Goal: Information Seeking & Learning: Learn about a topic

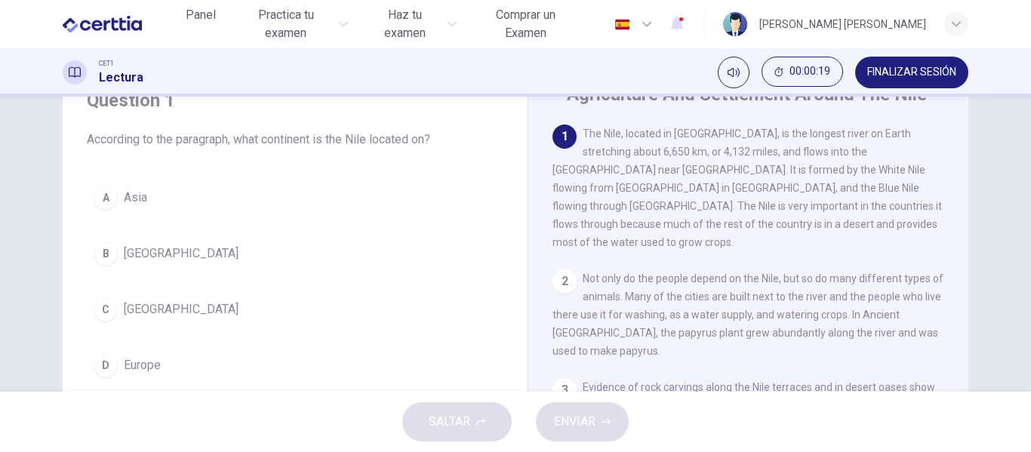
scroll to position [70, 0]
click at [137, 310] on span "[GEOGRAPHIC_DATA]" at bounding box center [181, 308] width 115 height 18
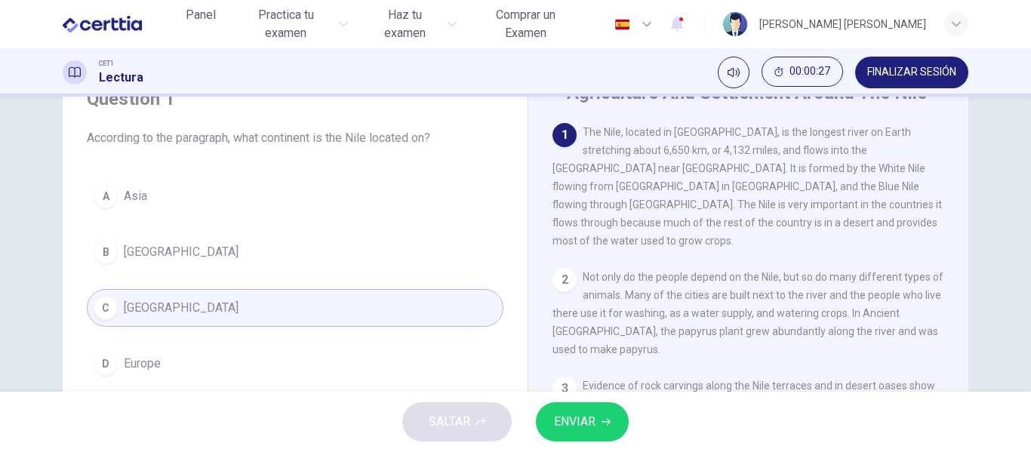
click at [563, 418] on span "ENVIAR" at bounding box center [575, 421] width 42 height 21
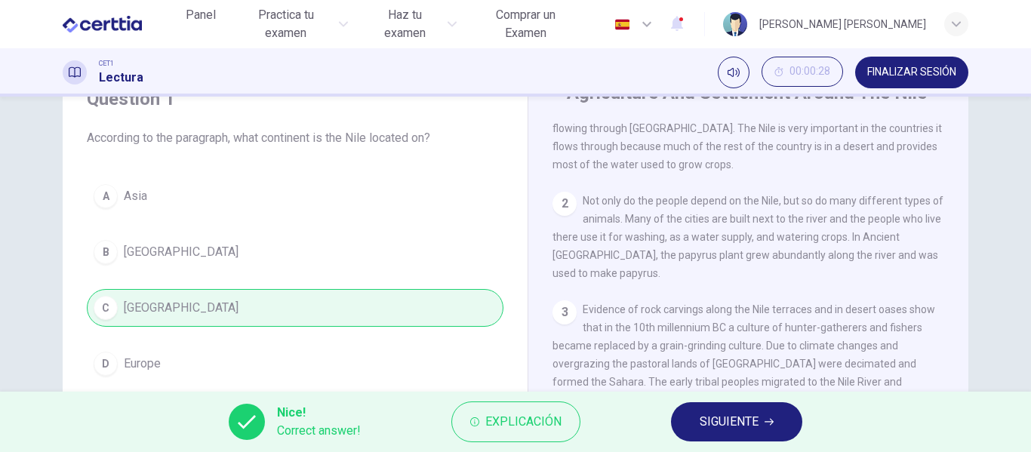
scroll to position [78, 0]
click at [767, 426] on button "SIGUIENTE" at bounding box center [736, 421] width 131 height 39
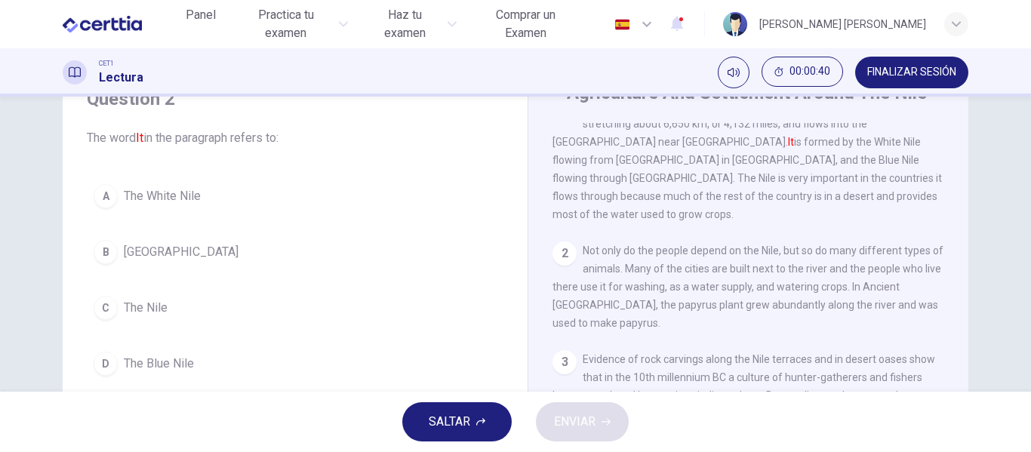
scroll to position [0, 0]
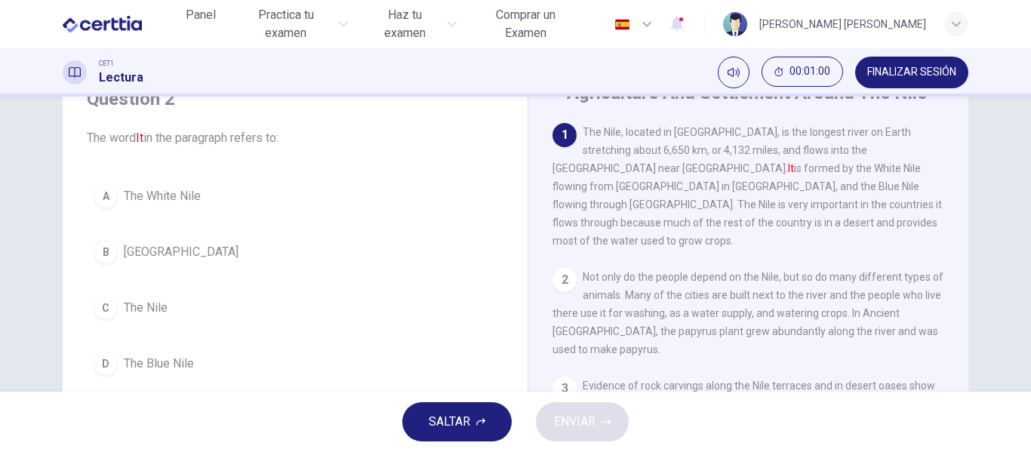
click at [137, 308] on span "The Nile" at bounding box center [146, 308] width 44 height 18
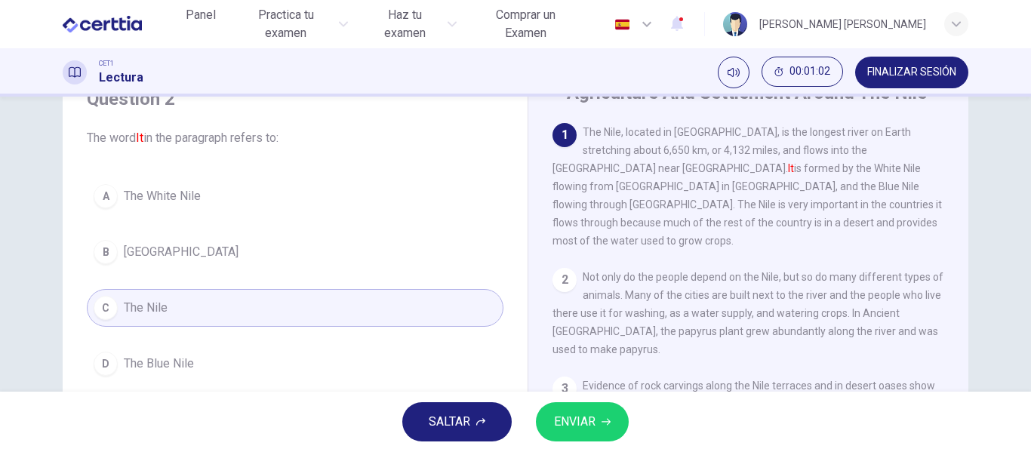
click at [582, 417] on span "ENVIAR" at bounding box center [575, 421] width 42 height 21
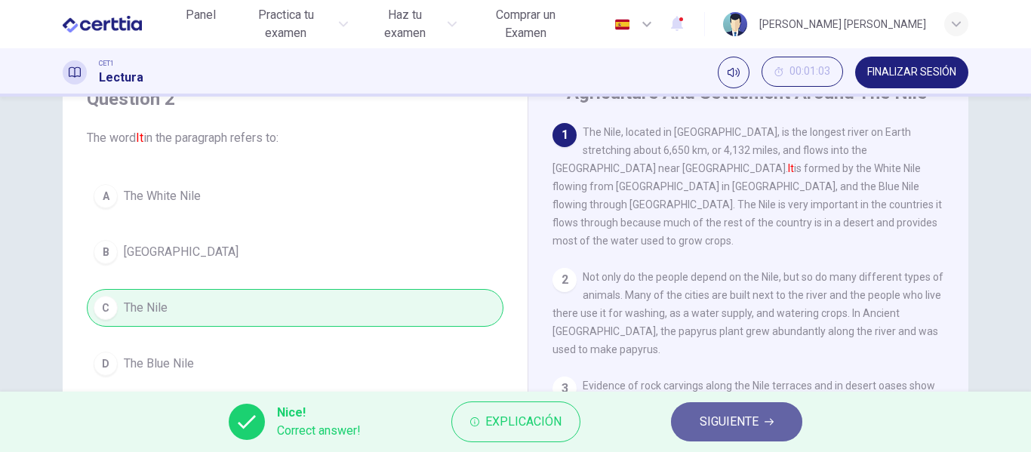
click at [709, 420] on span "SIGUIENTE" at bounding box center [729, 421] width 59 height 21
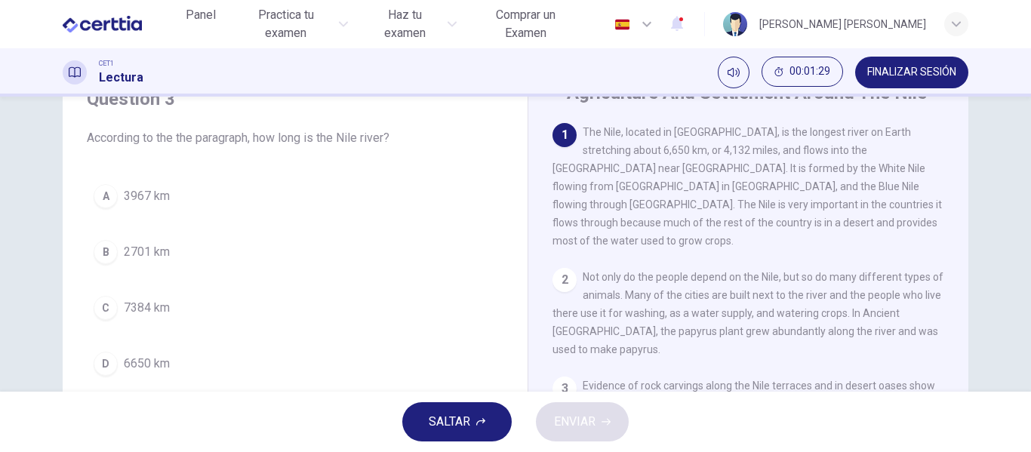
click at [134, 363] on span "6650 km" at bounding box center [147, 364] width 46 height 18
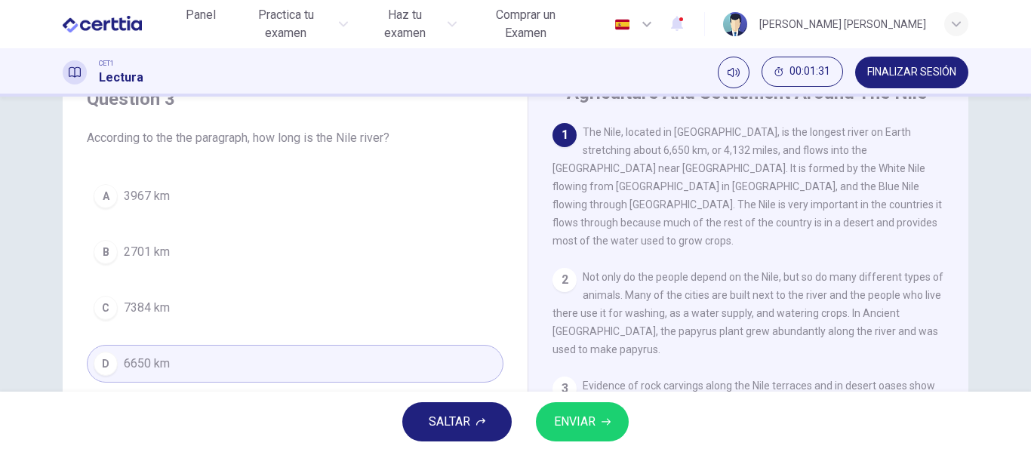
click at [557, 414] on span "ENVIAR" at bounding box center [575, 421] width 42 height 21
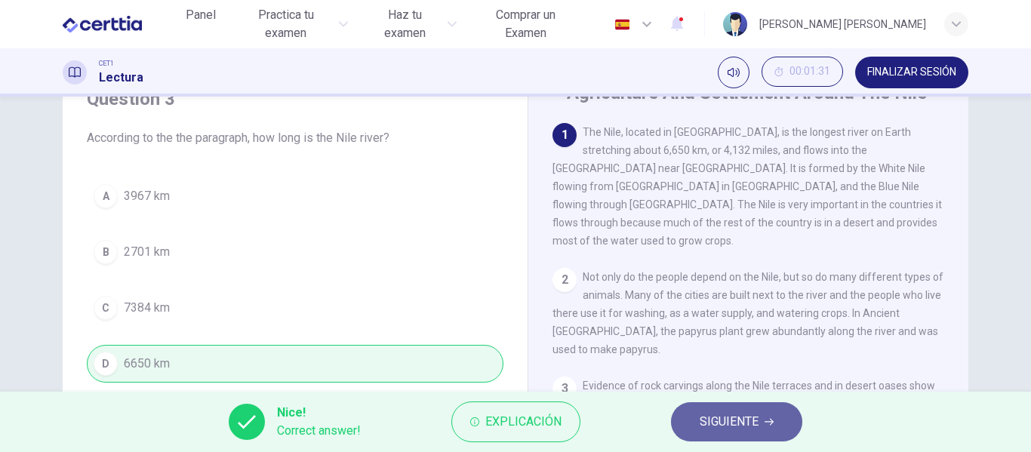
click at [700, 417] on span "SIGUIENTE" at bounding box center [729, 421] width 59 height 21
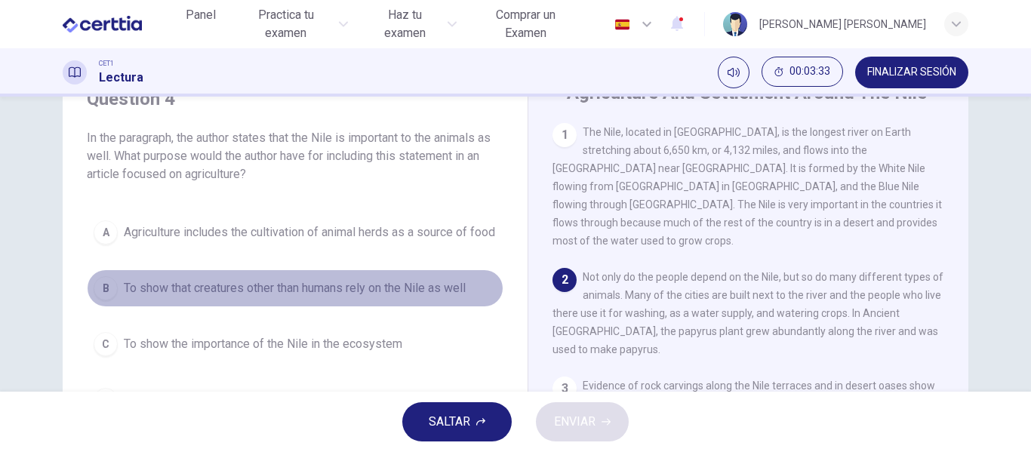
click at [264, 297] on span "To show that creatures other than humans rely on the Nile as well" at bounding box center [295, 288] width 342 height 18
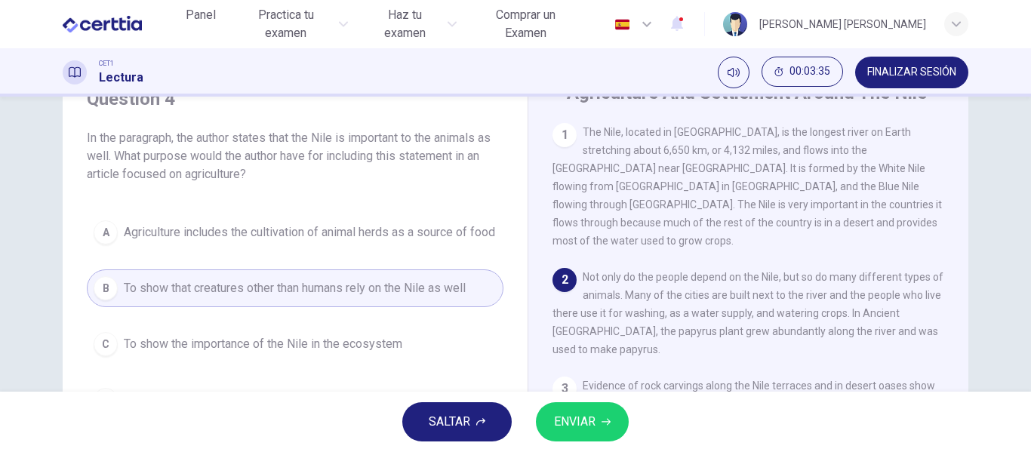
click at [546, 411] on button "ENVIAR" at bounding box center [582, 421] width 93 height 39
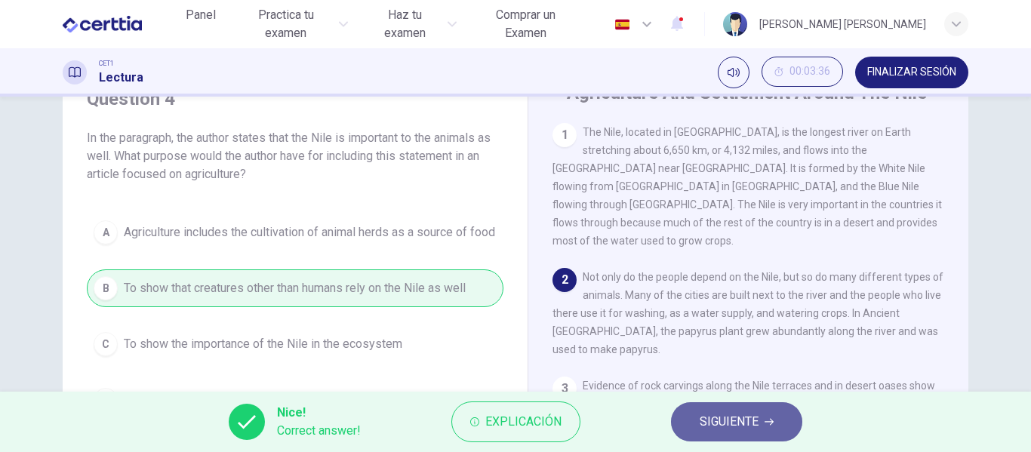
click at [718, 425] on span "SIGUIENTE" at bounding box center [729, 421] width 59 height 21
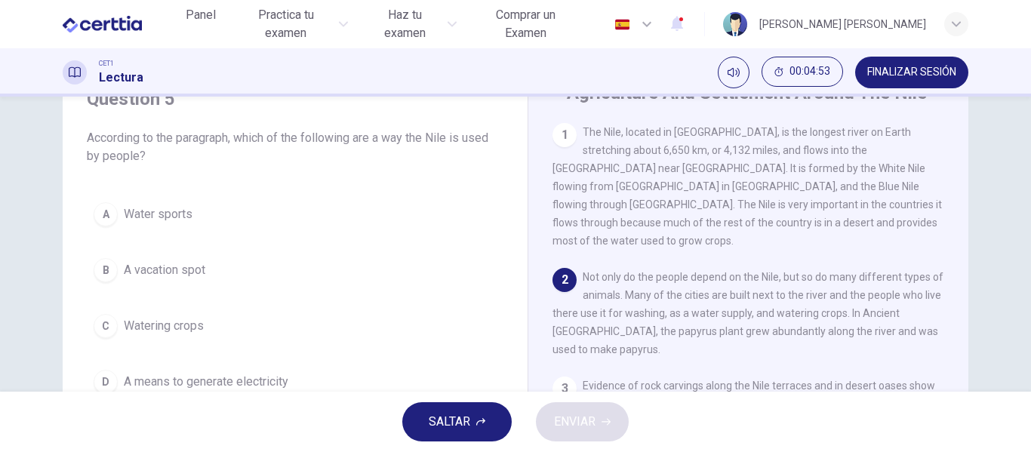
click at [207, 336] on button "C Watering crops" at bounding box center [295, 326] width 417 height 38
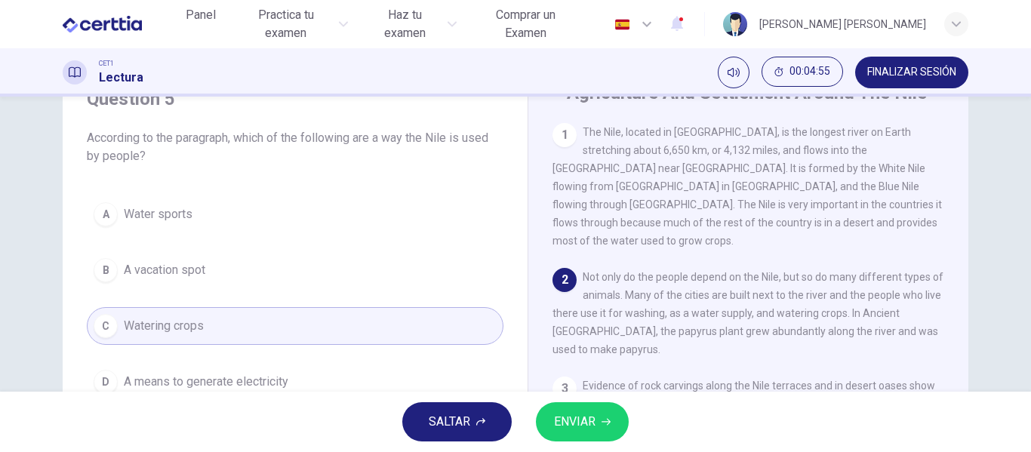
click at [576, 423] on span "ENVIAR" at bounding box center [575, 421] width 42 height 21
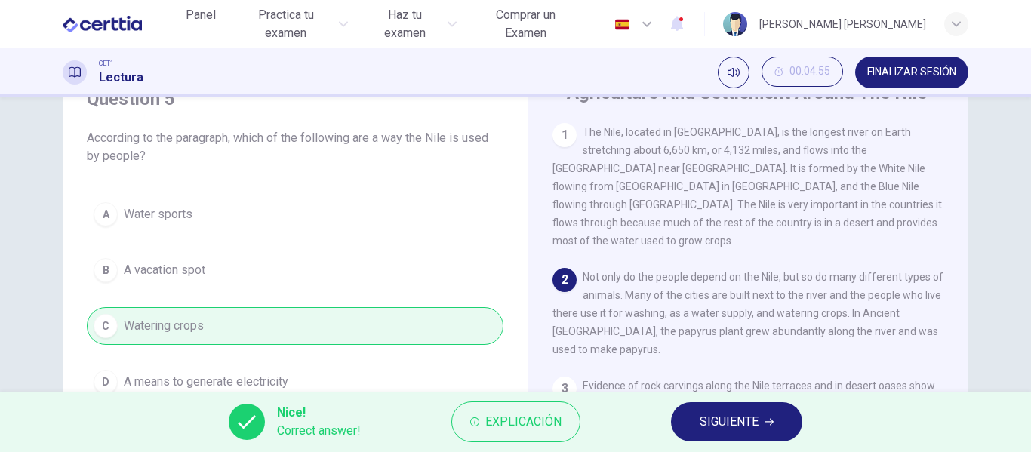
click at [740, 425] on span "SIGUIENTE" at bounding box center [729, 421] width 59 height 21
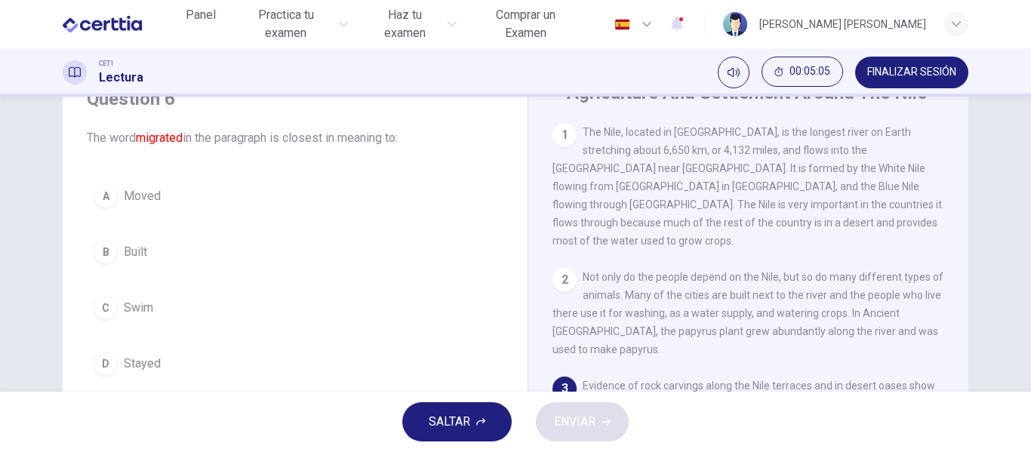
click at [140, 201] on span "Moved" at bounding box center [142, 196] width 37 height 18
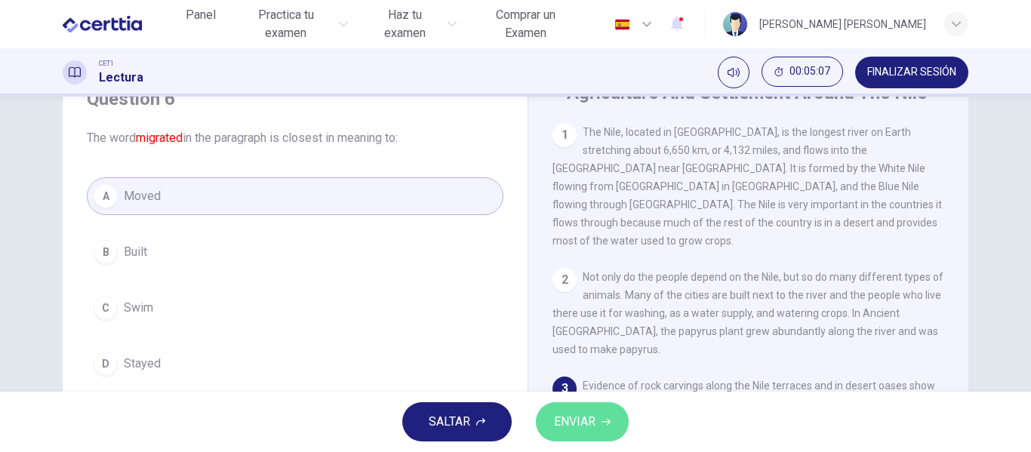
click at [586, 423] on span "ENVIAR" at bounding box center [575, 421] width 42 height 21
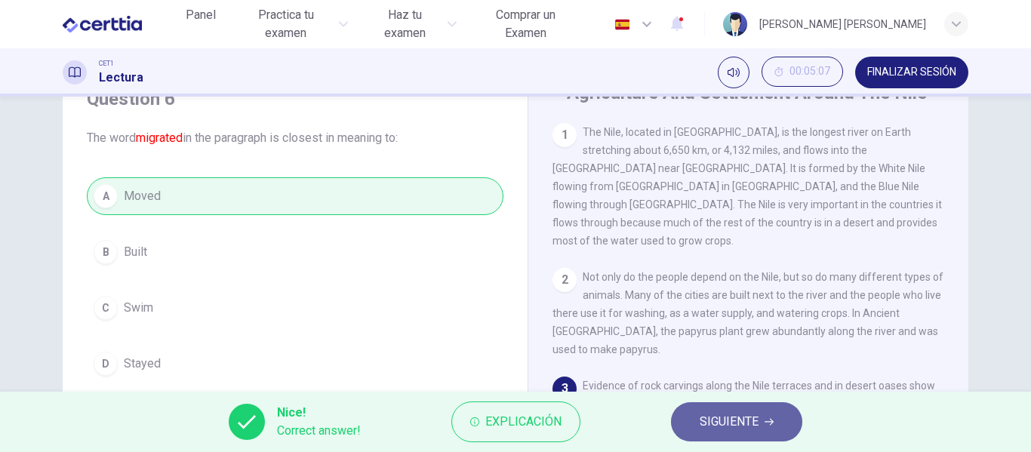
click at [760, 426] on button "SIGUIENTE" at bounding box center [736, 421] width 131 height 39
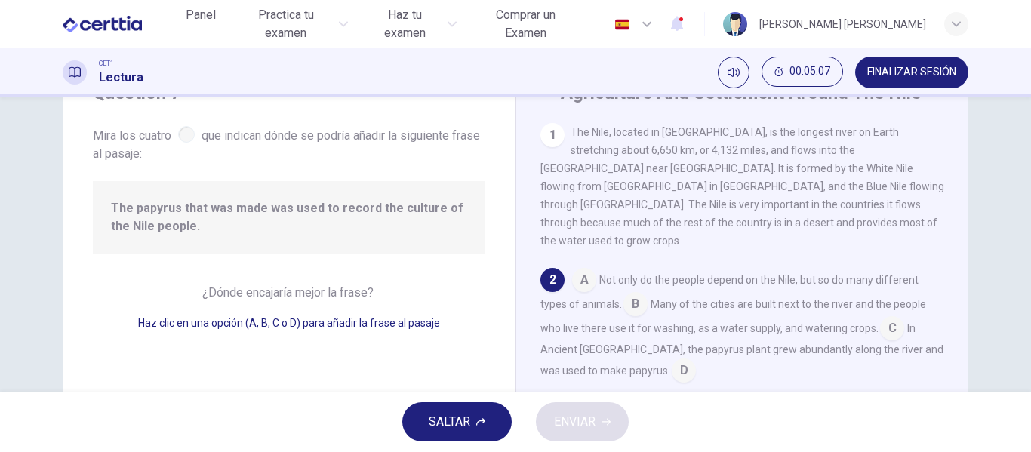
scroll to position [131, 0]
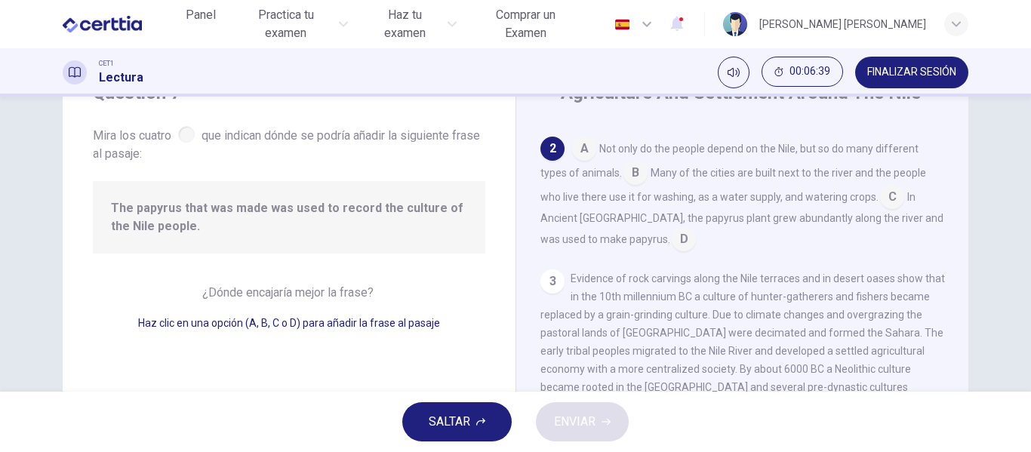
click at [672, 229] on input at bounding box center [684, 241] width 24 height 24
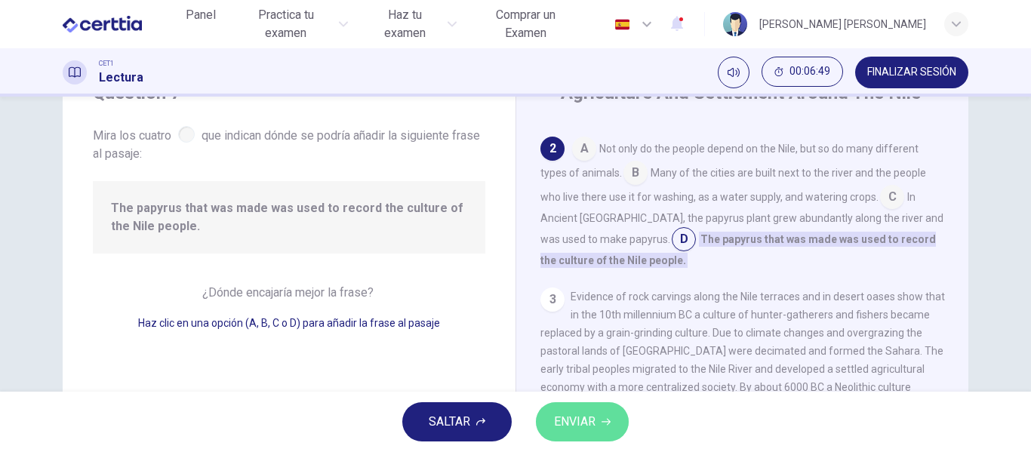
click at [576, 420] on span "ENVIAR" at bounding box center [575, 421] width 42 height 21
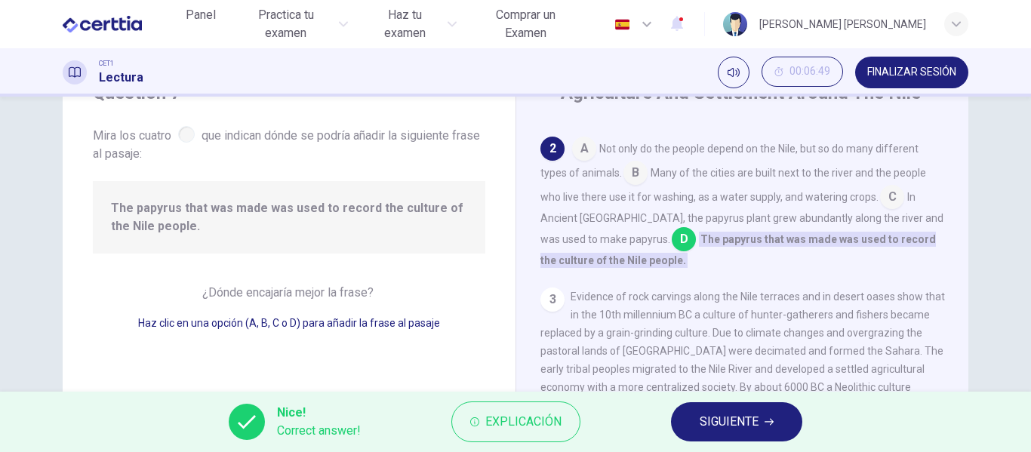
click at [733, 417] on span "SIGUIENTE" at bounding box center [729, 421] width 59 height 21
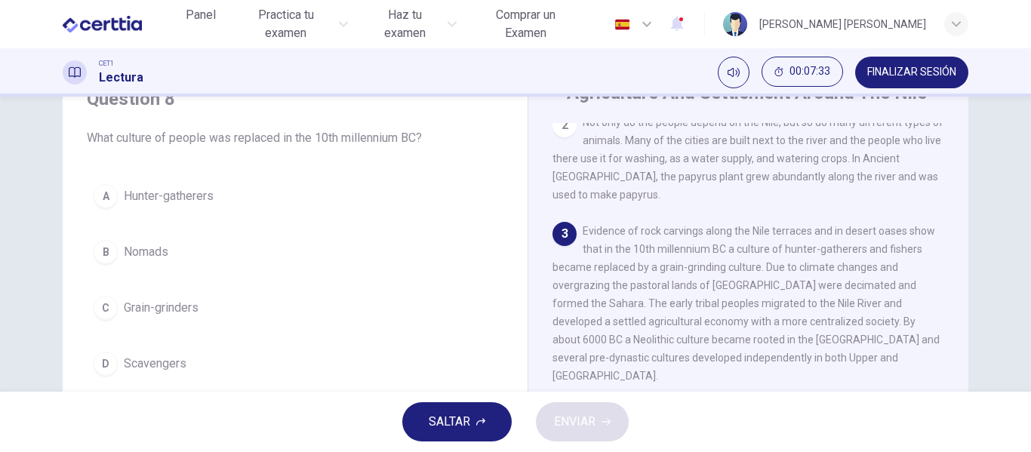
scroll to position [156, 0]
click at [147, 194] on span "Hunter-gatherers" at bounding box center [169, 196] width 90 height 18
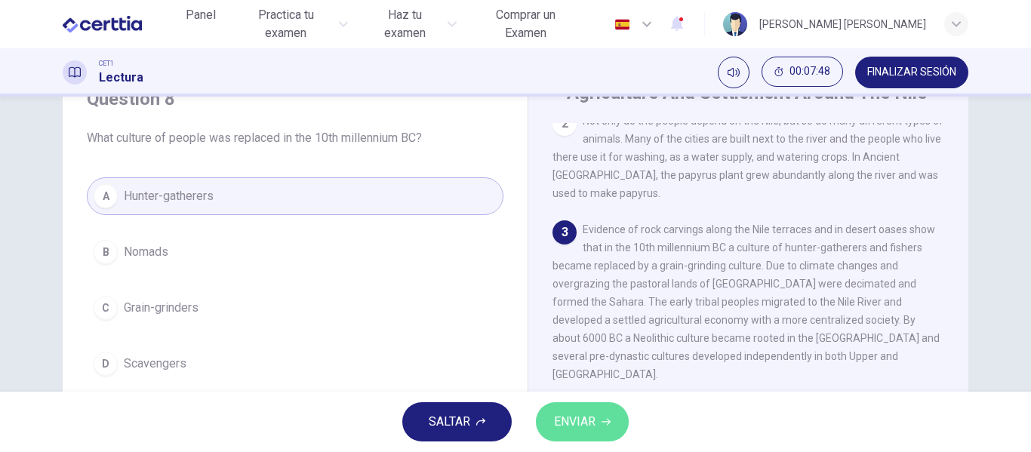
click at [595, 417] on span "ENVIAR" at bounding box center [575, 421] width 42 height 21
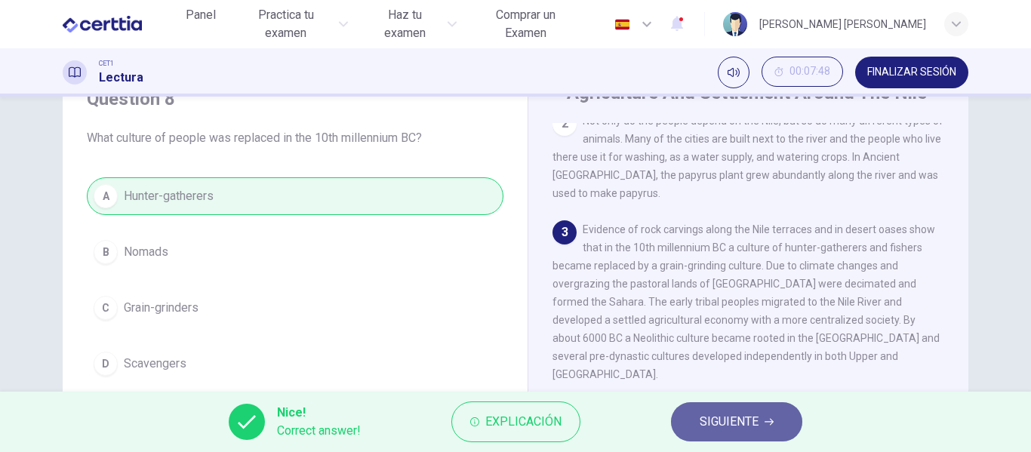
click at [743, 417] on span "SIGUIENTE" at bounding box center [729, 421] width 59 height 21
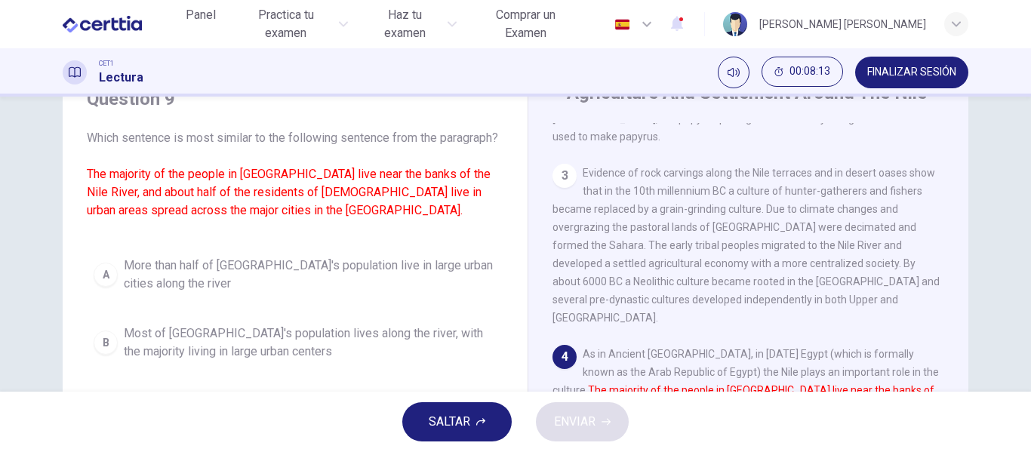
scroll to position [217, 0]
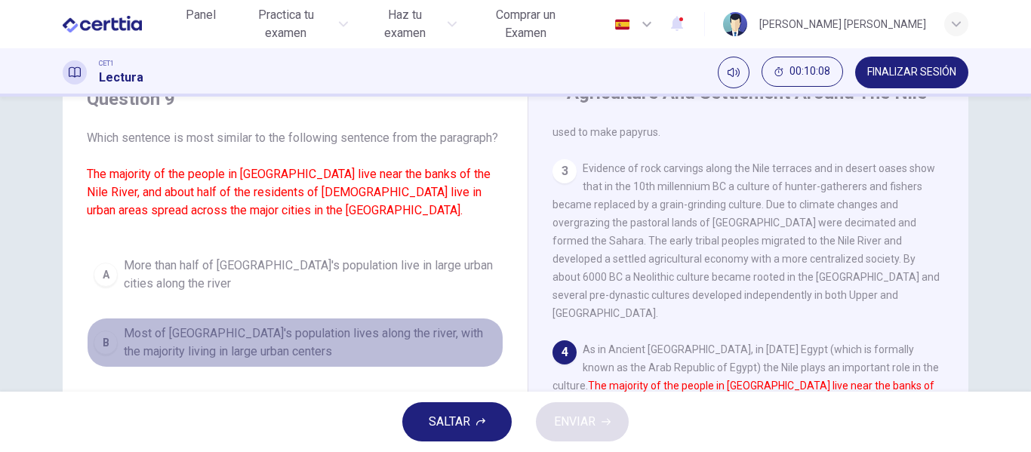
click at [405, 349] on span "Most of [GEOGRAPHIC_DATA]'s population lives along the river, with the majority…" at bounding box center [310, 343] width 373 height 36
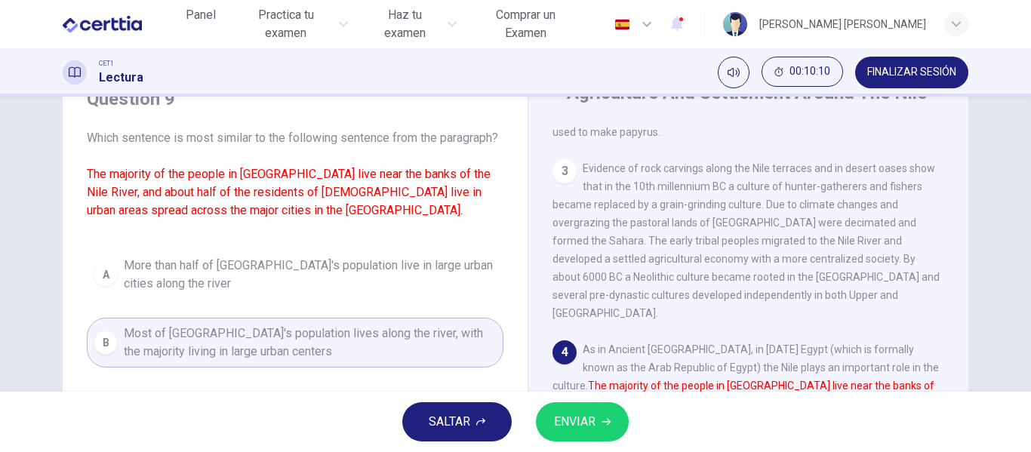
click at [614, 443] on div "SALTAR ENVIAR" at bounding box center [515, 422] width 1031 height 60
click at [591, 423] on span "ENVIAR" at bounding box center [575, 421] width 42 height 21
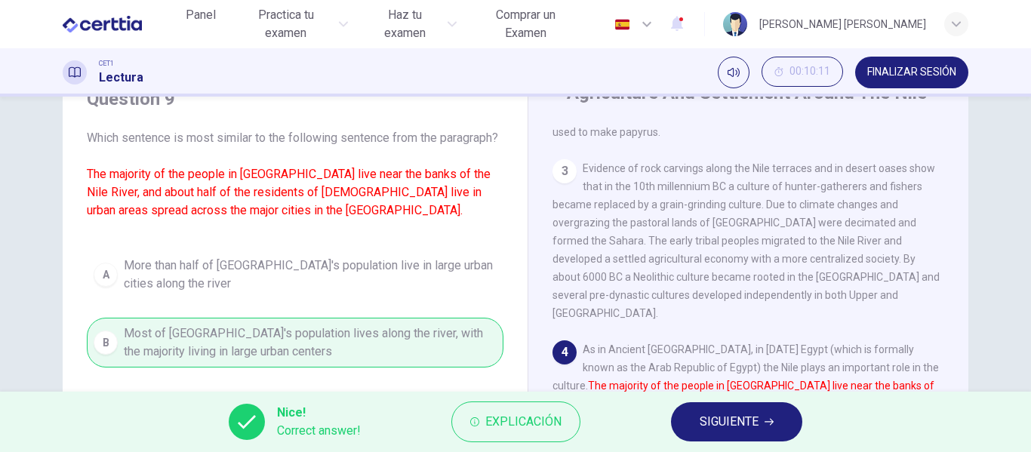
click at [759, 418] on span "SIGUIENTE" at bounding box center [729, 421] width 59 height 21
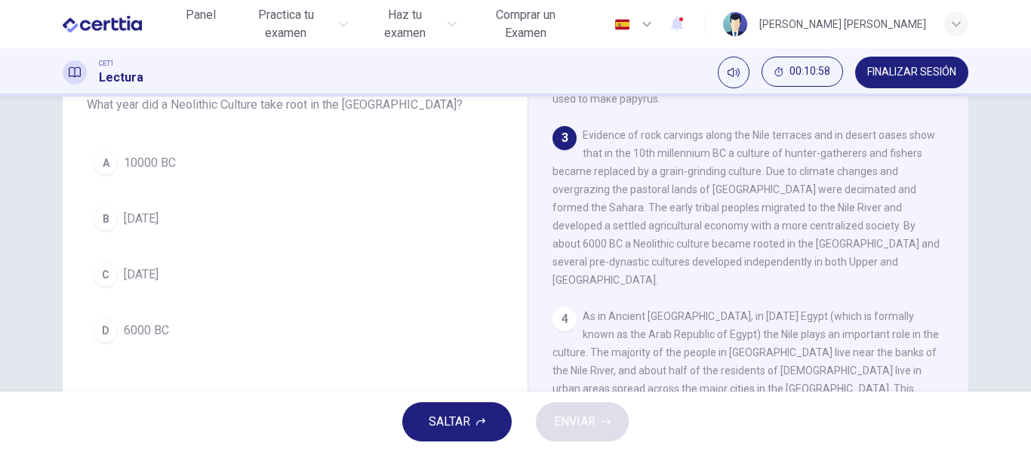
scroll to position [100, 0]
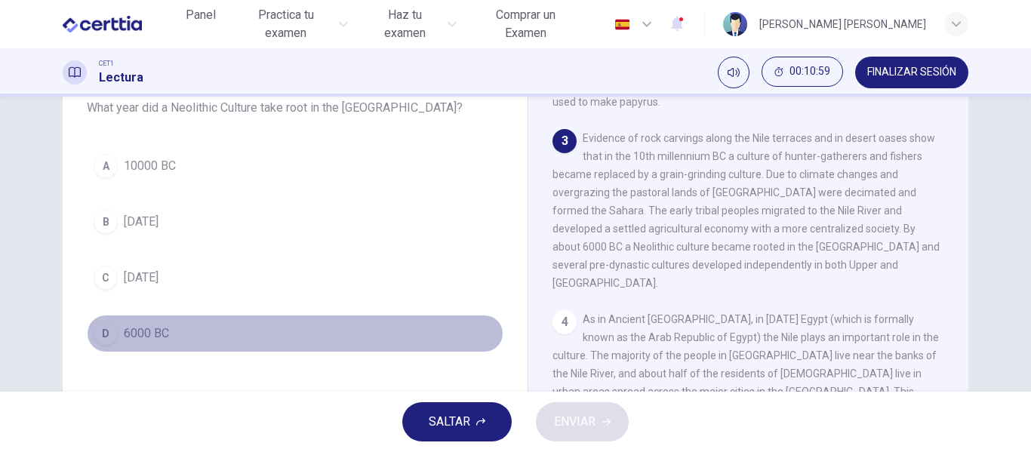
click at [158, 329] on span "6000 BC" at bounding box center [146, 334] width 45 height 18
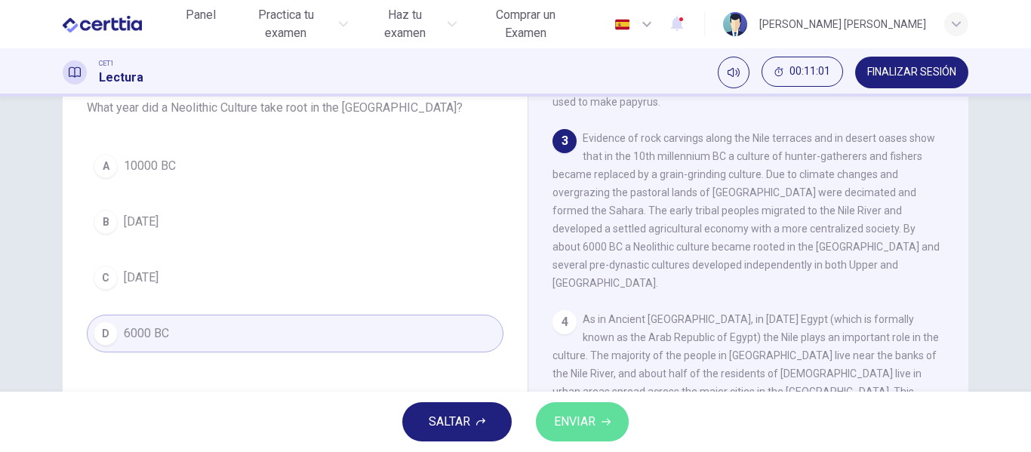
click at [571, 422] on span "ENVIAR" at bounding box center [575, 421] width 42 height 21
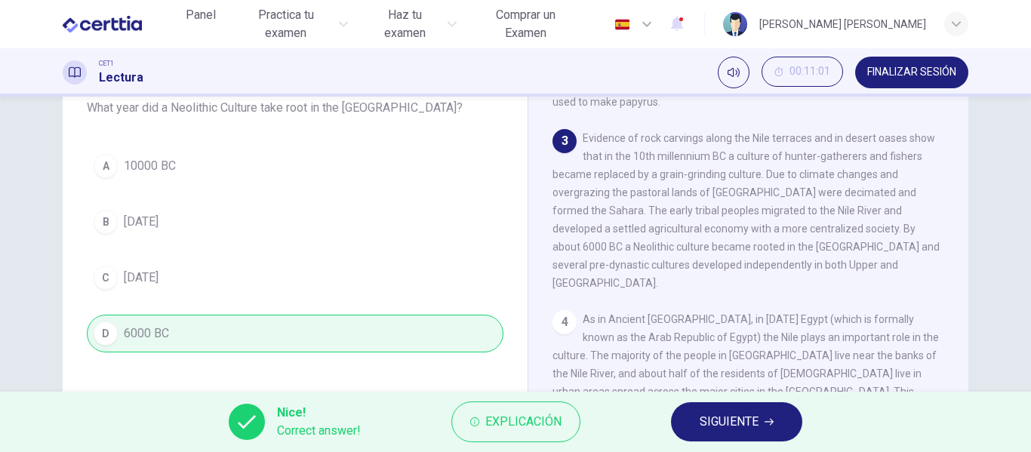
click at [732, 432] on button "SIGUIENTE" at bounding box center [736, 421] width 131 height 39
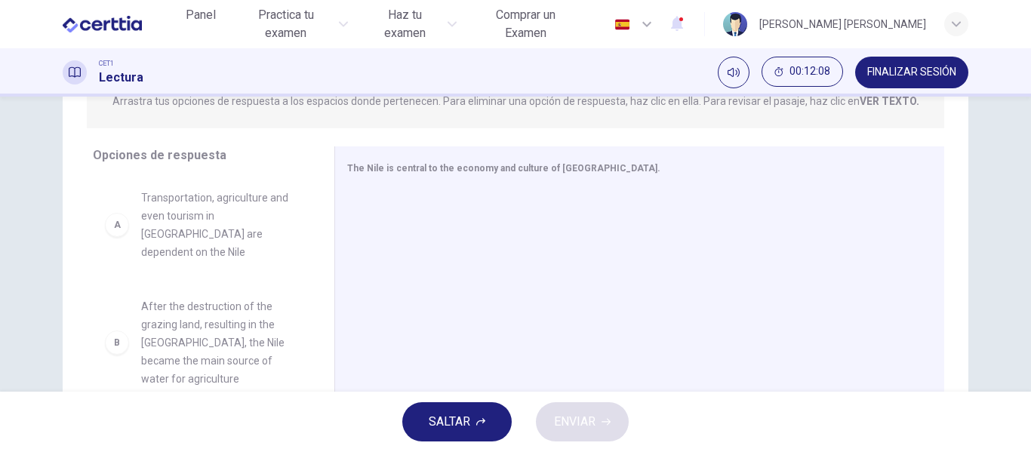
scroll to position [201, 0]
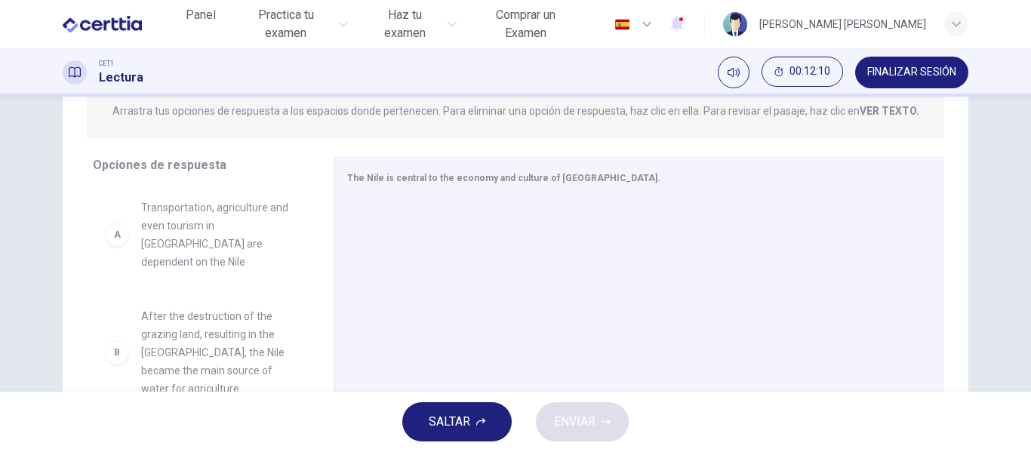
click at [224, 229] on span "Transportation, agriculture and even tourism in [GEOGRAPHIC_DATA] are dependent…" at bounding box center [219, 235] width 157 height 72
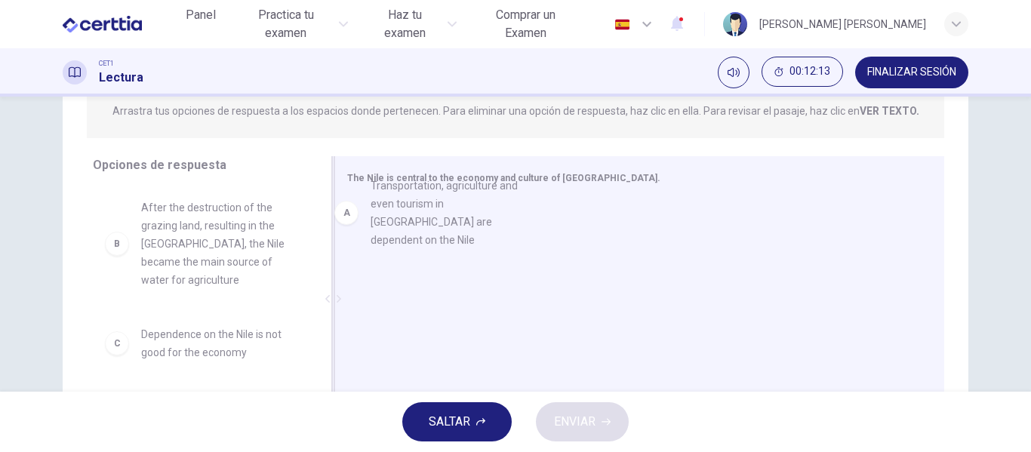
drag, startPoint x: 224, startPoint y: 229, endPoint x: 497, endPoint y: 195, distance: 274.5
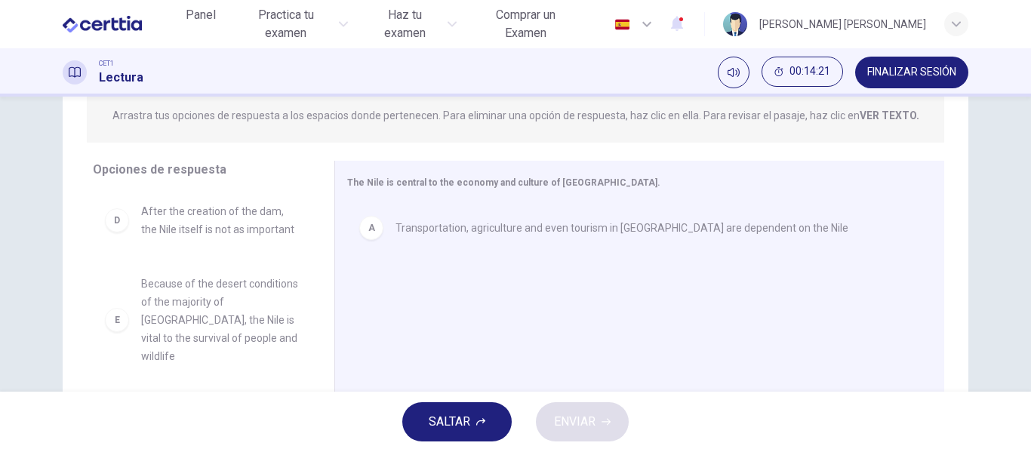
scroll to position [212, 0]
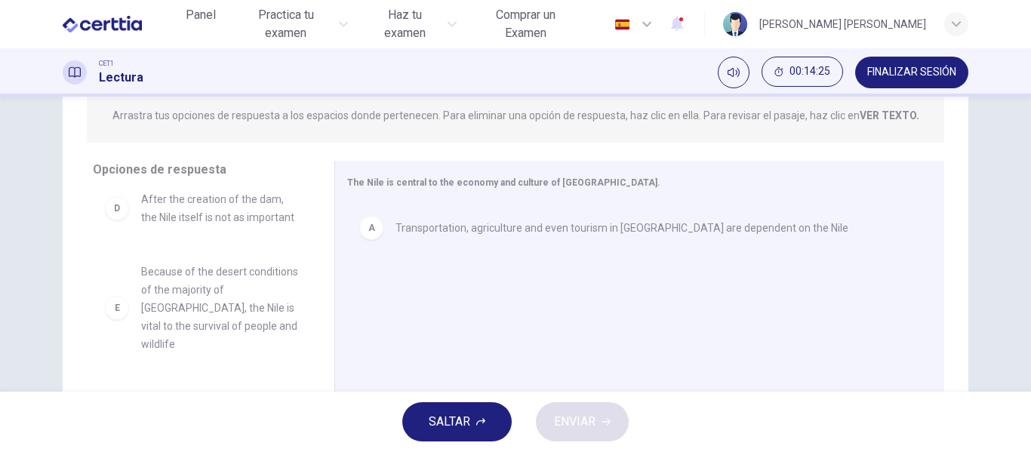
click at [183, 319] on span "Because of the desert conditions of the majority of [GEOGRAPHIC_DATA], the Nile…" at bounding box center [219, 308] width 157 height 91
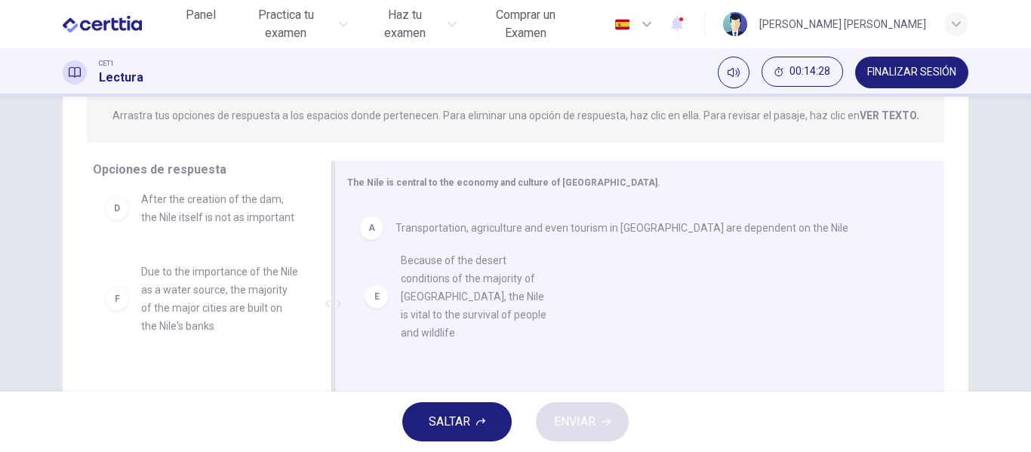
drag, startPoint x: 183, startPoint y: 319, endPoint x: 454, endPoint y: 286, distance: 272.2
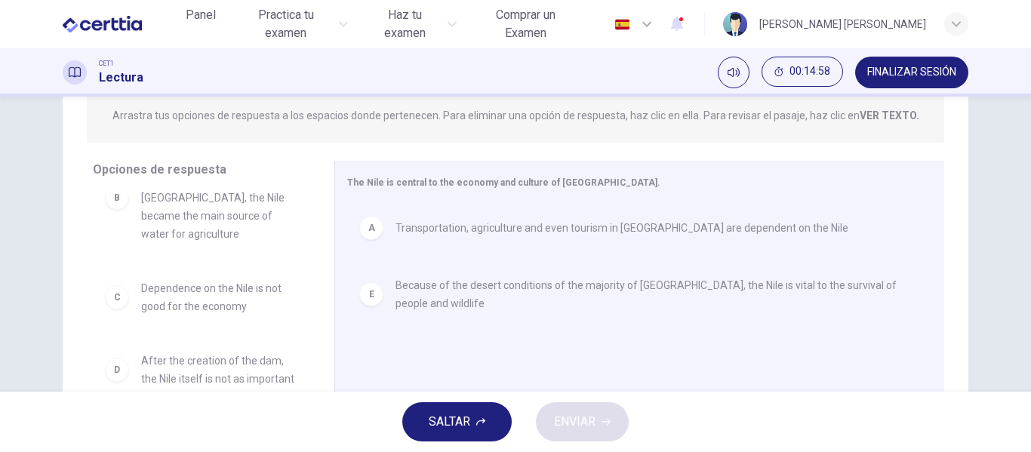
scroll to position [64, 0]
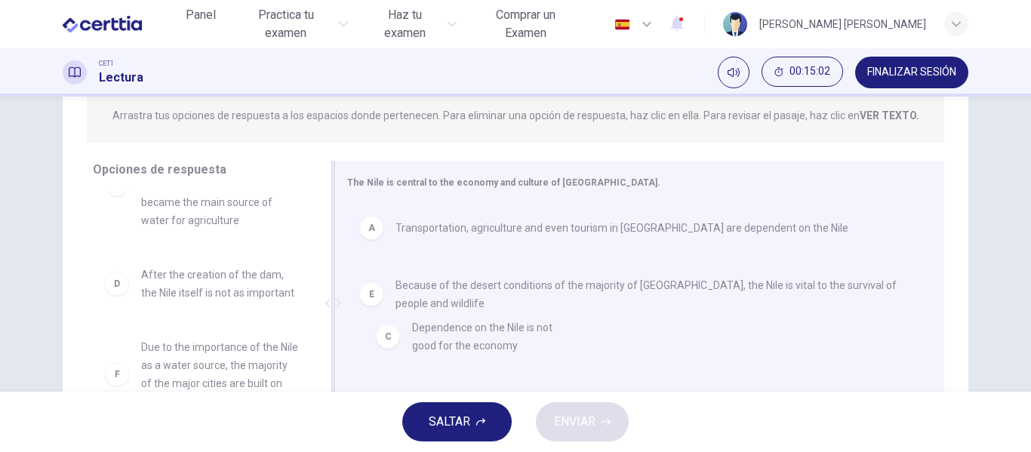
drag, startPoint x: 193, startPoint y: 284, endPoint x: 482, endPoint y: 334, distance: 293.3
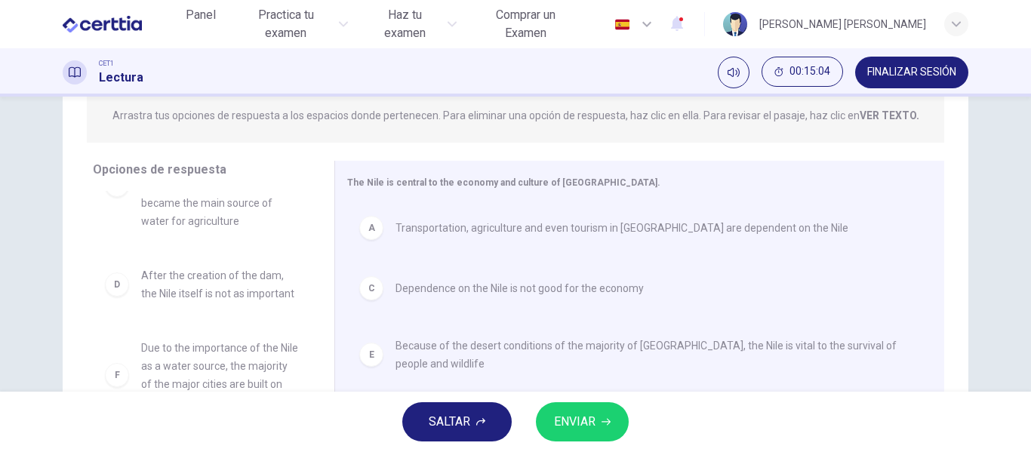
click at [568, 413] on span "ENVIAR" at bounding box center [575, 421] width 42 height 21
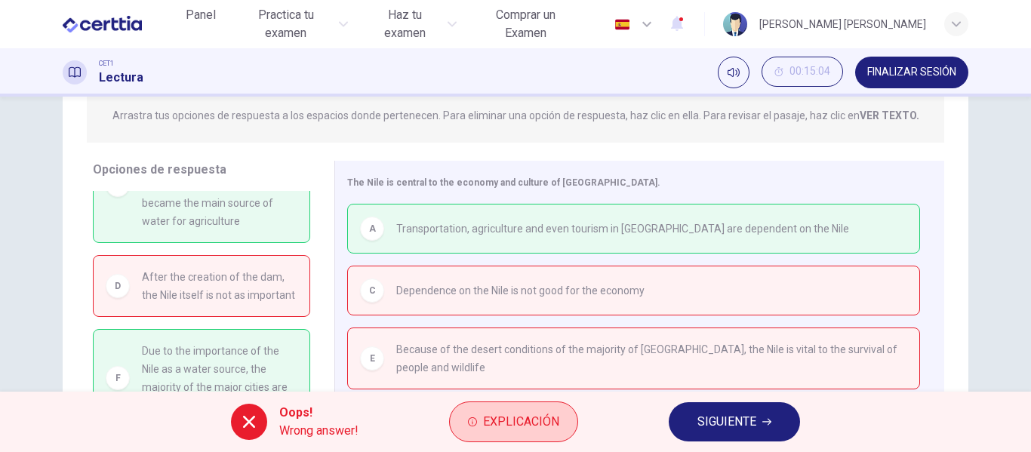
click at [528, 417] on span "Explicación" at bounding box center [521, 421] width 76 height 21
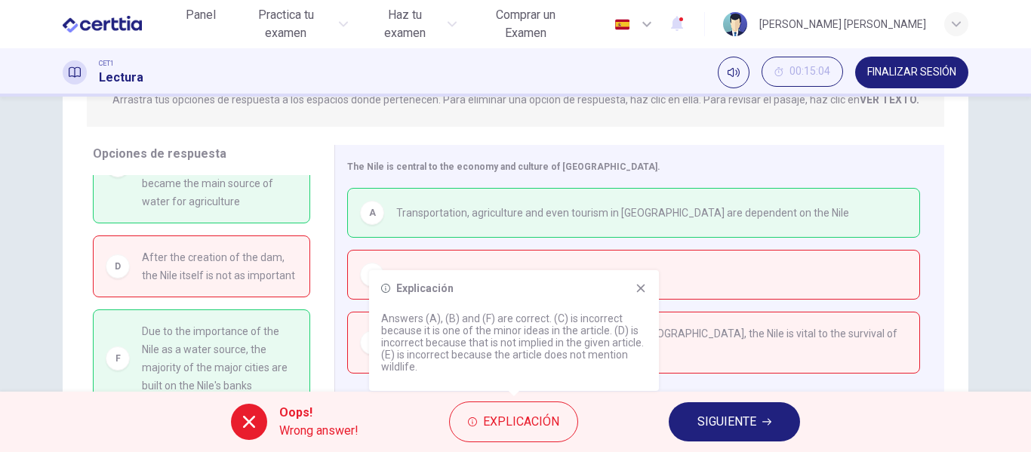
scroll to position [207, 0]
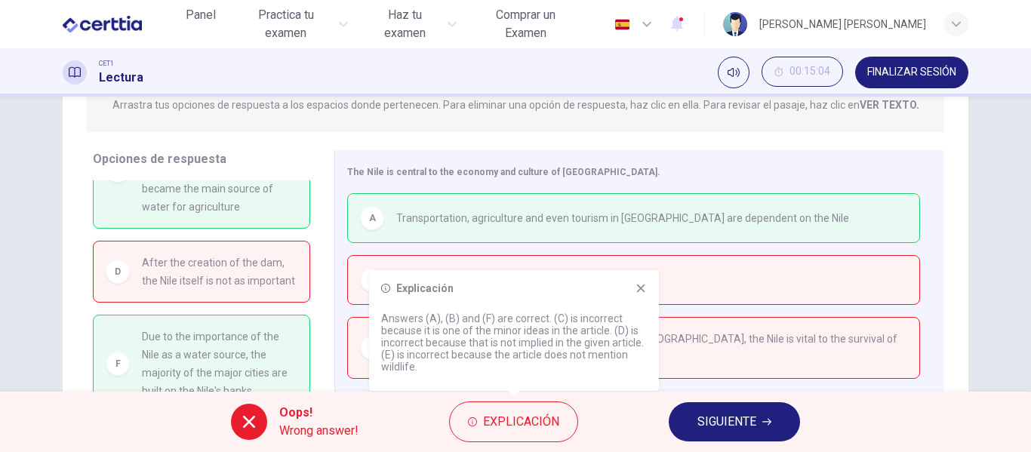
click at [776, 421] on button "SIGUIENTE" at bounding box center [734, 421] width 131 height 39
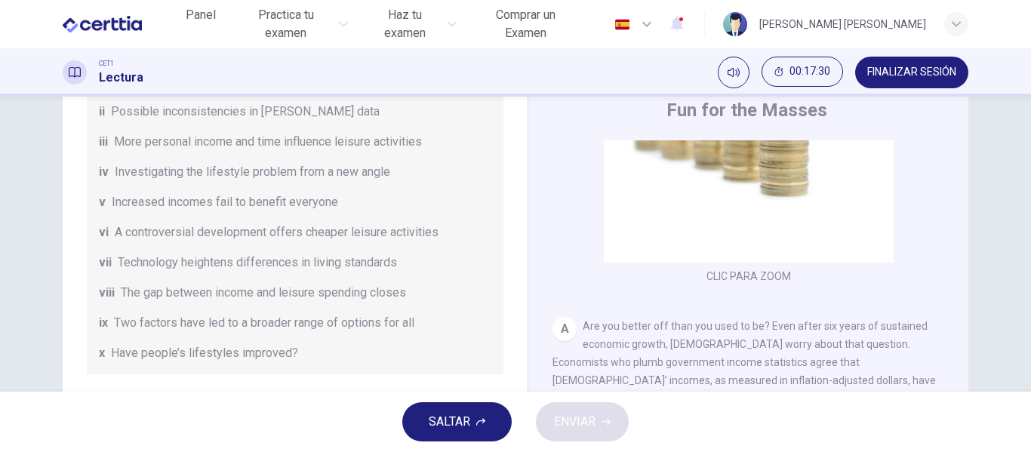
scroll to position [315, 0]
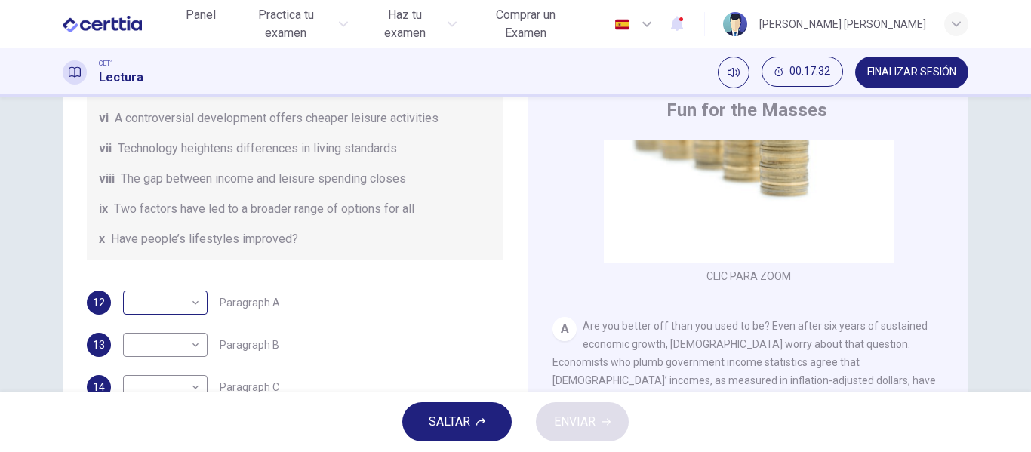
click at [183, 304] on body "Este sitio utiliza cookies, como se explica en nuestra Política de Privacidad .…" at bounding box center [515, 226] width 1031 height 452
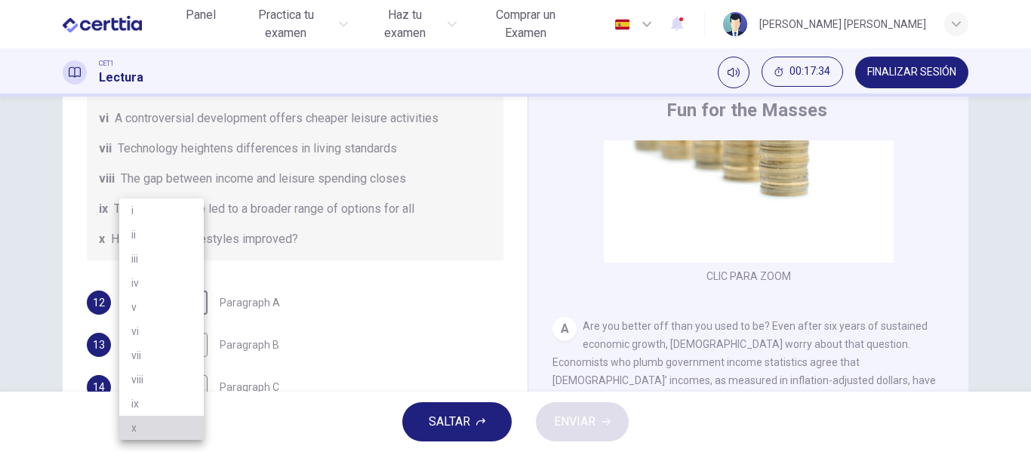
click at [139, 433] on li "x" at bounding box center [161, 428] width 85 height 24
type input "*"
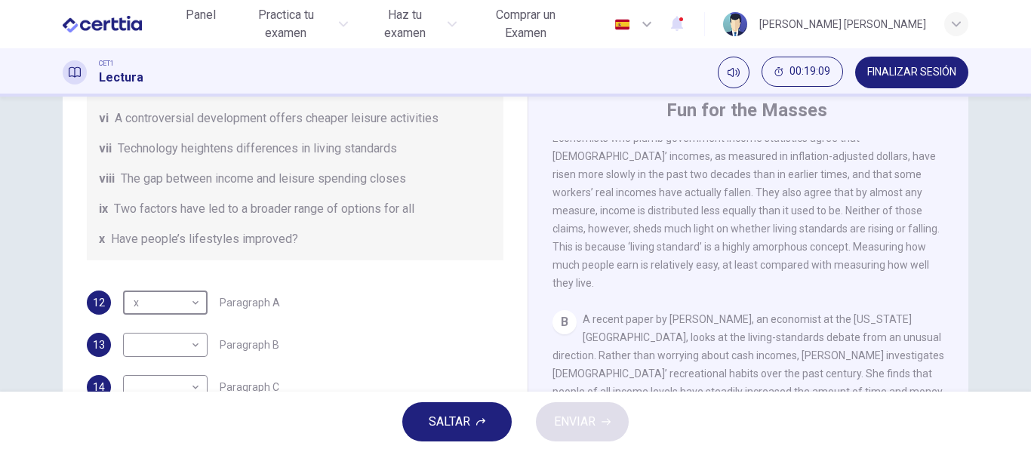
scroll to position [349, 0]
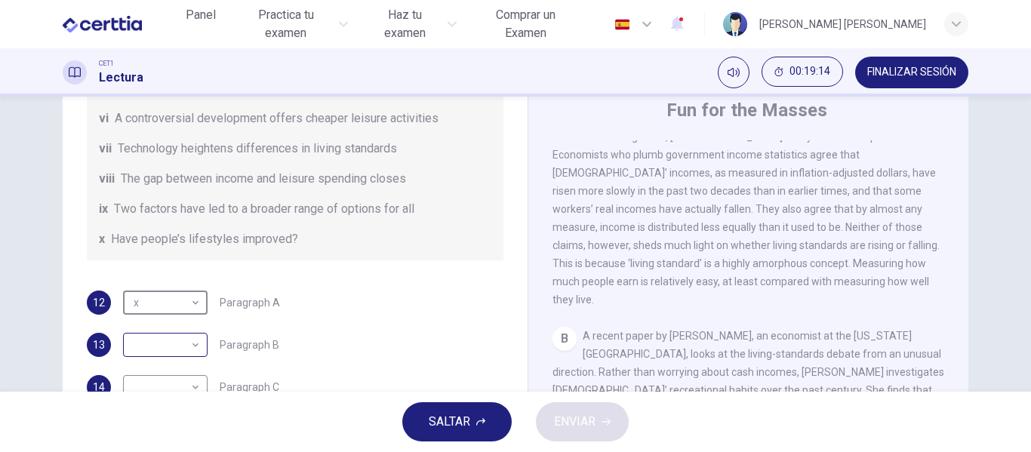
click at [178, 345] on body "Este sitio utiliza cookies, como se explica en nuestra Política de Privacidad .…" at bounding box center [515, 226] width 1031 height 452
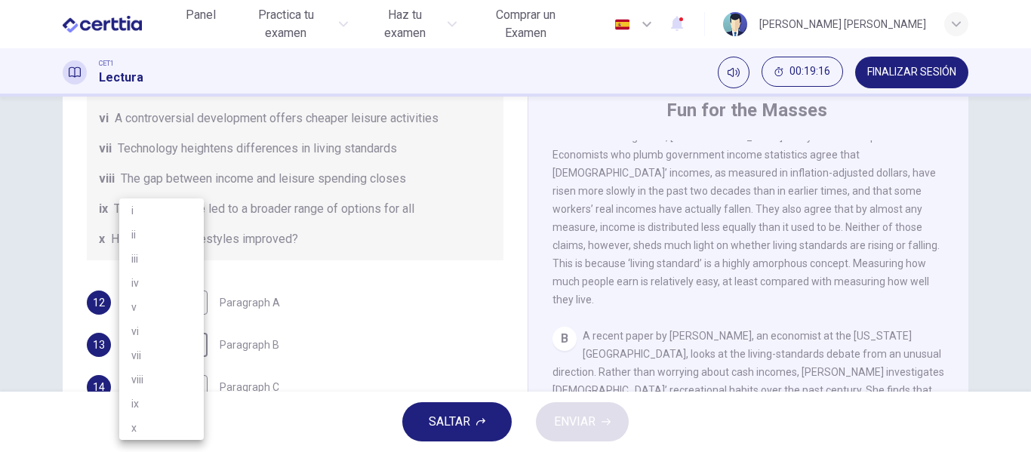
click at [150, 377] on li "viii" at bounding box center [161, 380] width 85 height 24
type input "****"
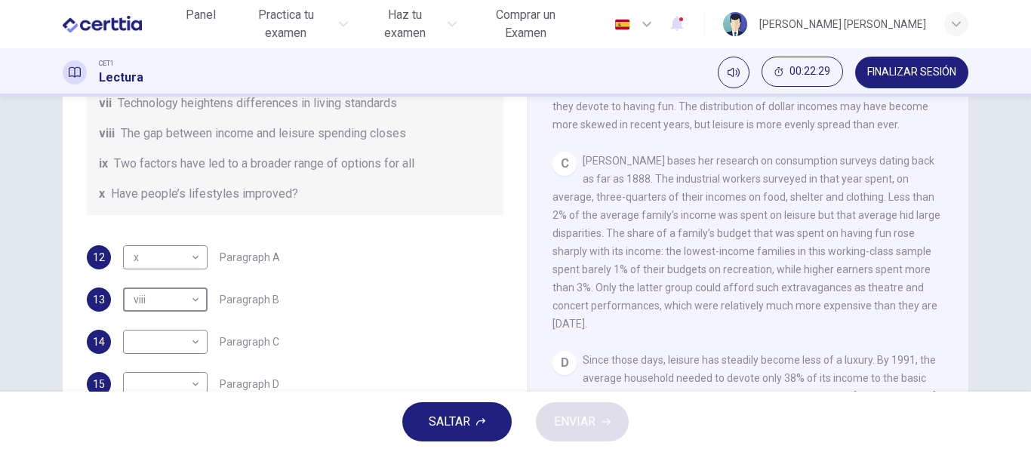
scroll to position [211, 0]
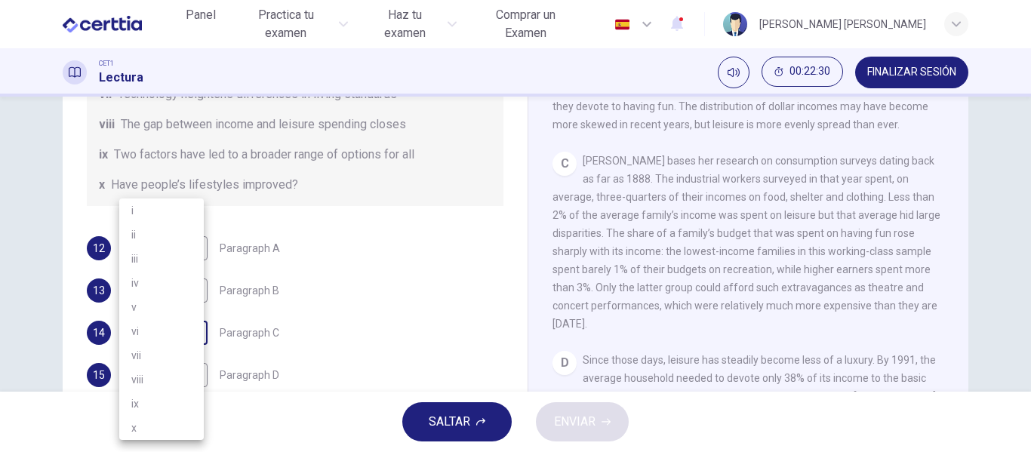
click at [172, 333] on body "Este sitio utiliza cookies, como se explica en nuestra Política de Privacidad .…" at bounding box center [515, 226] width 1031 height 452
click at [131, 214] on li "i" at bounding box center [161, 211] width 85 height 24
type input "*"
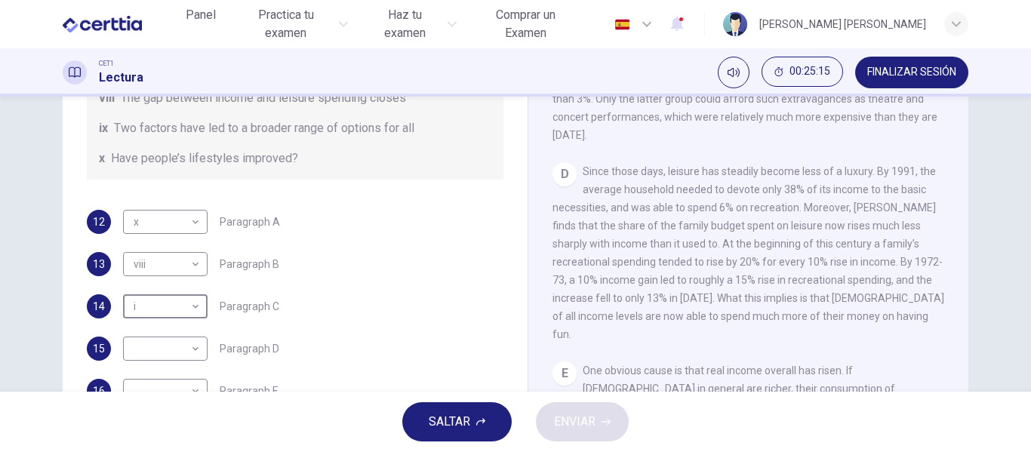
scroll to position [239, 0]
click at [186, 350] on body "Este sitio utiliza cookies, como se explica en nuestra Política de Privacidad .…" at bounding box center [515, 226] width 1031 height 452
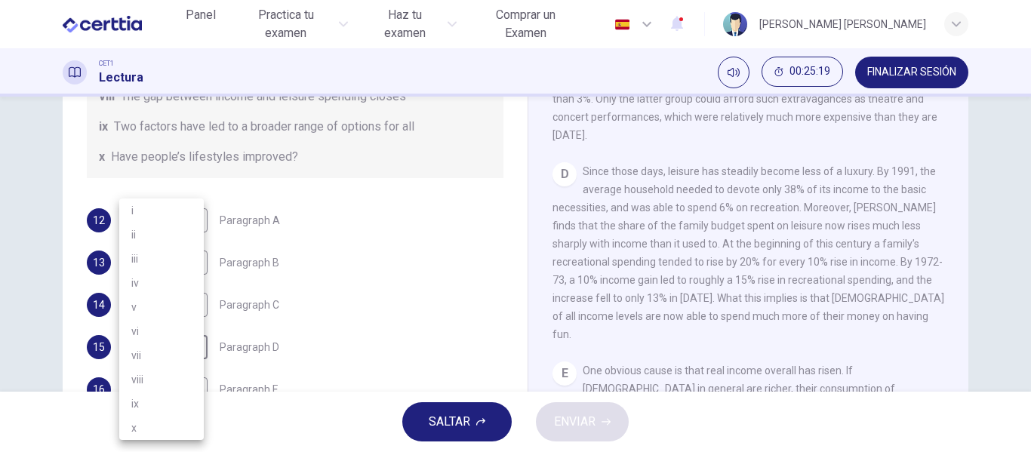
click at [146, 257] on li "iii" at bounding box center [161, 259] width 85 height 24
type input "***"
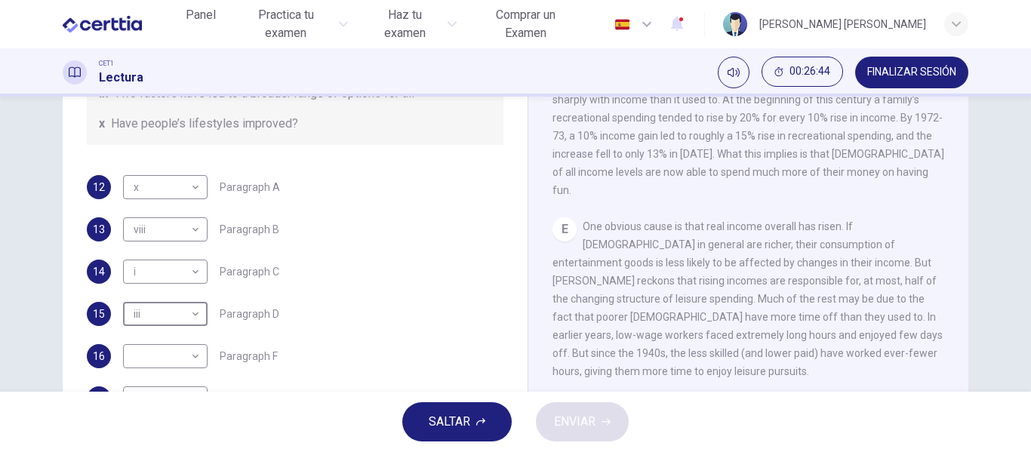
scroll to position [245, 0]
click at [194, 353] on body "Este sitio utiliza cookies, como se explica en nuestra Política de Privacidad .…" at bounding box center [515, 226] width 1031 height 452
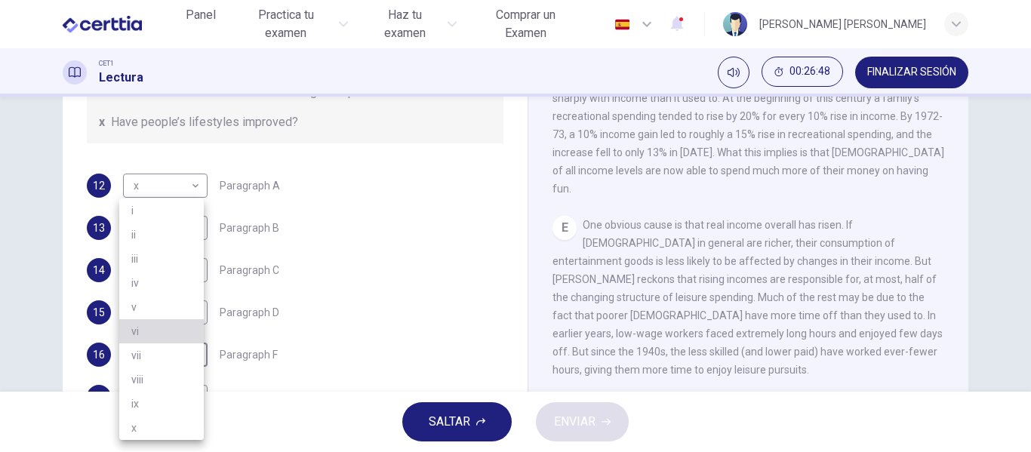
click at [147, 329] on li "vi" at bounding box center [161, 331] width 85 height 24
type input "**"
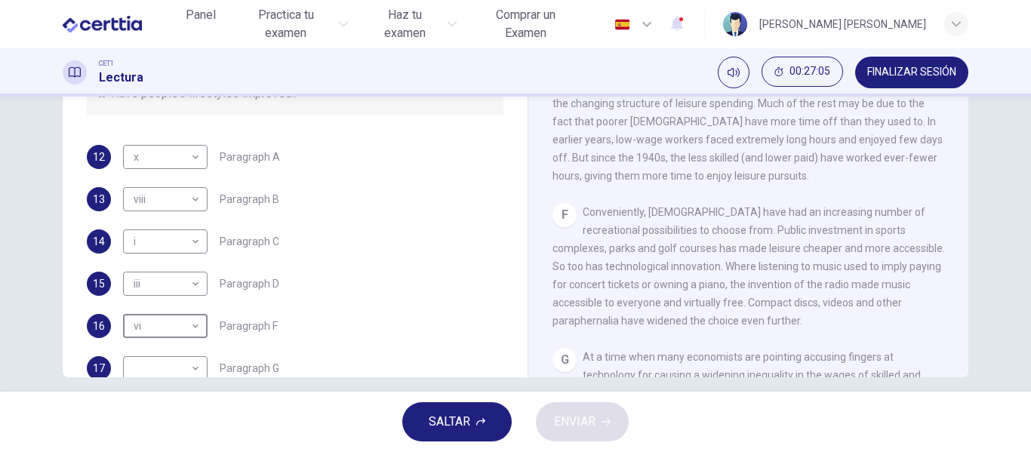
scroll to position [290, 0]
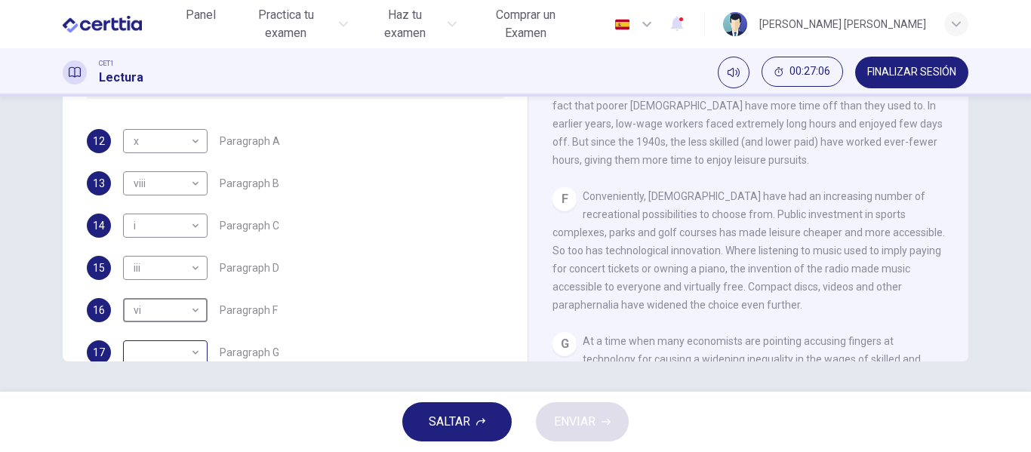
click at [188, 349] on body "Este sitio utiliza cookies, como se explica en nuestra Política de Privacidad .…" at bounding box center [515, 226] width 1031 height 452
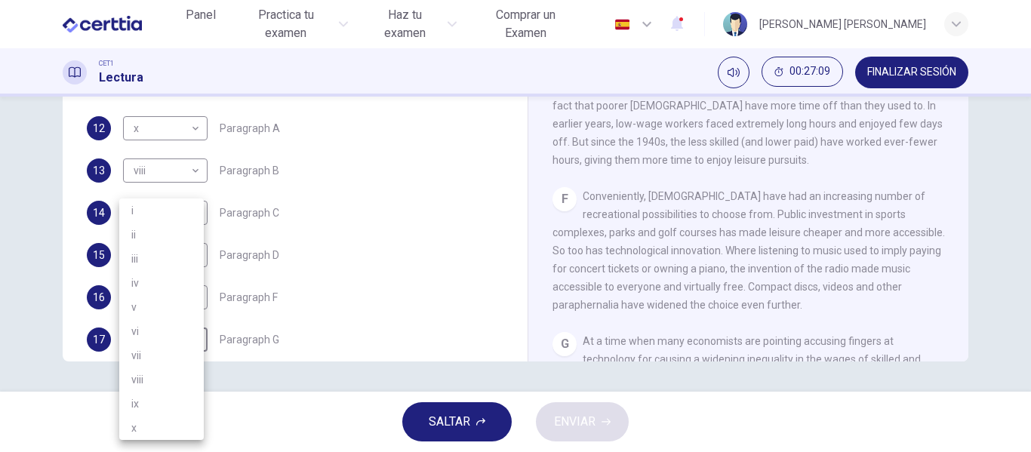
click at [146, 355] on li "vii" at bounding box center [161, 355] width 85 height 24
type input "***"
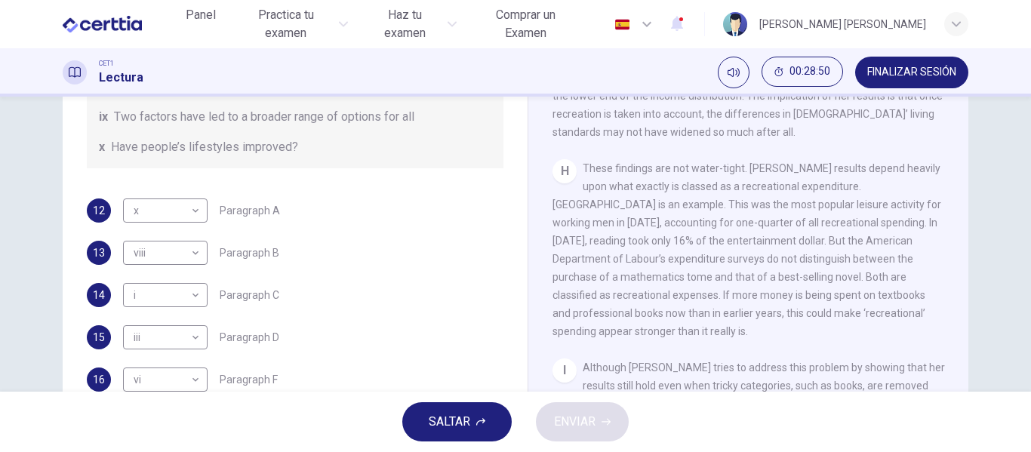
scroll to position [315, 0]
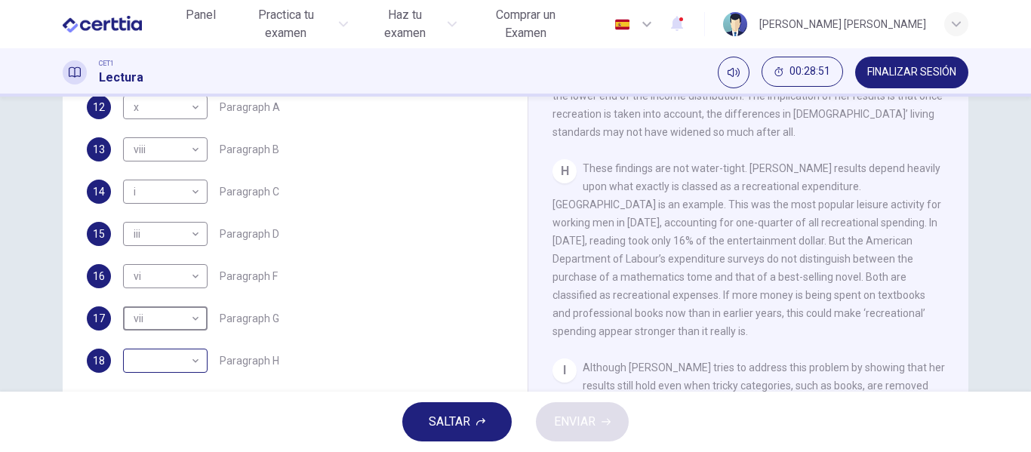
click at [185, 365] on body "Este sitio utiliza cookies, como se explica en nuestra Política de Privacidad .…" at bounding box center [515, 226] width 1031 height 452
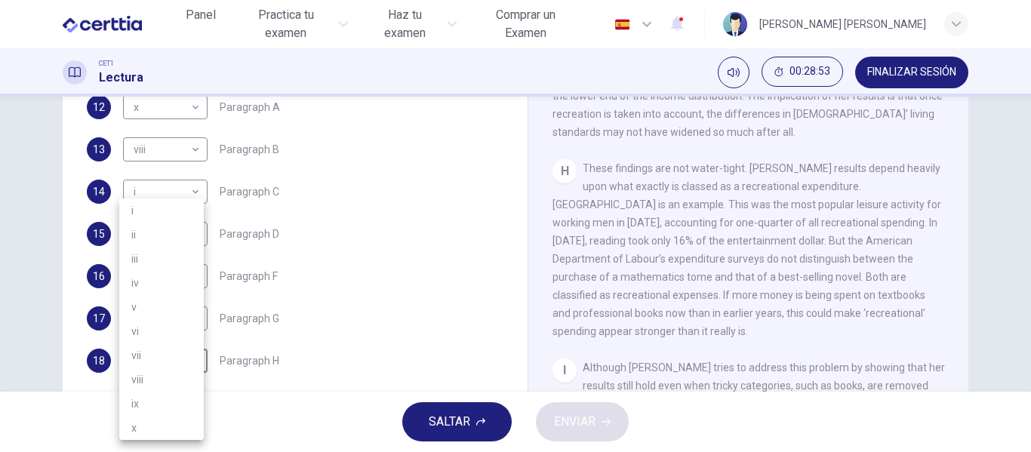
click at [142, 285] on li "iv" at bounding box center [161, 283] width 85 height 24
type input "**"
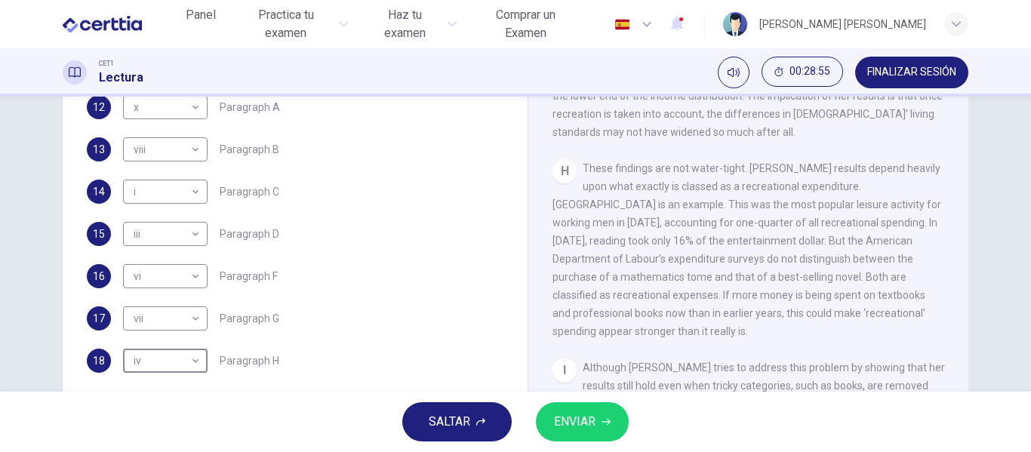
click at [585, 421] on span "ENVIAR" at bounding box center [575, 421] width 42 height 21
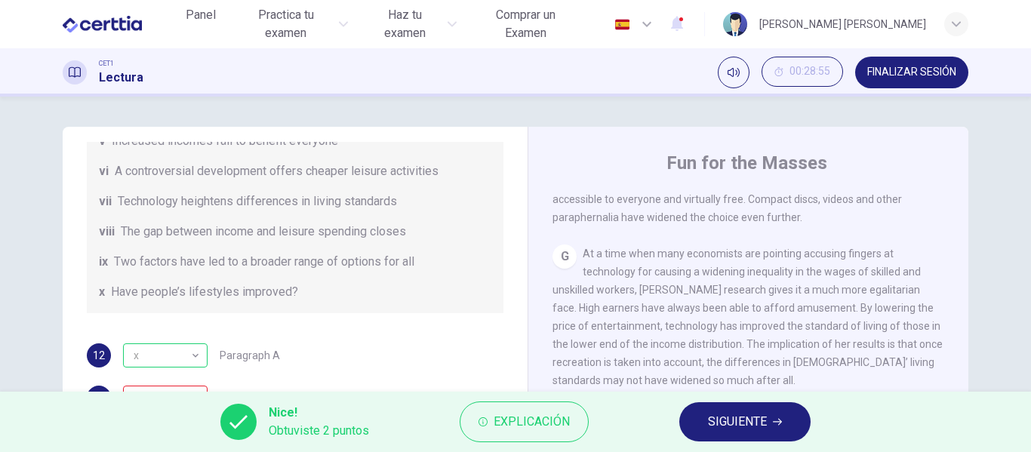
scroll to position [290, 0]
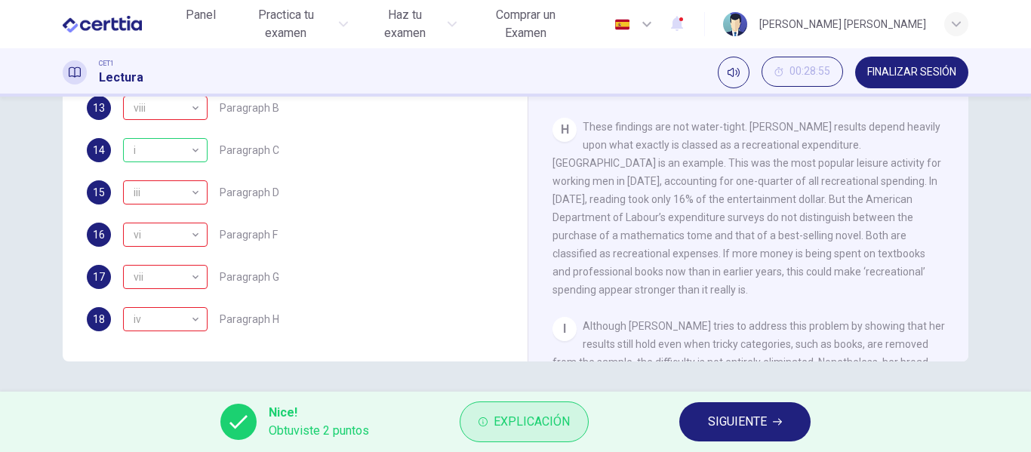
click at [512, 421] on span "Explicación" at bounding box center [532, 421] width 76 height 21
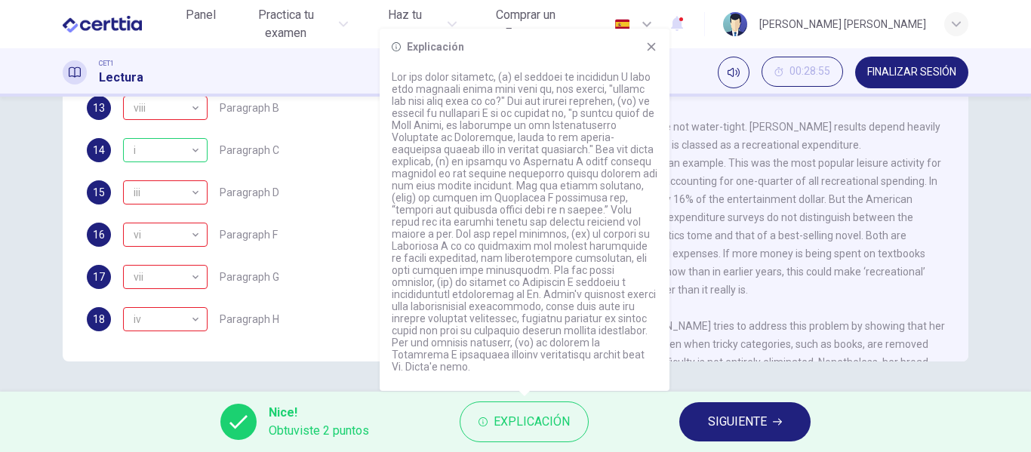
click at [764, 418] on span "SIGUIENTE" at bounding box center [737, 421] width 59 height 21
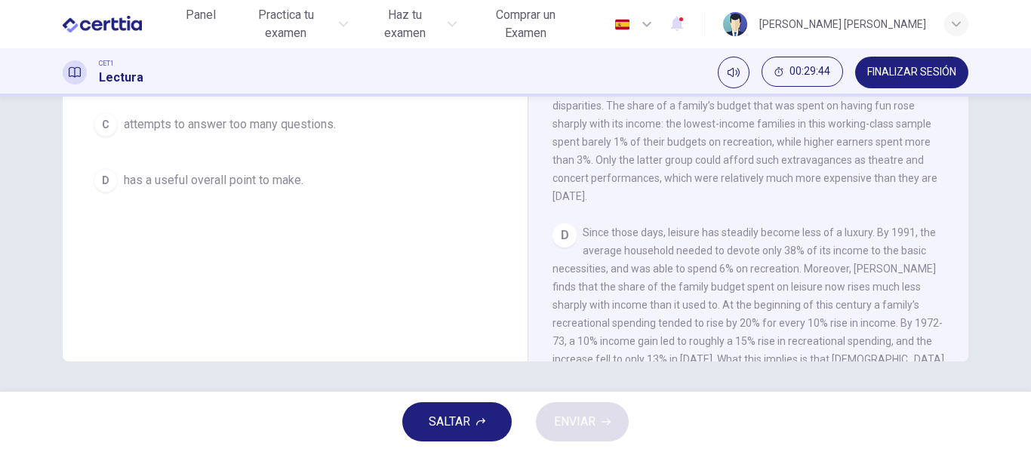
scroll to position [43, 0]
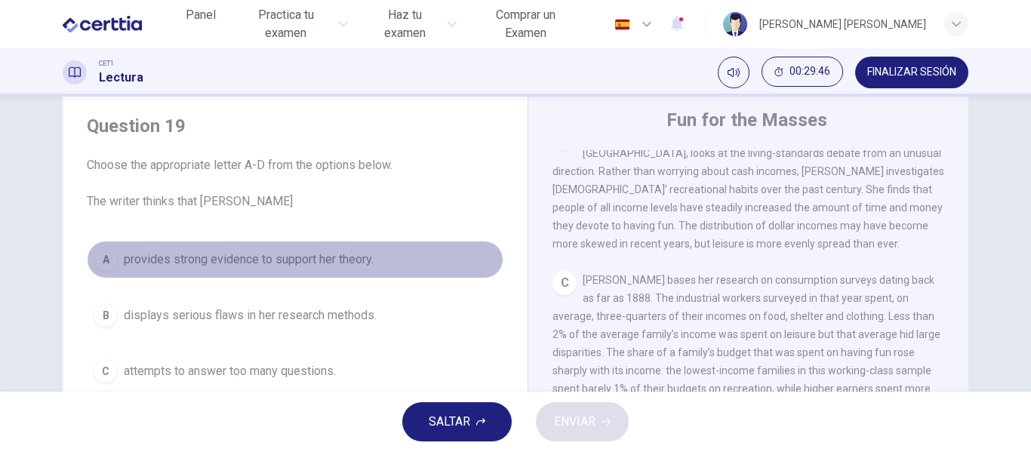
click at [291, 254] on span "provides strong evidence to support her theory." at bounding box center [249, 260] width 250 height 18
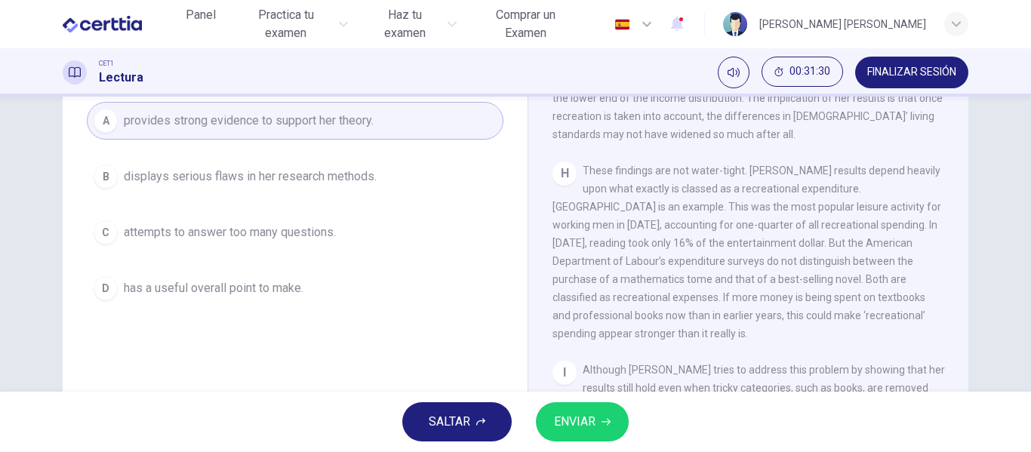
scroll to position [180, 0]
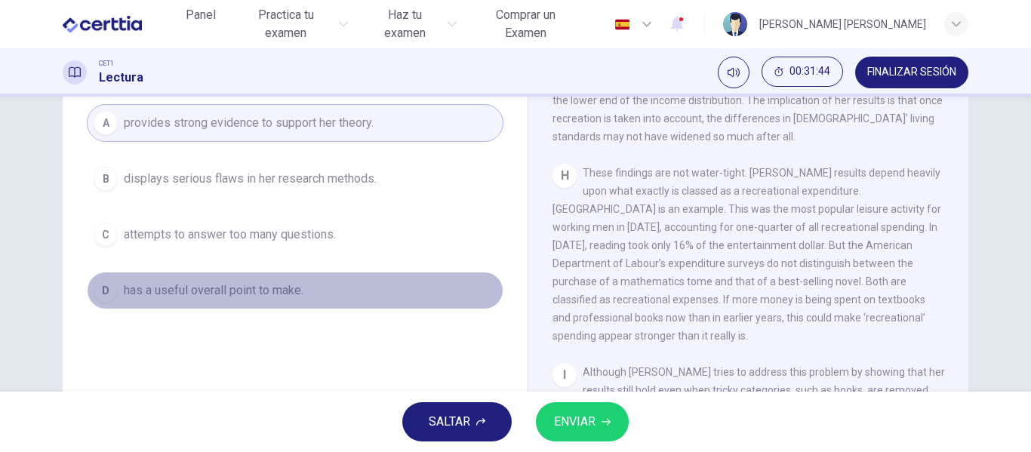
click at [250, 281] on button "D has a useful overall point to make." at bounding box center [295, 291] width 417 height 38
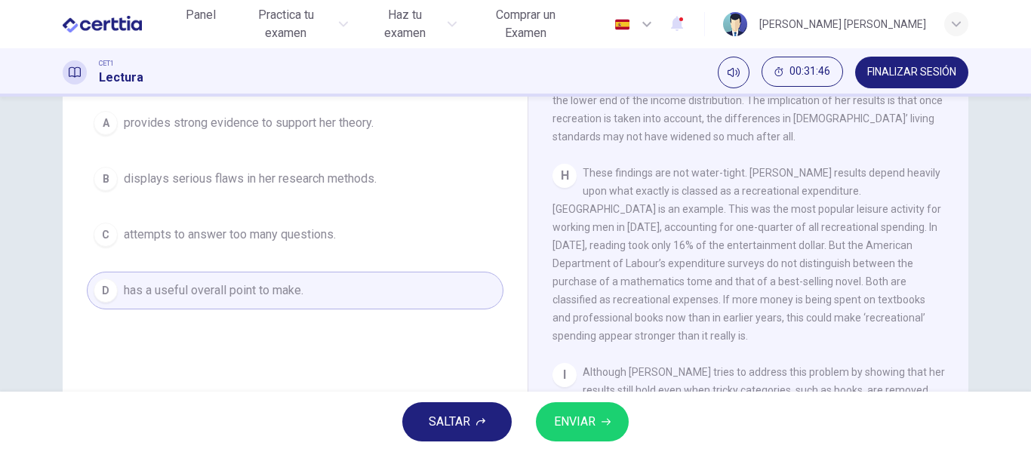
click at [568, 415] on span "ENVIAR" at bounding box center [575, 421] width 42 height 21
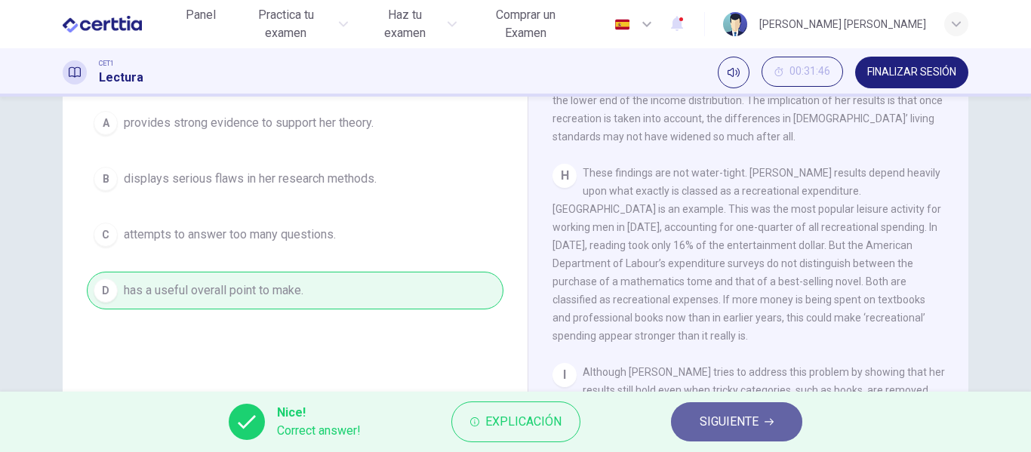
click at [728, 417] on span "SIGUIENTE" at bounding box center [729, 421] width 59 height 21
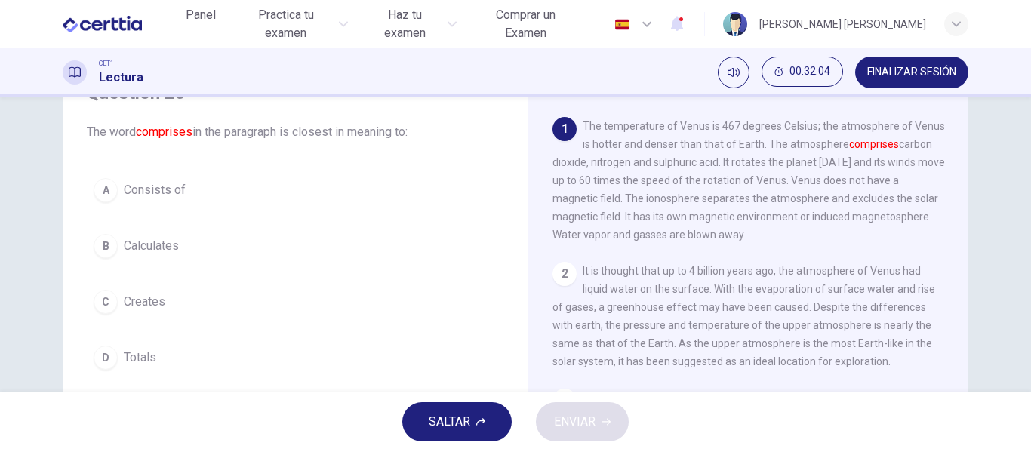
scroll to position [67, 0]
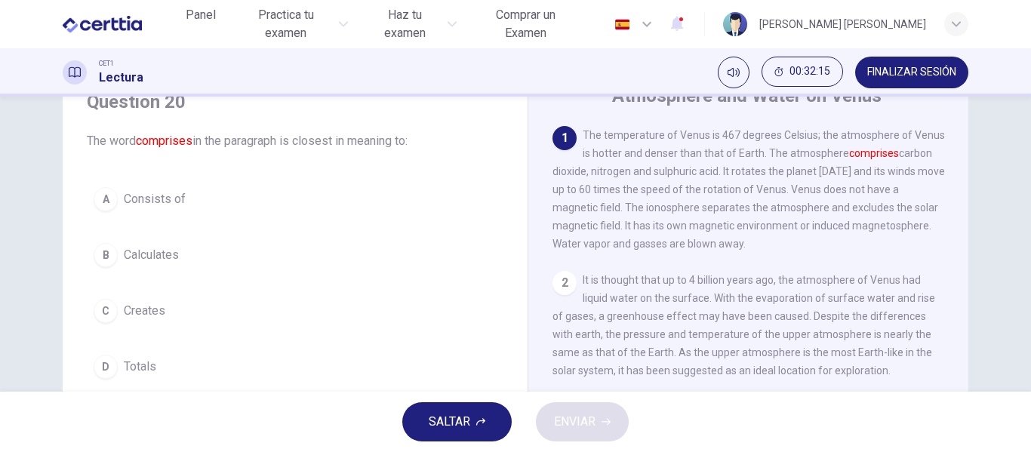
click at [148, 192] on span "Consists of" at bounding box center [155, 199] width 62 height 18
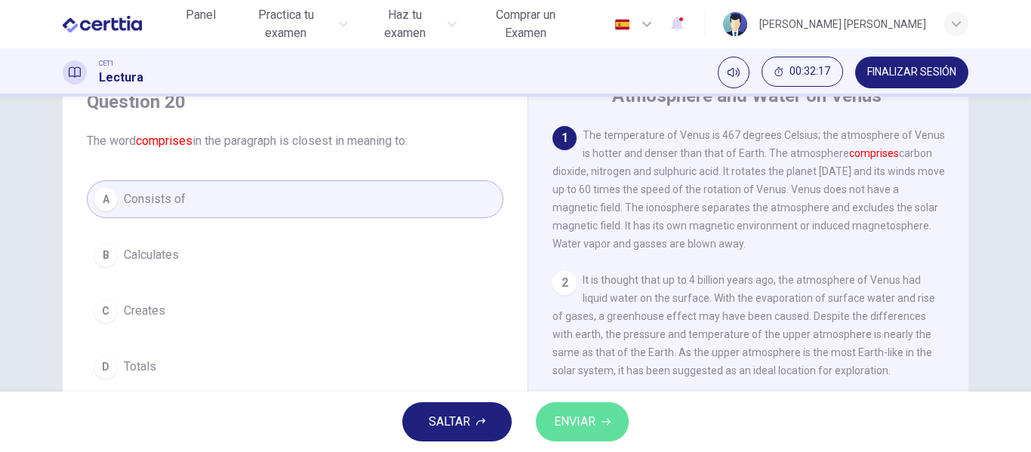
click at [565, 418] on span "ENVIAR" at bounding box center [575, 421] width 42 height 21
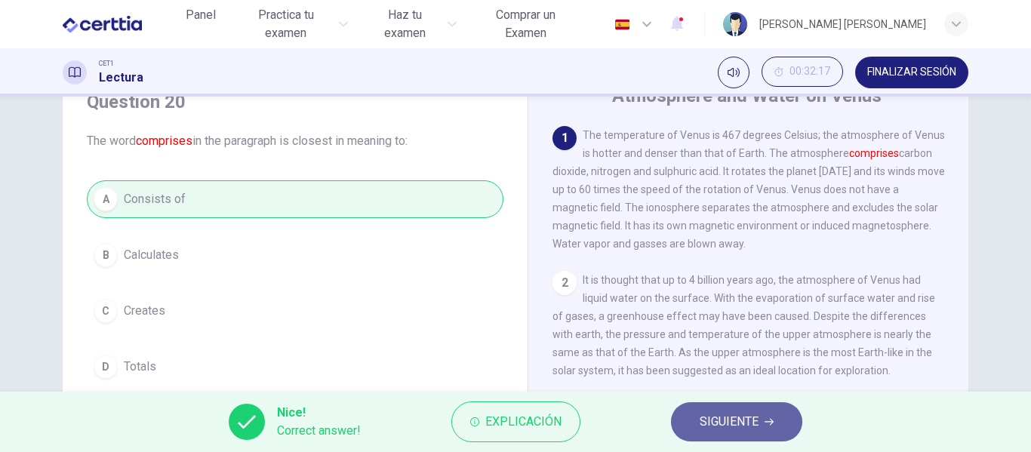
click at [731, 418] on span "SIGUIENTE" at bounding box center [729, 421] width 59 height 21
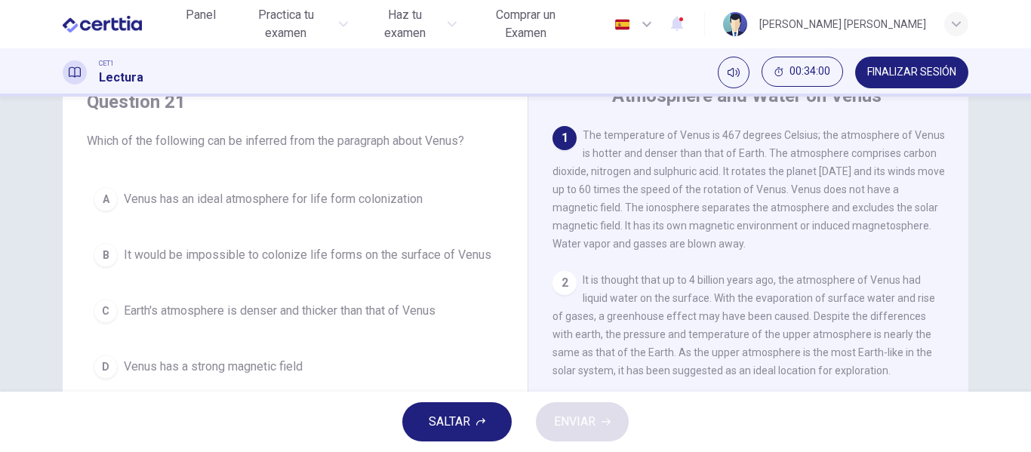
click at [367, 264] on button "B It would be impossible to colonize life forms on the surface of Venus" at bounding box center [295, 255] width 417 height 38
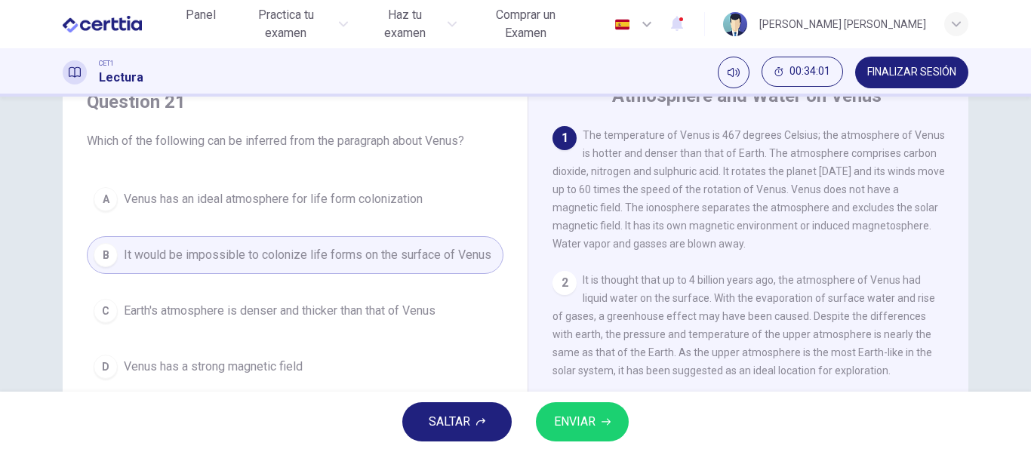
click at [580, 418] on span "ENVIAR" at bounding box center [575, 421] width 42 height 21
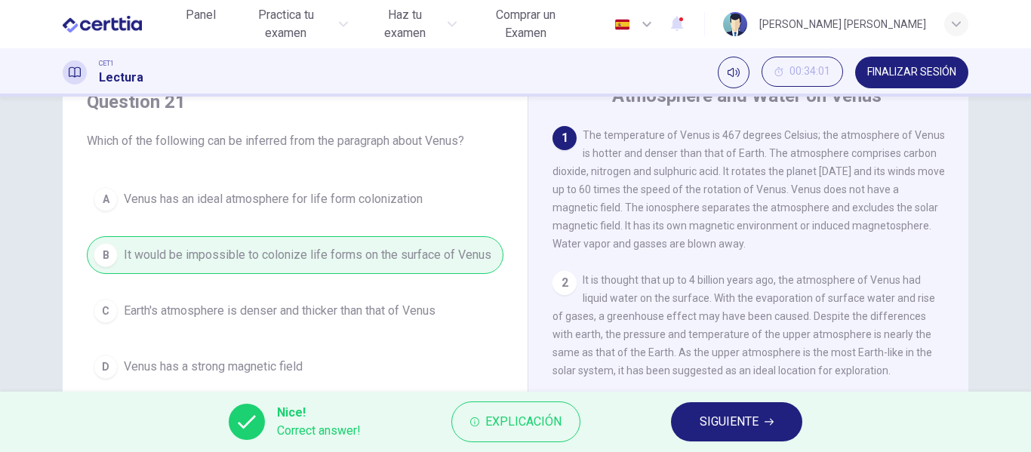
click at [741, 426] on span "SIGUIENTE" at bounding box center [729, 421] width 59 height 21
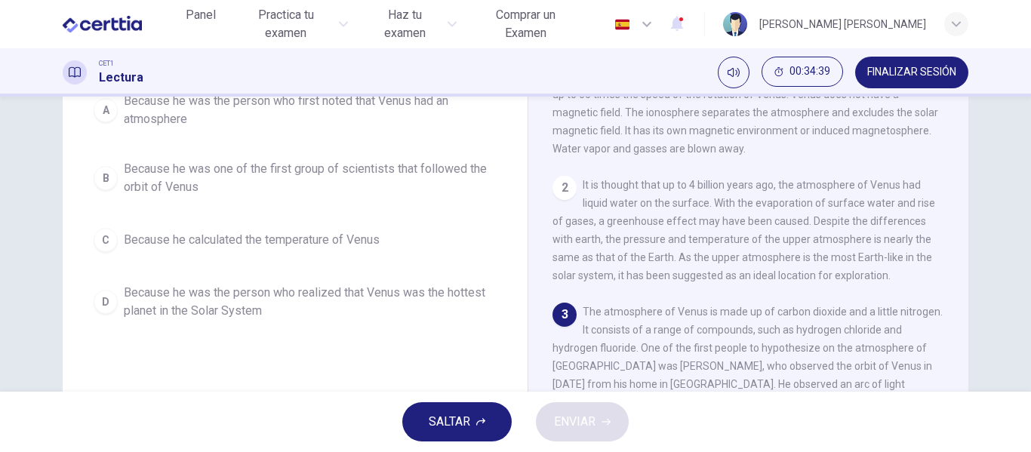
scroll to position [131, 0]
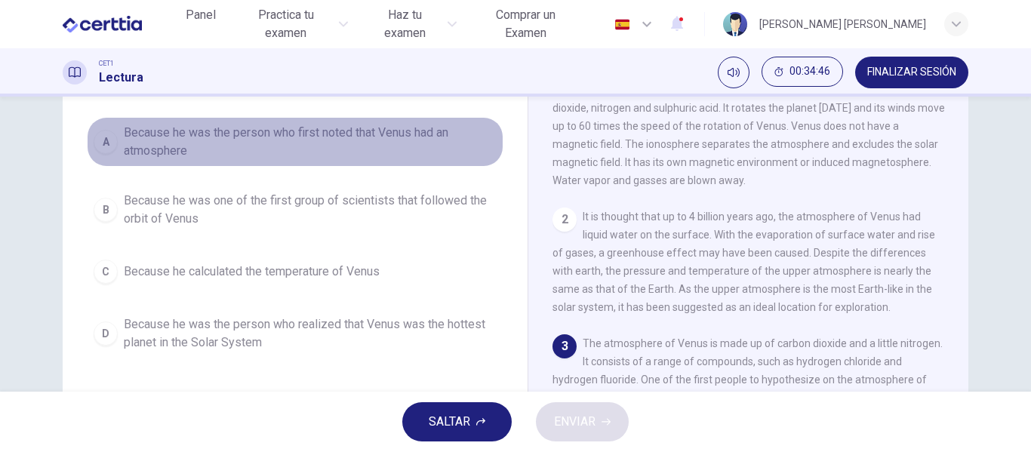
click at [370, 119] on button "A Because he was the person who first noted that Venus had an atmosphere" at bounding box center [295, 142] width 417 height 50
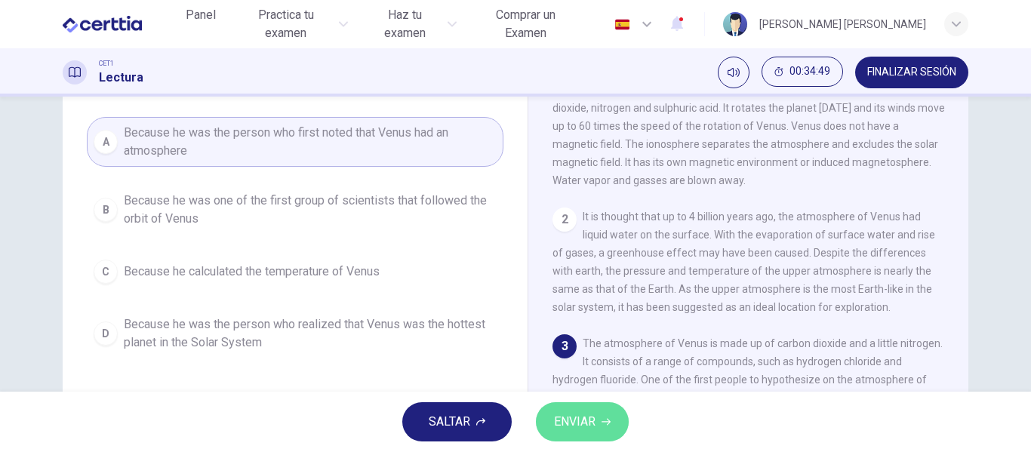
click at [577, 426] on span "ENVIAR" at bounding box center [575, 421] width 42 height 21
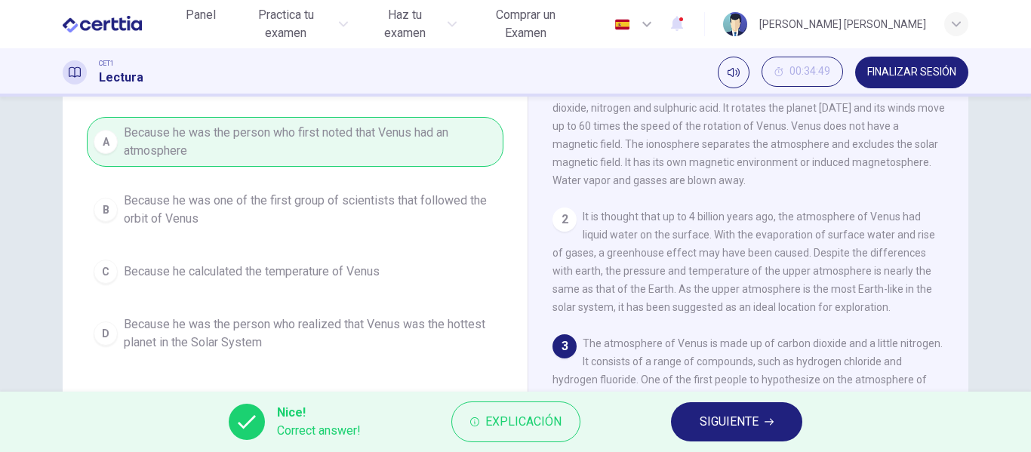
click at [708, 429] on span "SIGUIENTE" at bounding box center [729, 421] width 59 height 21
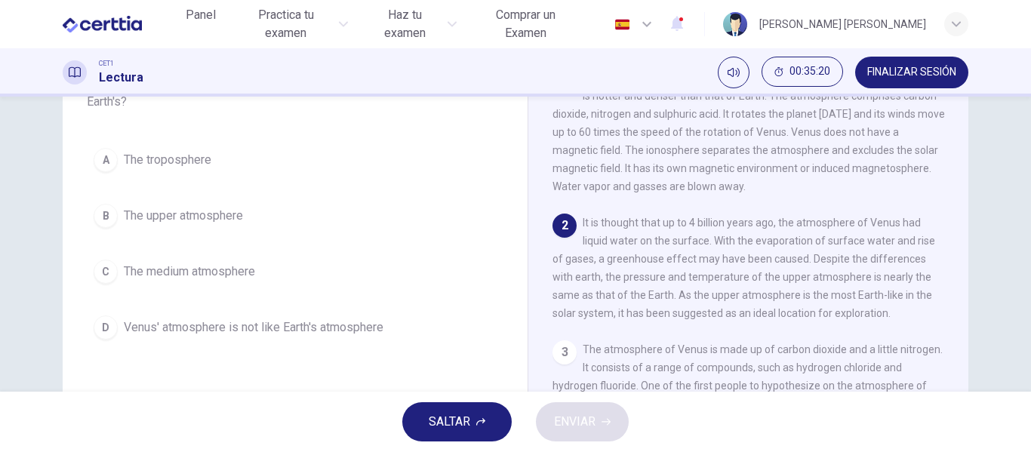
scroll to position [126, 0]
click at [213, 225] on button "B The upper atmosphere" at bounding box center [295, 214] width 417 height 38
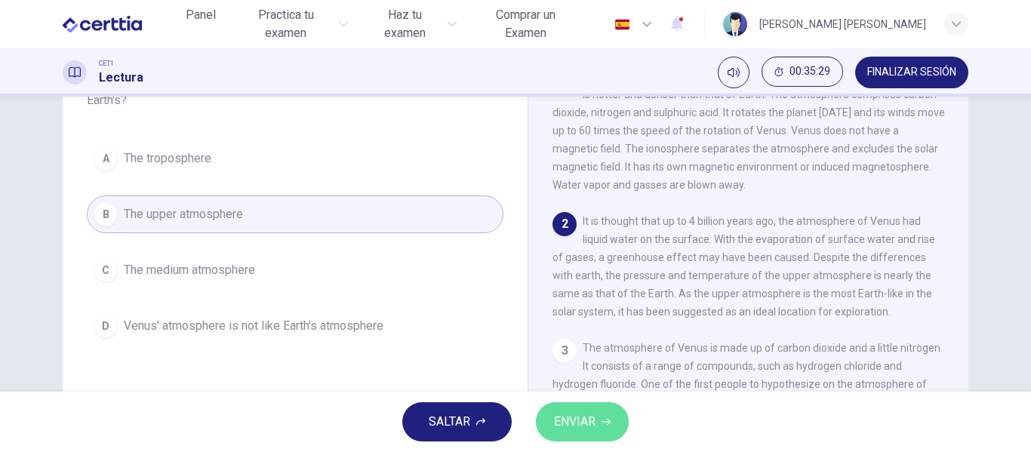
click at [585, 430] on span "ENVIAR" at bounding box center [575, 421] width 42 height 21
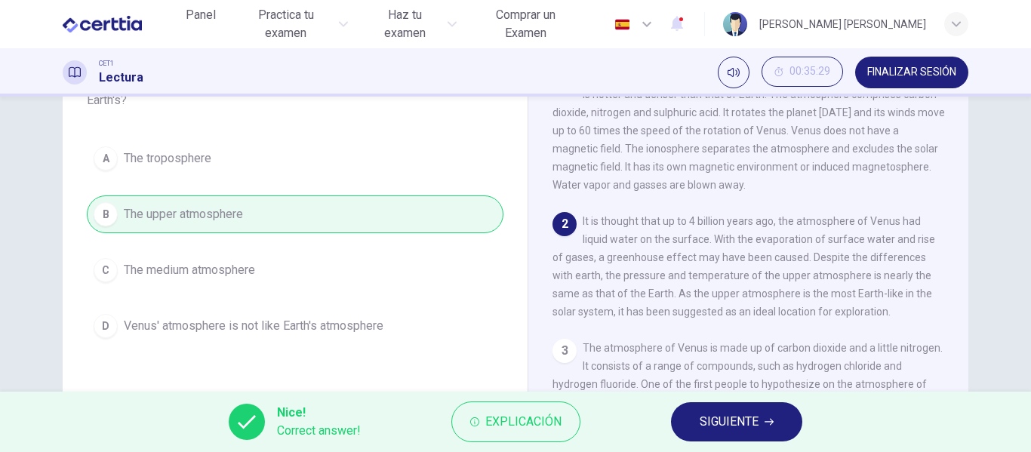
click at [724, 433] on button "SIGUIENTE" at bounding box center [736, 421] width 131 height 39
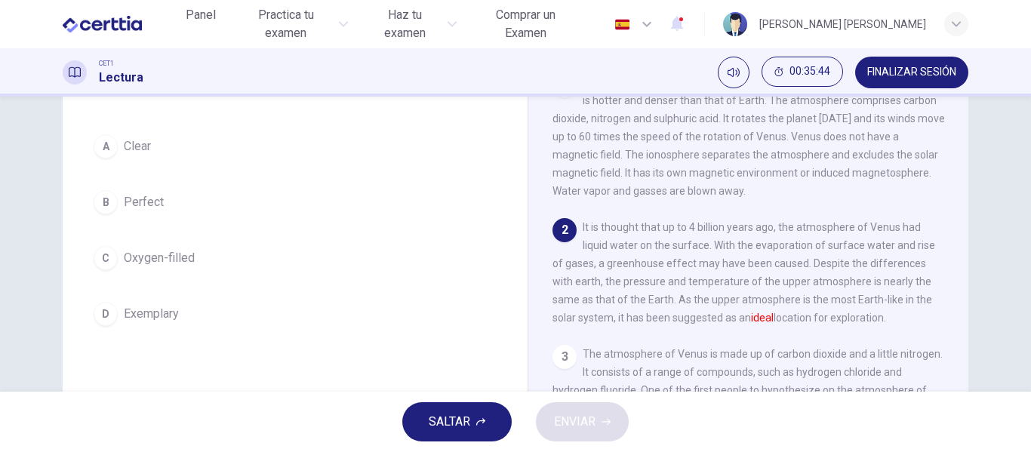
scroll to position [123, 0]
click at [159, 198] on span "Perfect" at bounding box center [144, 199] width 40 height 18
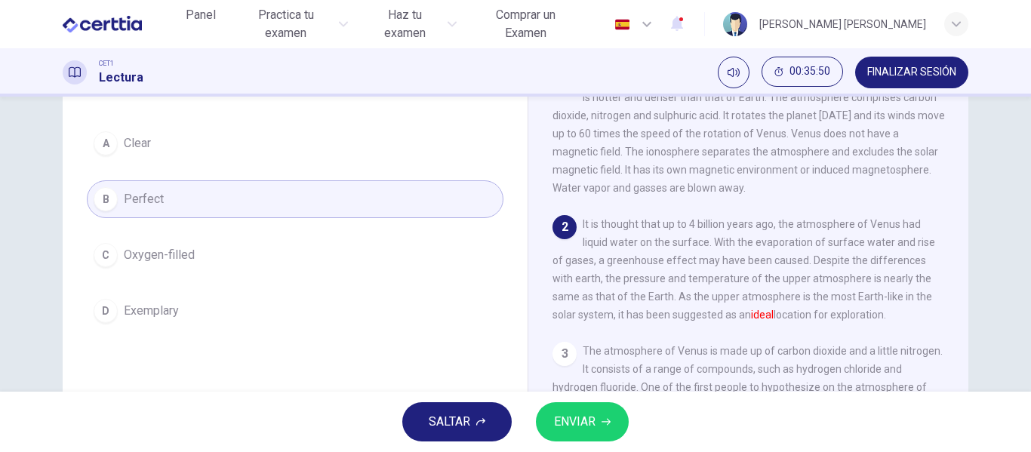
click at [596, 414] on button "ENVIAR" at bounding box center [582, 421] width 93 height 39
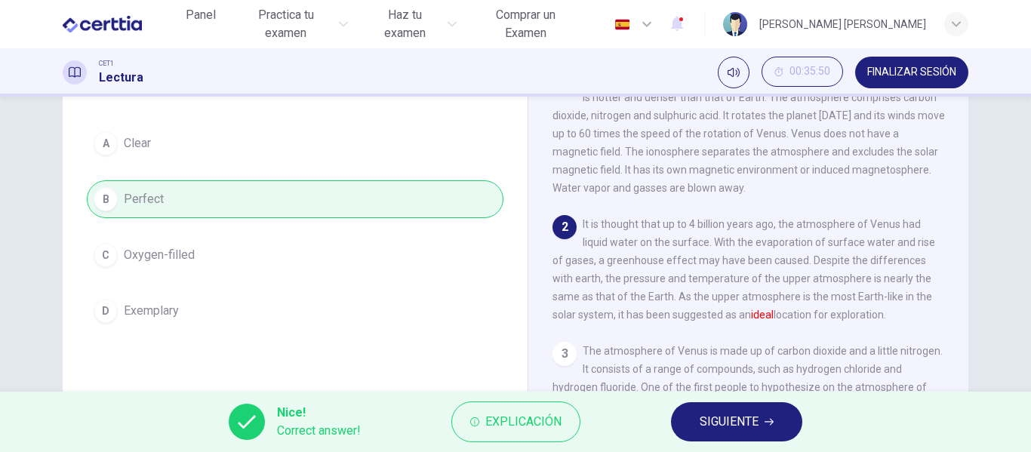
click at [745, 429] on span "SIGUIENTE" at bounding box center [729, 421] width 59 height 21
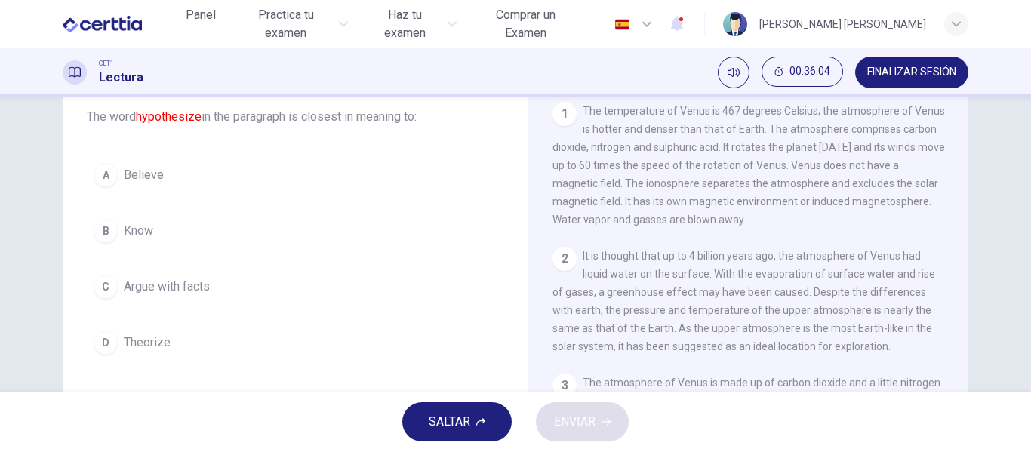
scroll to position [100, 0]
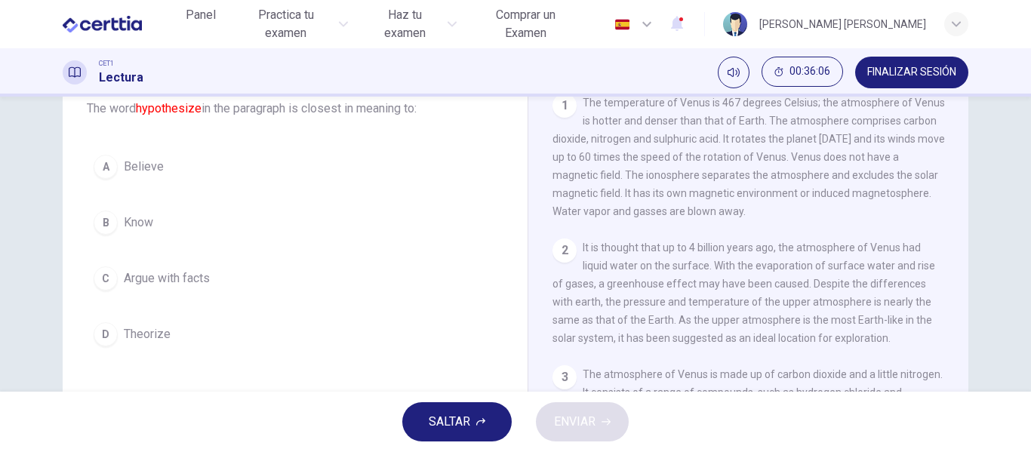
click at [149, 343] on button "D Theorize" at bounding box center [295, 335] width 417 height 38
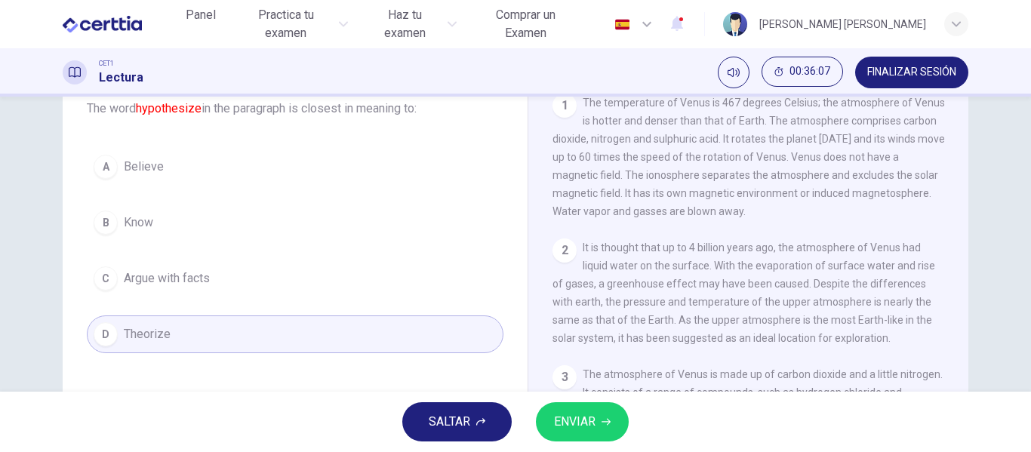
click at [585, 416] on span "ENVIAR" at bounding box center [575, 421] width 42 height 21
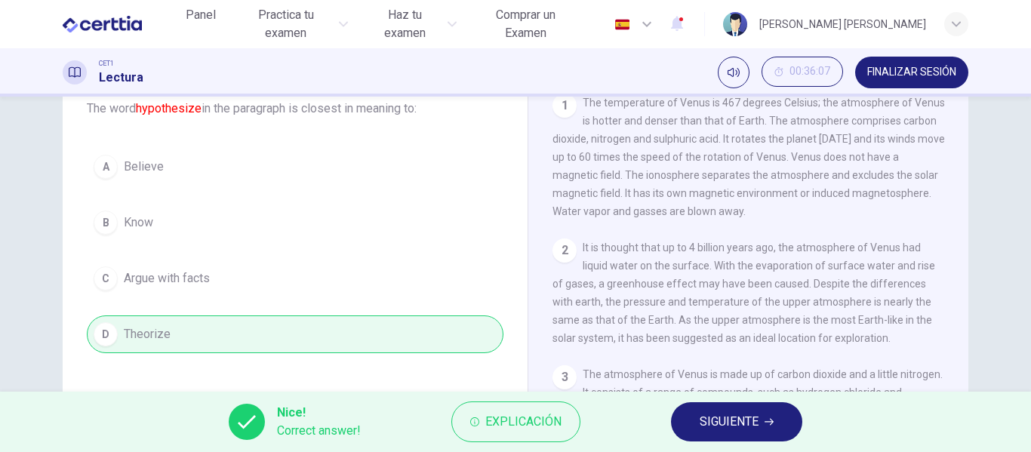
click at [766, 424] on icon "button" at bounding box center [769, 421] width 9 height 9
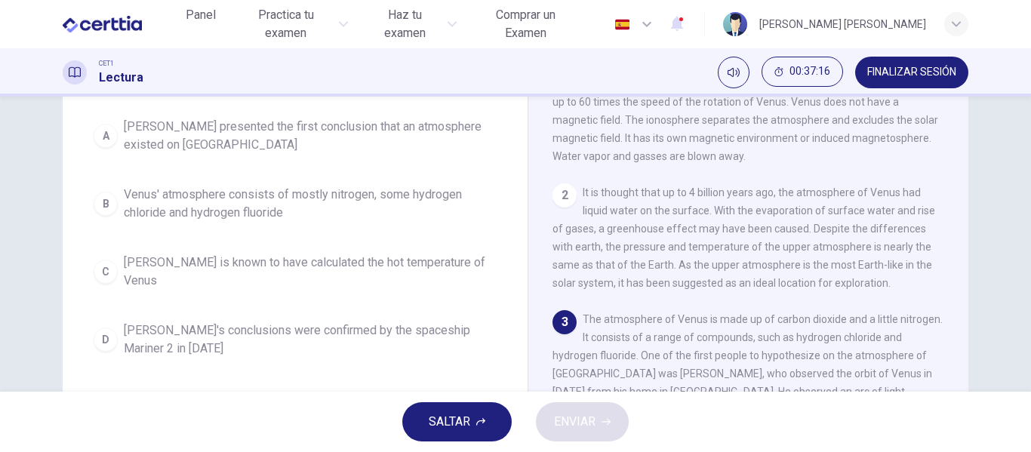
scroll to position [139, 0]
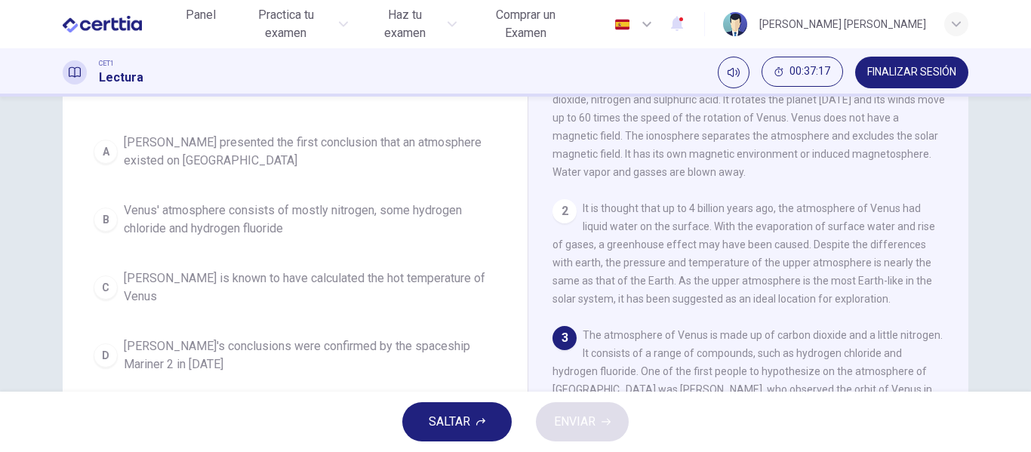
click at [194, 165] on span "[PERSON_NAME] presented the first conclusion that an atmosphere existed on [GEO…" at bounding box center [310, 152] width 373 height 36
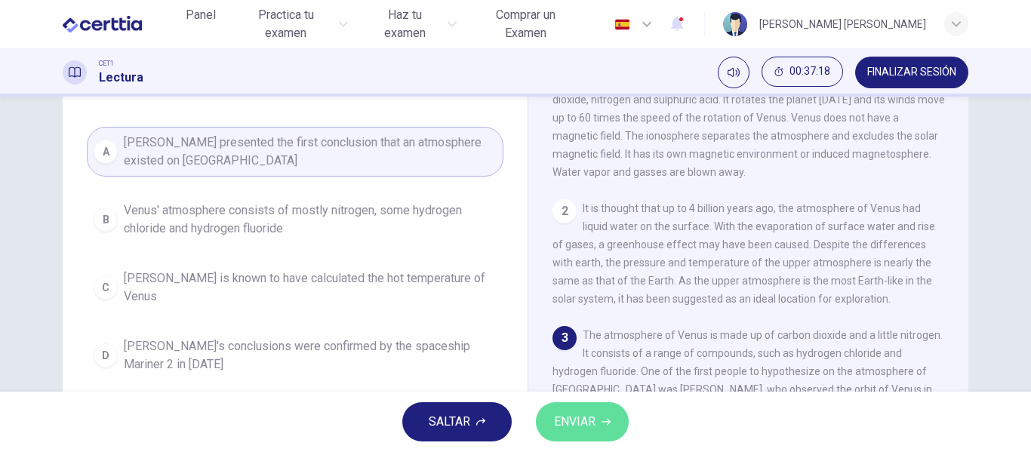
click at [580, 428] on span "ENVIAR" at bounding box center [575, 421] width 42 height 21
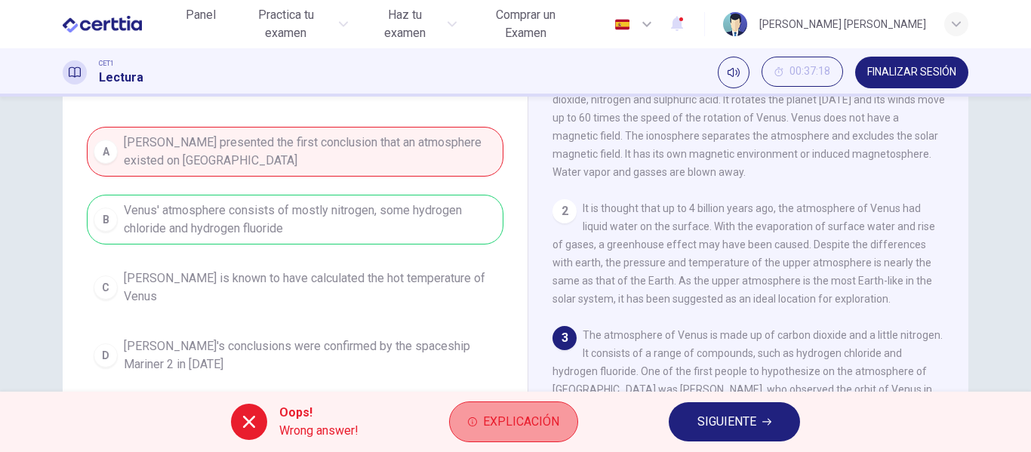
click at [503, 436] on button "Explicación" at bounding box center [513, 422] width 129 height 41
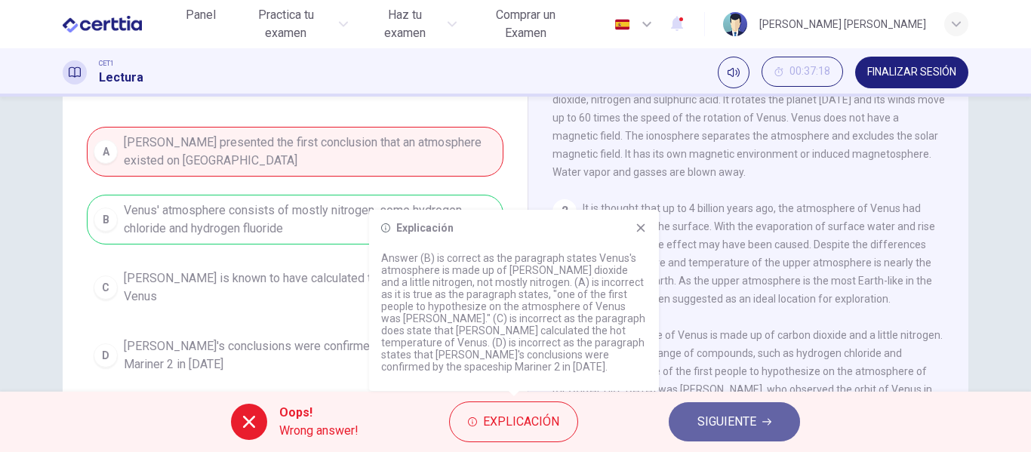
click at [700, 410] on button "SIGUIENTE" at bounding box center [734, 421] width 131 height 39
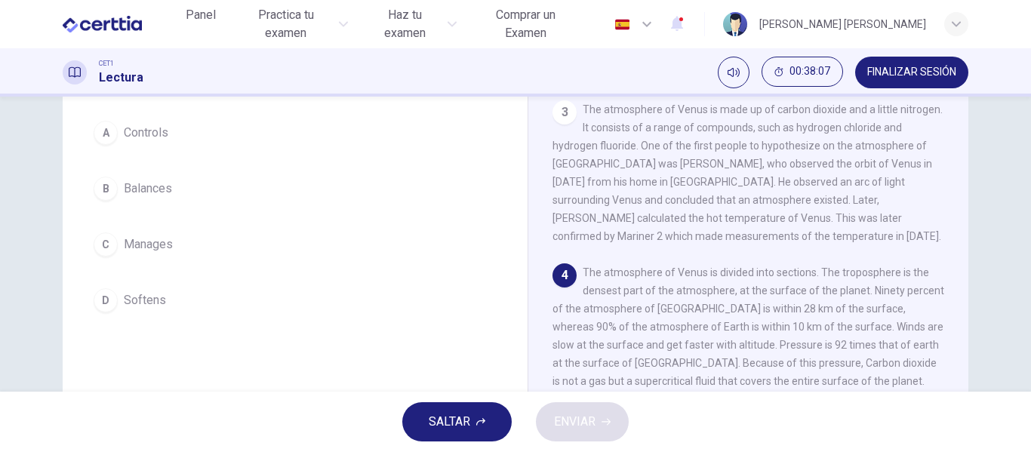
scroll to position [132, 0]
click at [142, 127] on span "Controls" at bounding box center [146, 134] width 45 height 18
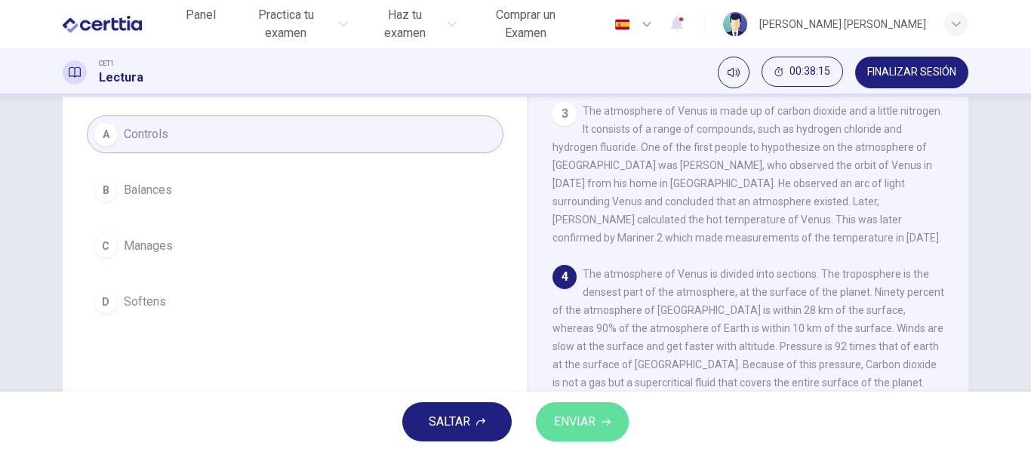
click at [562, 419] on span "ENVIAR" at bounding box center [575, 421] width 42 height 21
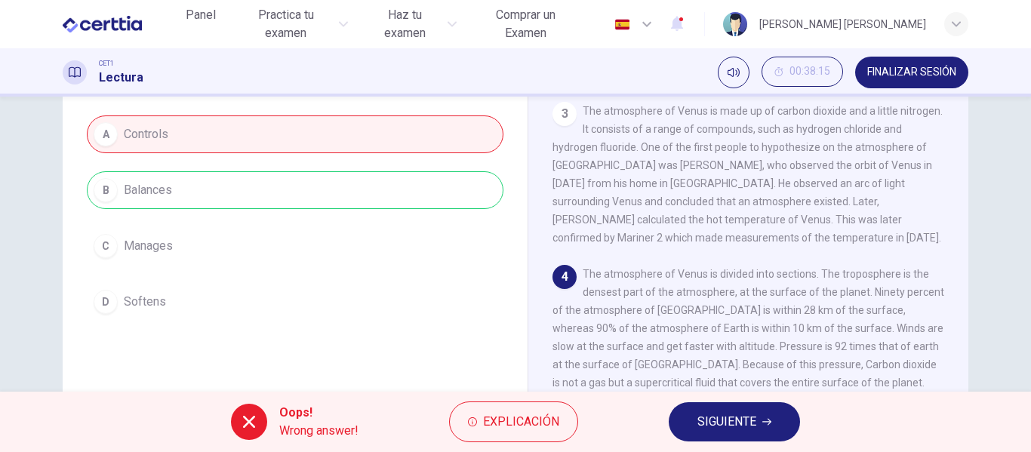
click at [713, 426] on span "SIGUIENTE" at bounding box center [726, 421] width 59 height 21
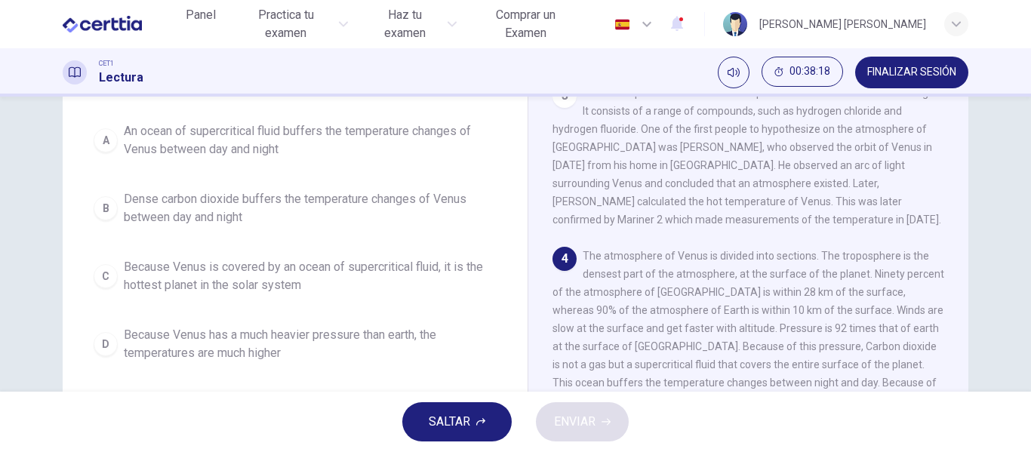
click at [1011, 282] on div "Question 28 The paragraph supports which of the following statements about the …" at bounding box center [515, 244] width 1031 height 295
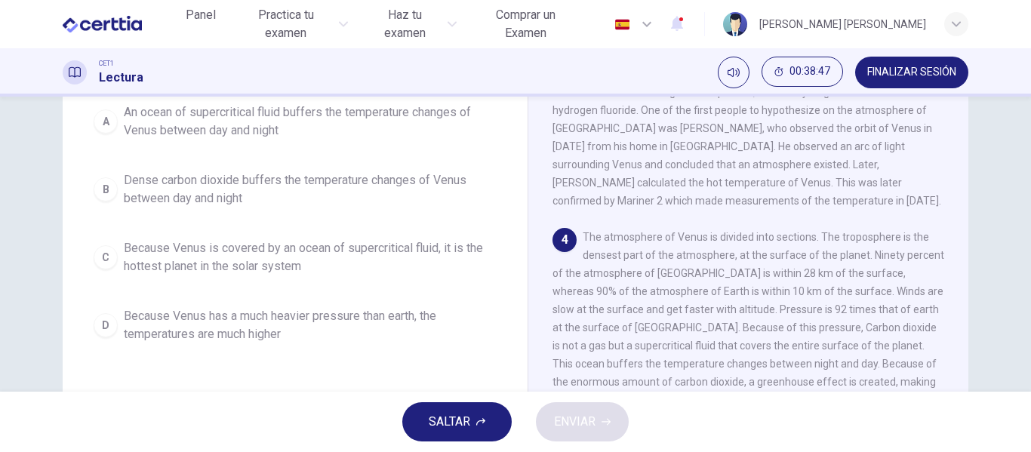
scroll to position [171, 0]
click at [1017, 294] on div "Question 28 The paragraph supports which of the following statements about the …" at bounding box center [515, 244] width 1031 height 295
click at [295, 116] on span "An ocean of supercritical fluid buffers the temperature changes of Venus betwee…" at bounding box center [310, 119] width 373 height 36
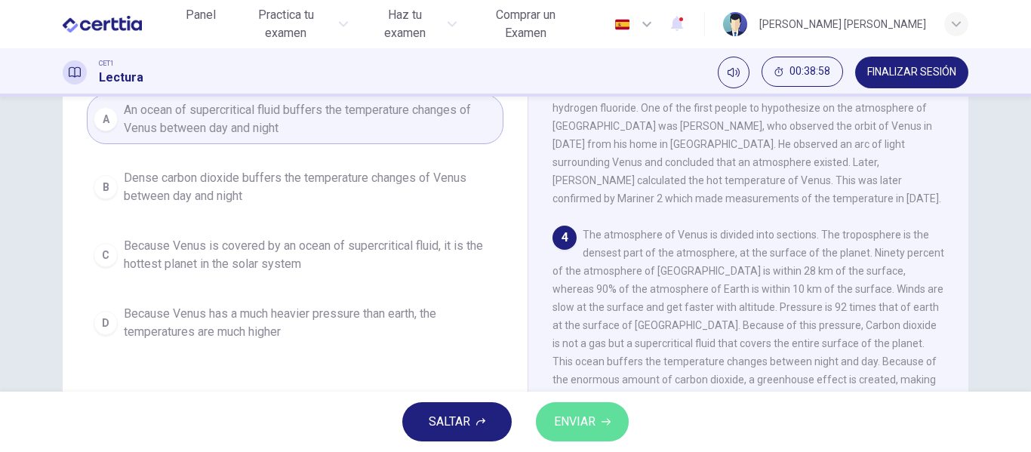
click at [583, 427] on span "ENVIAR" at bounding box center [575, 421] width 42 height 21
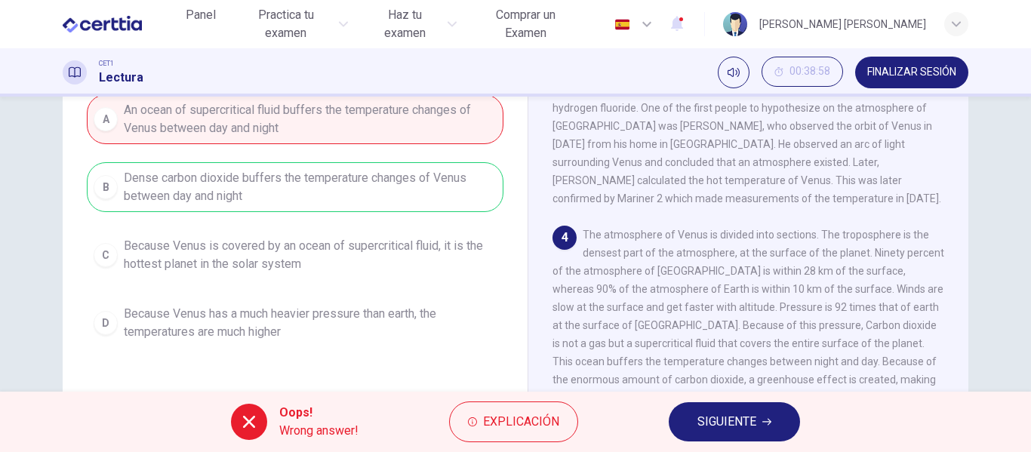
click at [715, 423] on span "SIGUIENTE" at bounding box center [726, 421] width 59 height 21
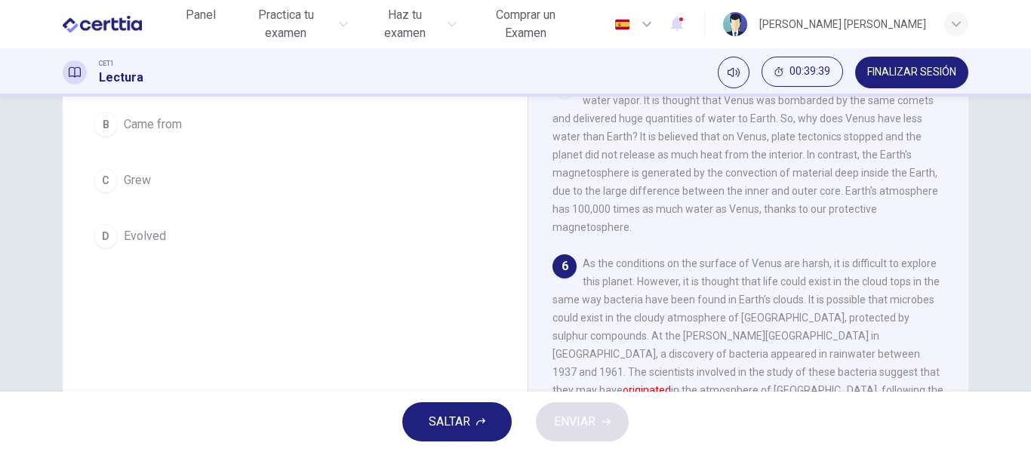
scroll to position [196, 0]
click at [128, 180] on span "Grew" at bounding box center [137, 182] width 27 height 18
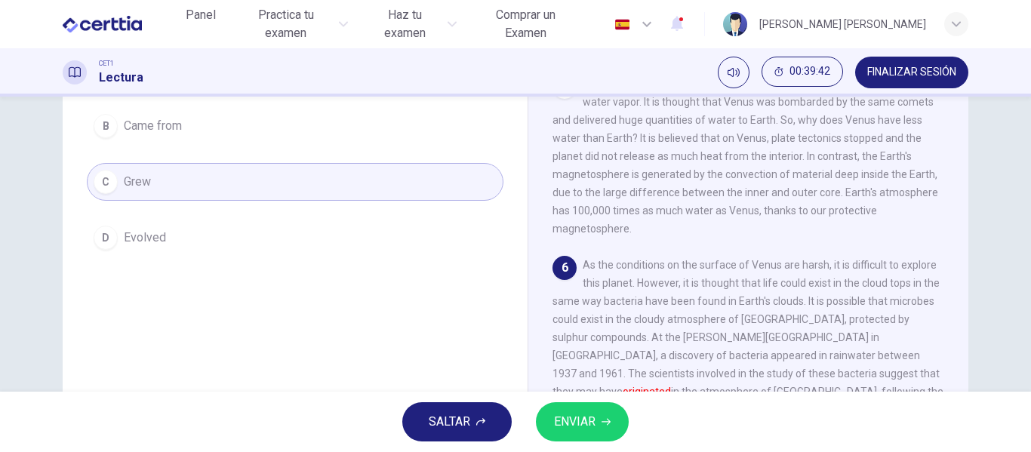
click at [571, 427] on span "ENVIAR" at bounding box center [575, 421] width 42 height 21
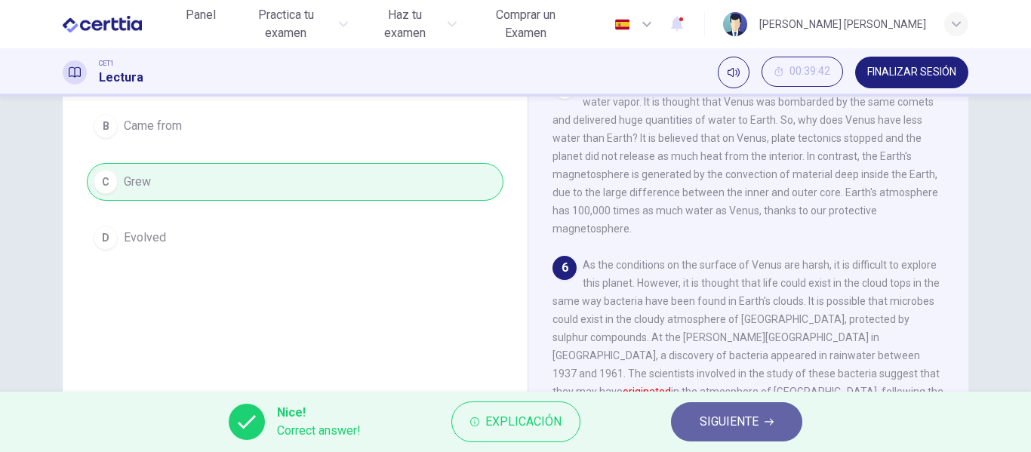
click at [713, 425] on span "SIGUIENTE" at bounding box center [729, 421] width 59 height 21
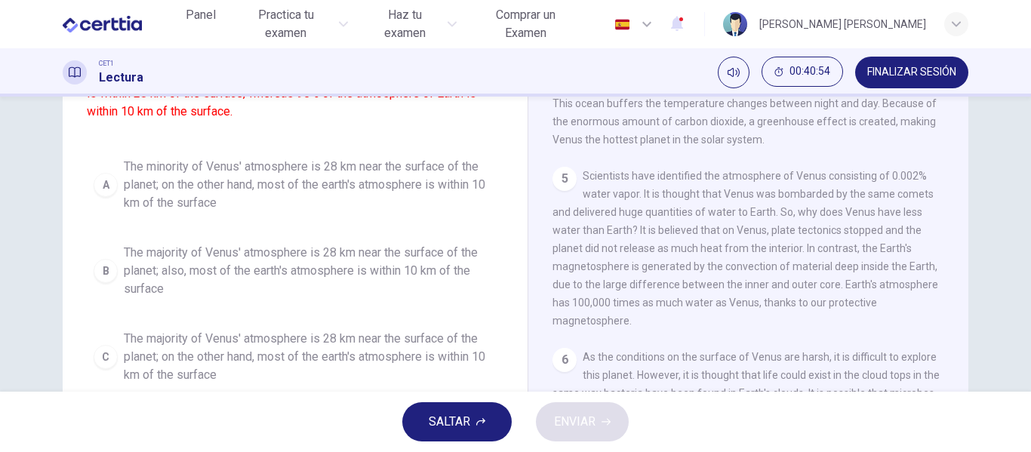
scroll to position [212, 0]
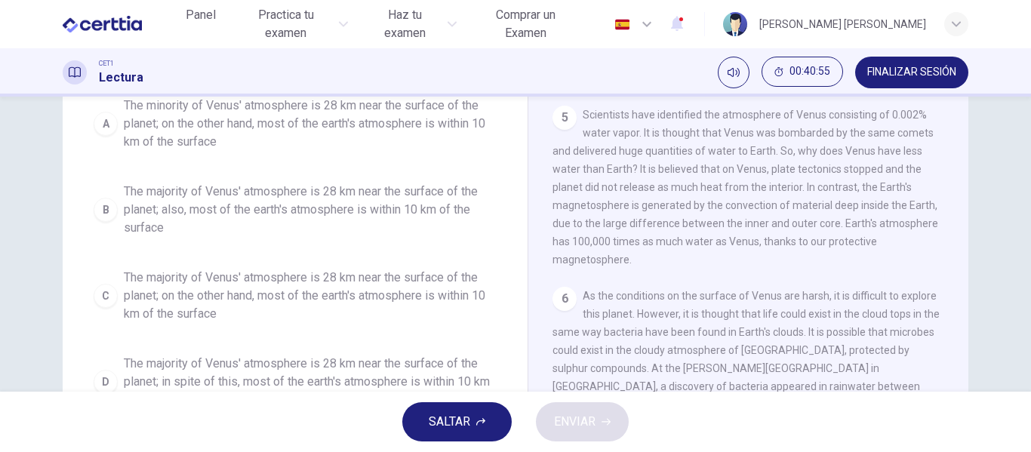
click at [300, 272] on span "The majority of Venus' atmosphere is 28 km near the surface of the planet; on t…" at bounding box center [310, 296] width 373 height 54
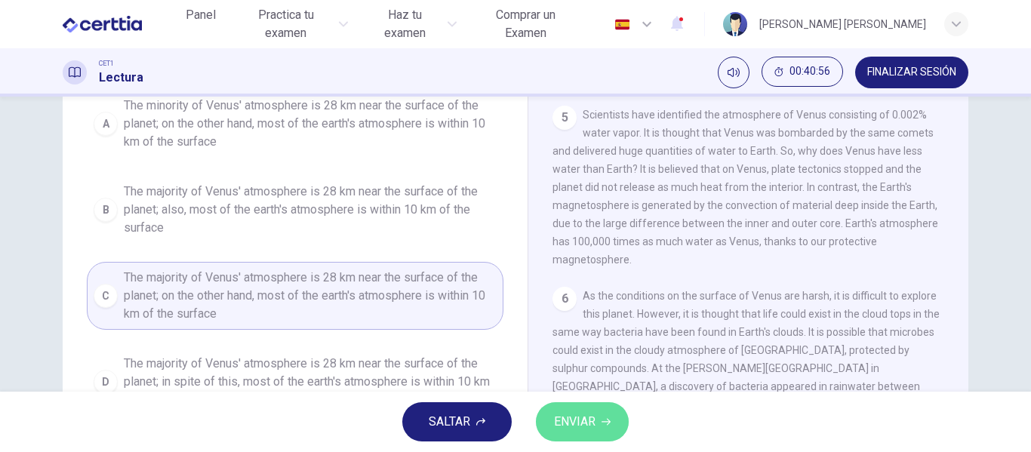
click at [587, 418] on span "ENVIAR" at bounding box center [575, 421] width 42 height 21
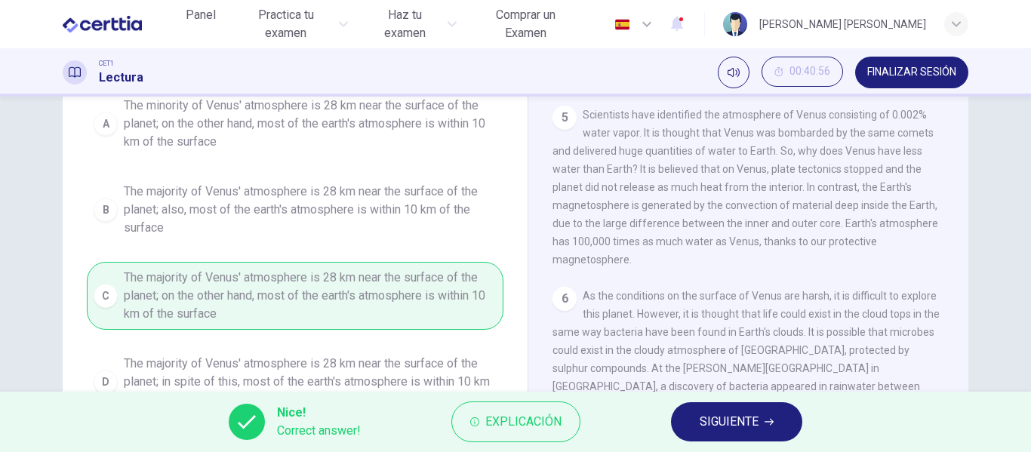
click at [719, 425] on span "SIGUIENTE" at bounding box center [729, 421] width 59 height 21
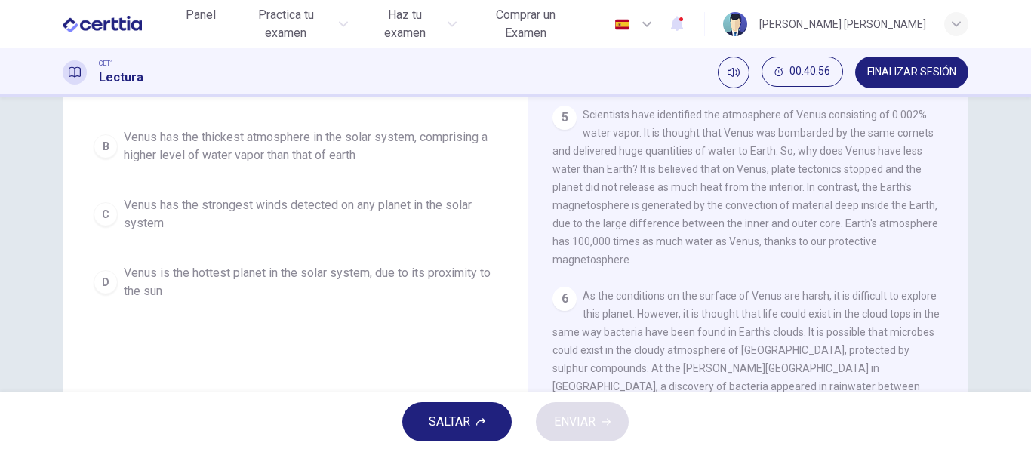
scroll to position [176, 0]
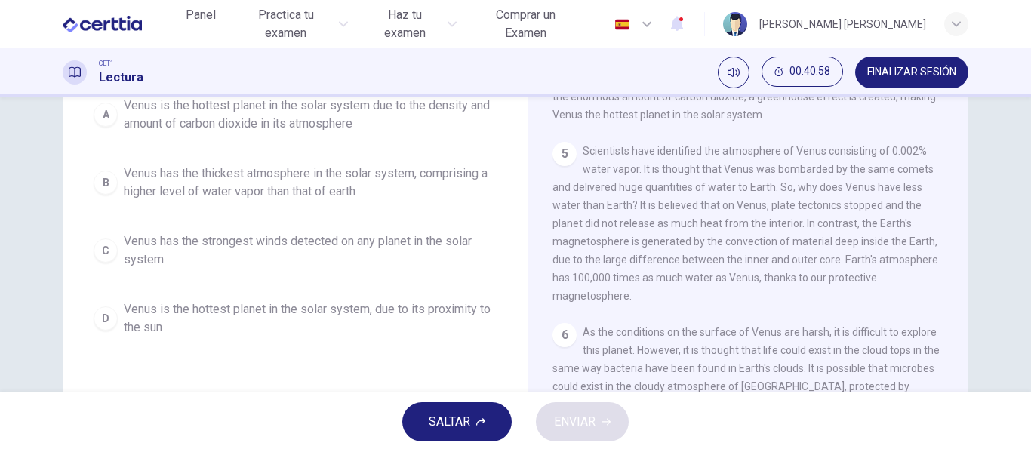
drag, startPoint x: 1021, startPoint y: 281, endPoint x: 1030, endPoint y: 228, distance: 53.6
click at [1030, 228] on div "Question 31 Which of the following is true according to the passage ? (Make sur…" at bounding box center [515, 244] width 1031 height 295
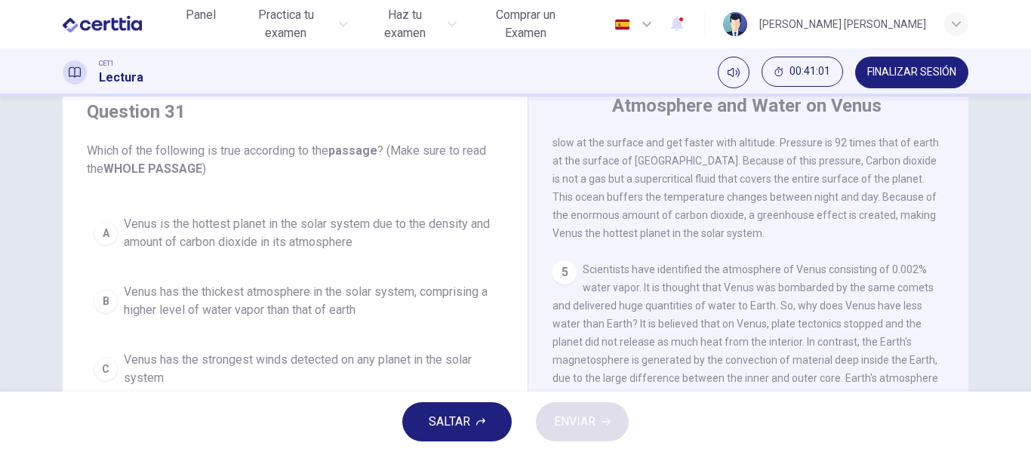
scroll to position [162, 0]
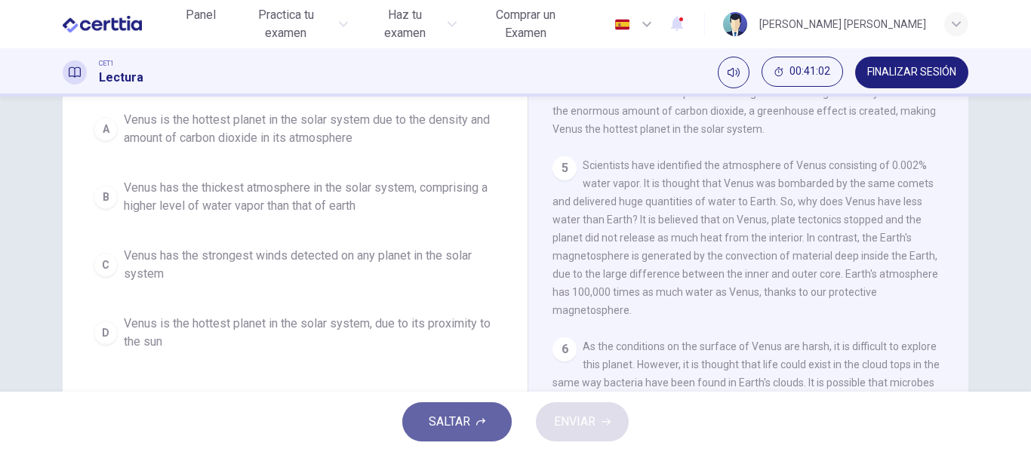
click at [413, 413] on button "SALTAR" at bounding box center [456, 421] width 109 height 39
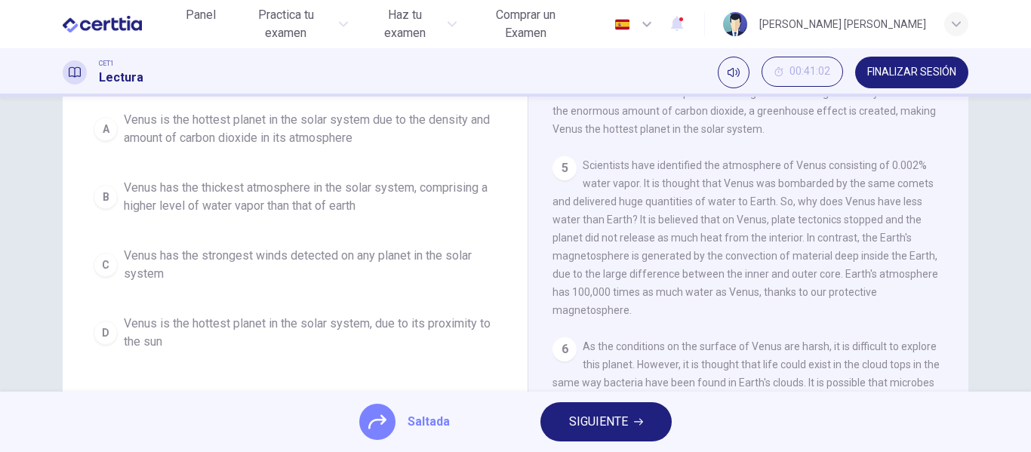
click at [569, 421] on span "SIGUIENTE" at bounding box center [598, 421] width 59 height 21
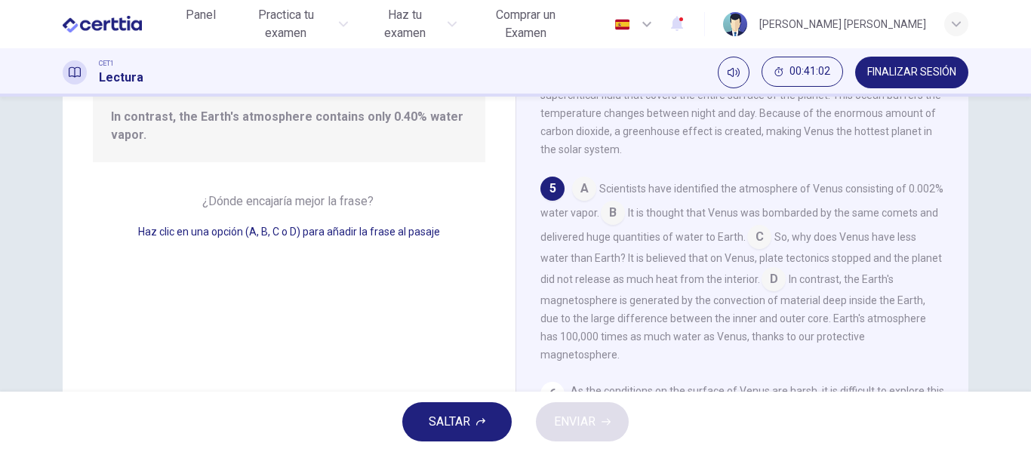
scroll to position [562, 0]
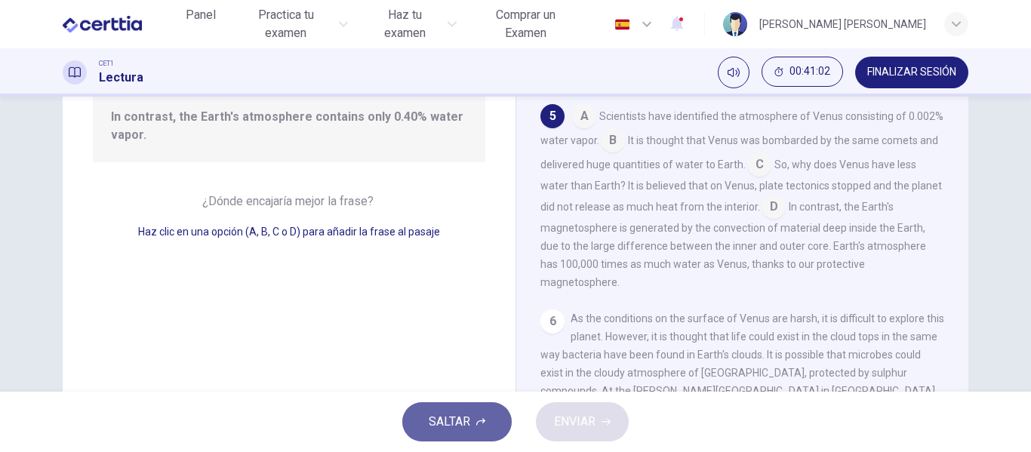
click at [451, 426] on span "SALTAR" at bounding box center [450, 421] width 42 height 21
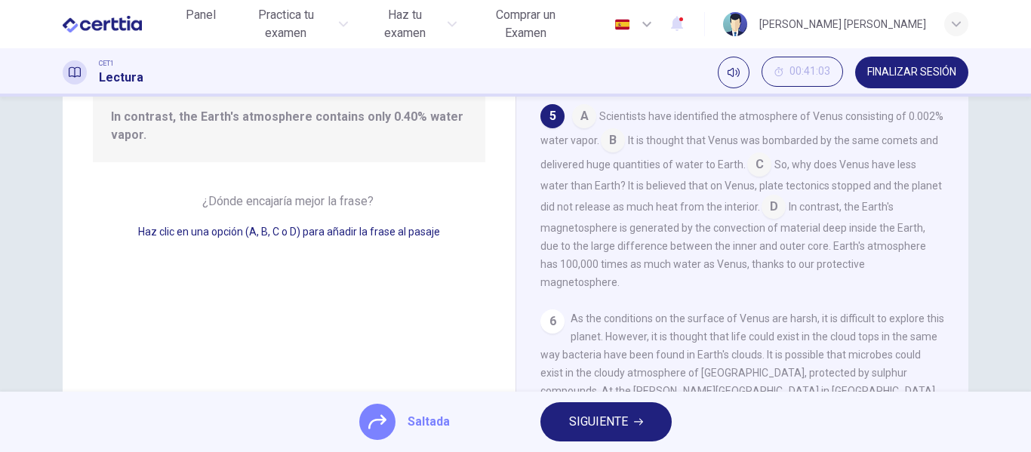
click at [596, 432] on span "SIGUIENTE" at bounding box center [598, 421] width 59 height 21
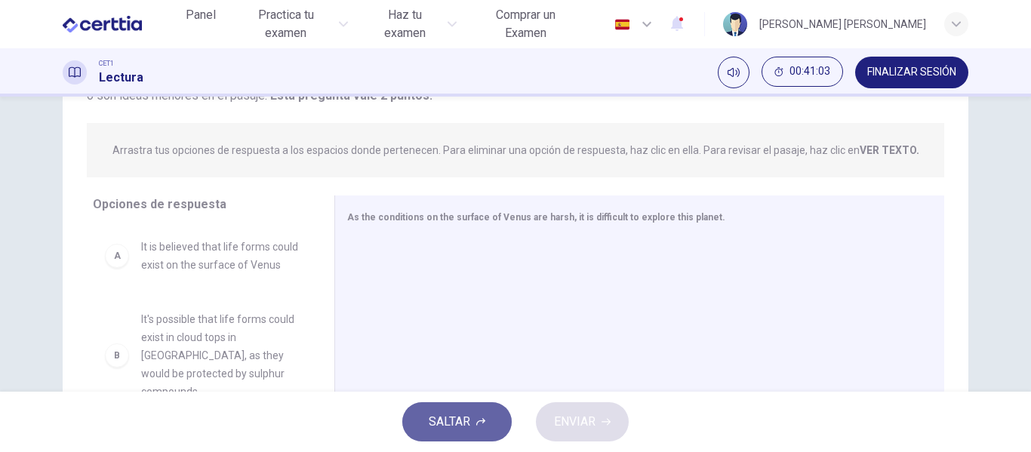
click at [447, 423] on span "SALTAR" at bounding box center [450, 421] width 42 height 21
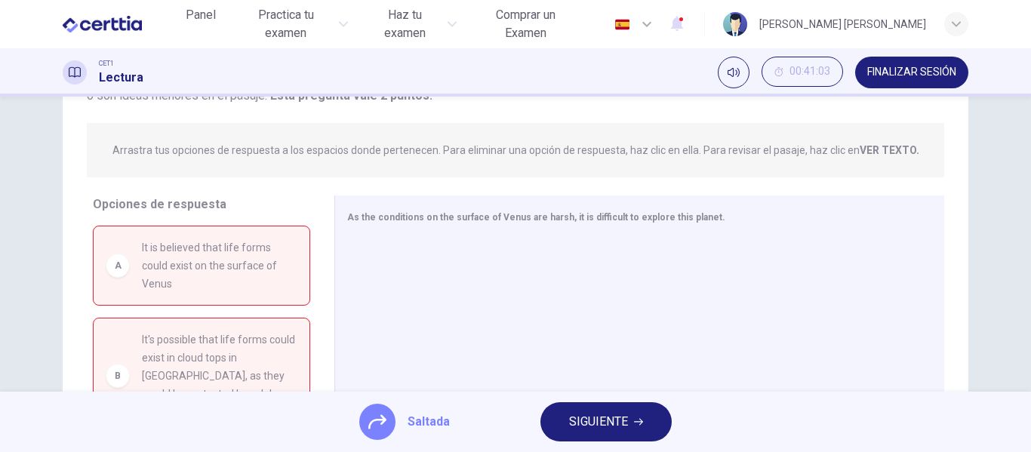
click at [571, 425] on span "SIGUIENTE" at bounding box center [598, 421] width 59 height 21
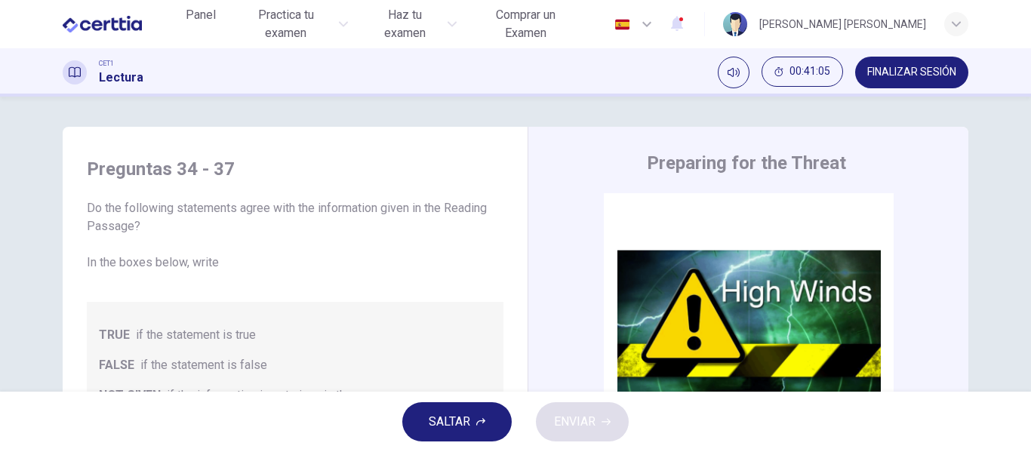
click at [472, 419] on button "SALTAR" at bounding box center [456, 421] width 109 height 39
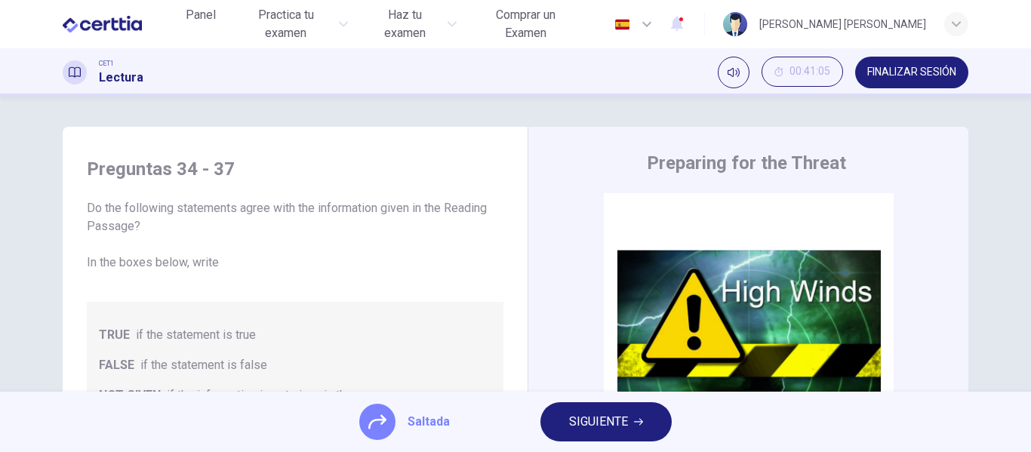
click at [598, 430] on span "SIGUIENTE" at bounding box center [598, 421] width 59 height 21
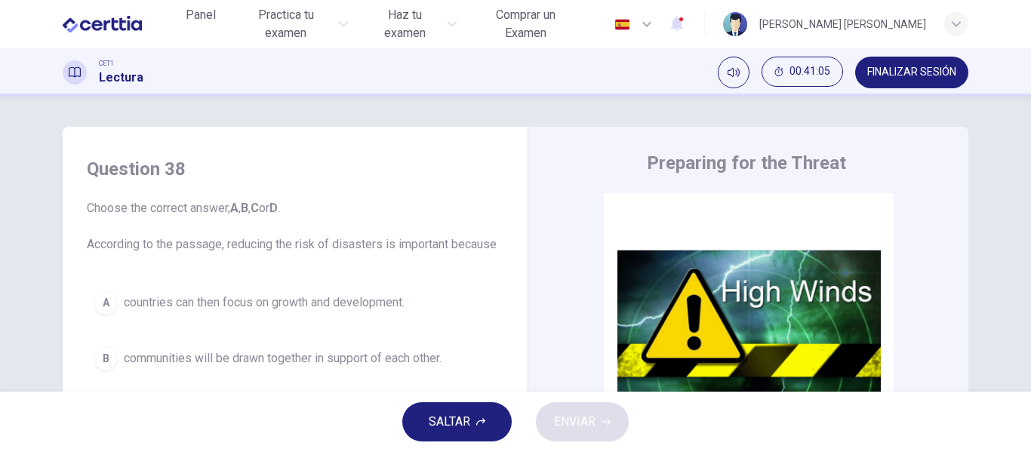
click at [462, 423] on span "SALTAR" at bounding box center [450, 421] width 42 height 21
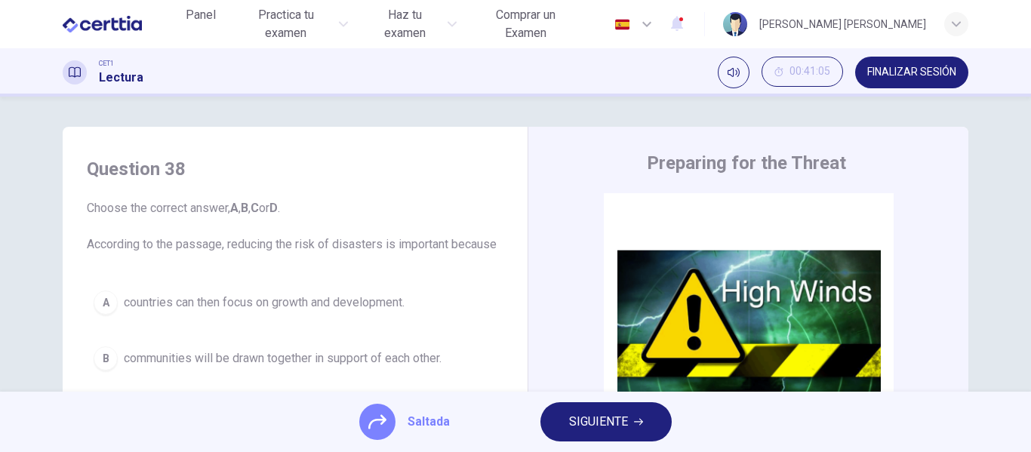
click at [580, 432] on button "SIGUIENTE" at bounding box center [605, 421] width 131 height 39
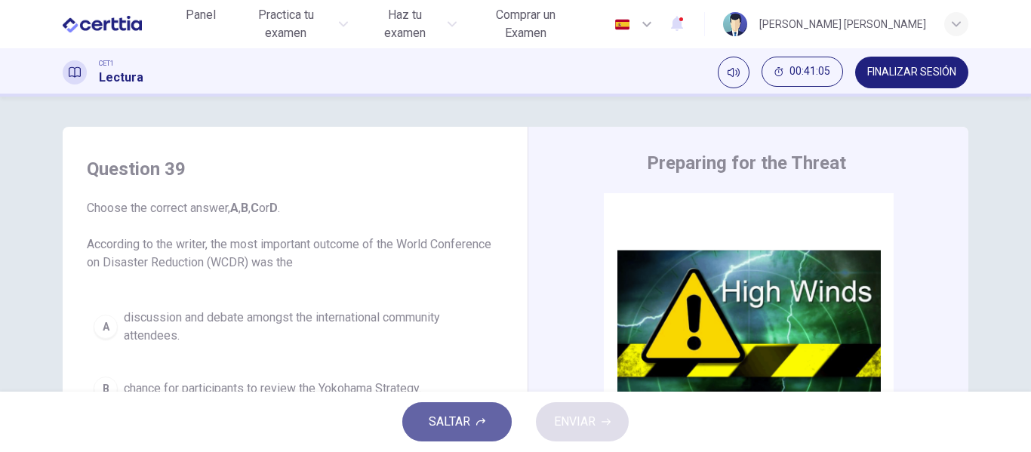
click at [452, 420] on span "SALTAR" at bounding box center [450, 421] width 42 height 21
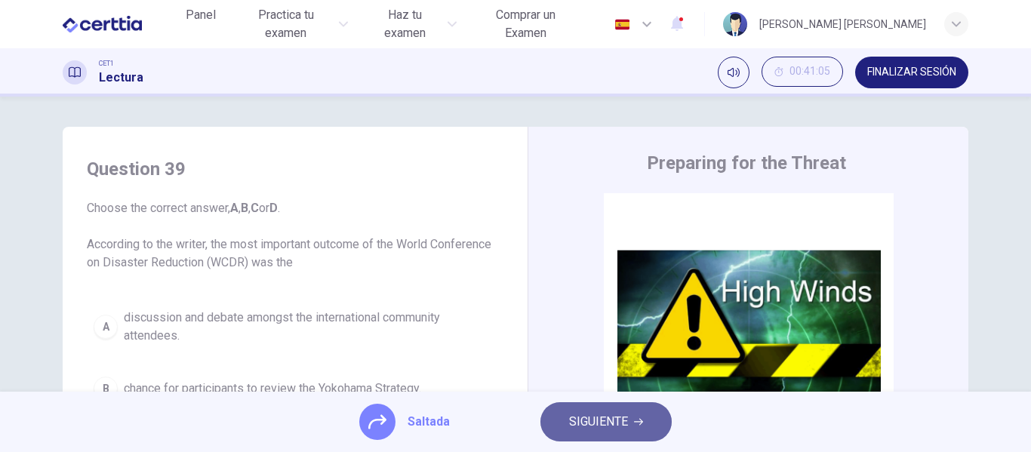
click at [588, 425] on span "SIGUIENTE" at bounding box center [598, 421] width 59 height 21
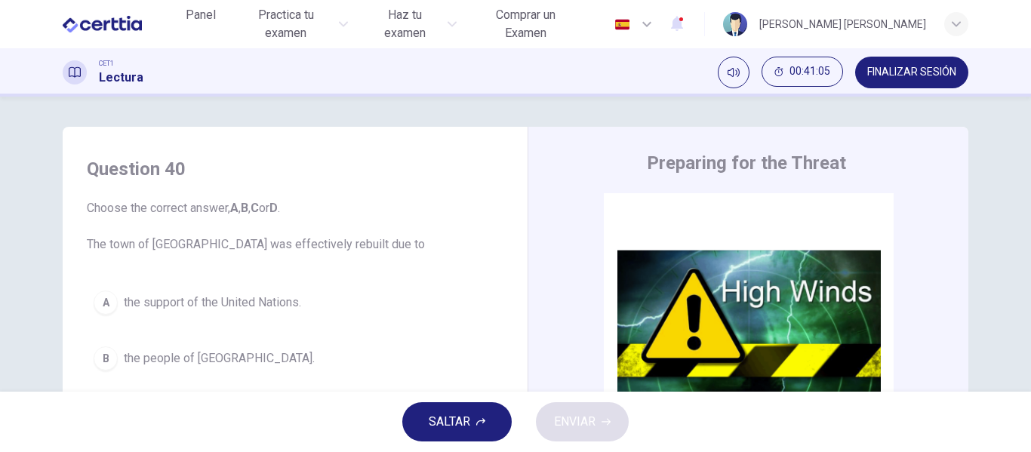
click at [418, 419] on button "SALTAR" at bounding box center [456, 421] width 109 height 39
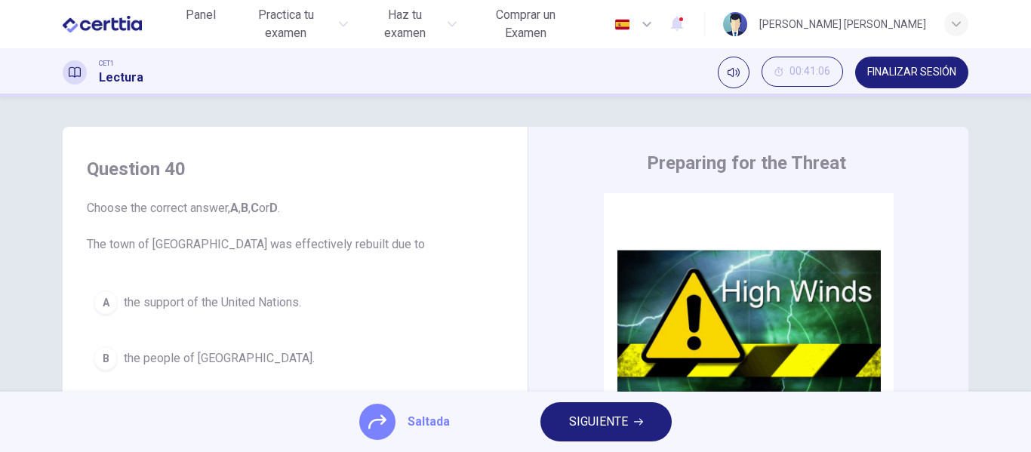
click at [571, 425] on span "SIGUIENTE" at bounding box center [598, 421] width 59 height 21
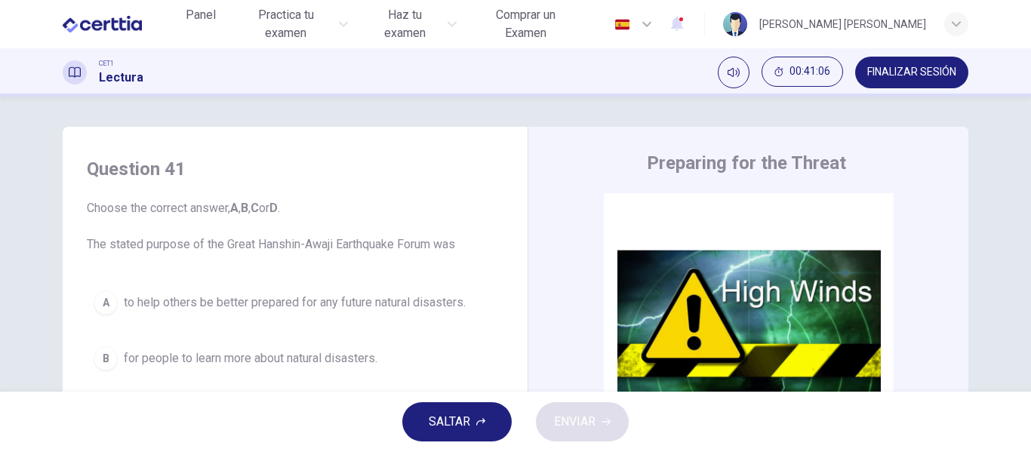
click at [479, 419] on icon "button" at bounding box center [480, 421] width 9 height 9
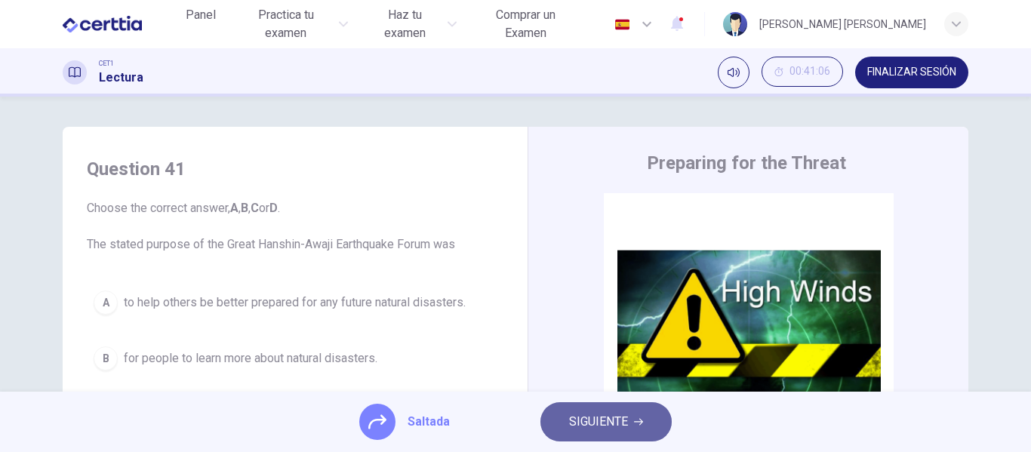
click at [605, 426] on span "SIGUIENTE" at bounding box center [598, 421] width 59 height 21
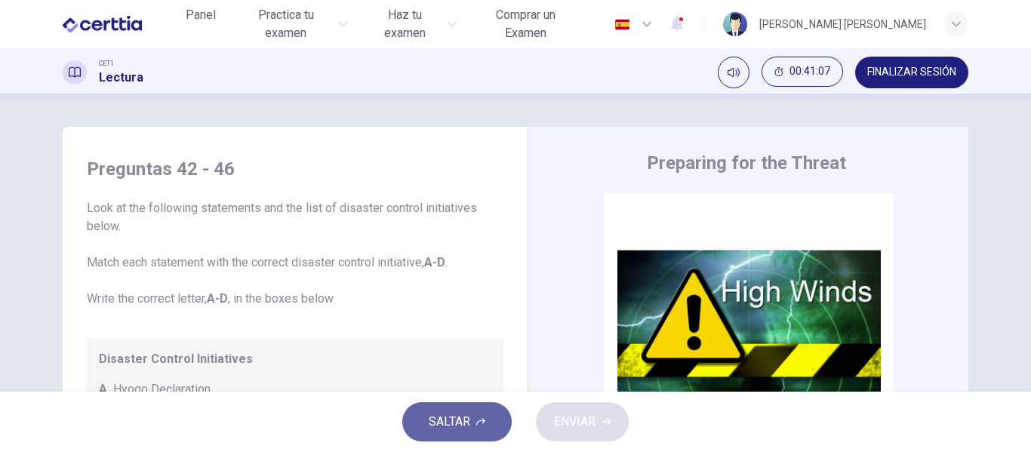
click at [453, 431] on span "SALTAR" at bounding box center [450, 421] width 42 height 21
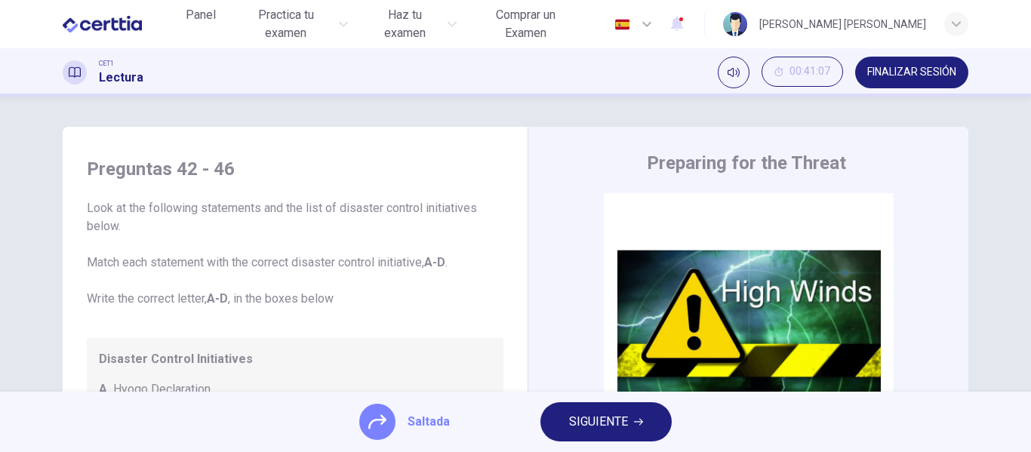
click at [577, 428] on span "SIGUIENTE" at bounding box center [598, 421] width 59 height 21
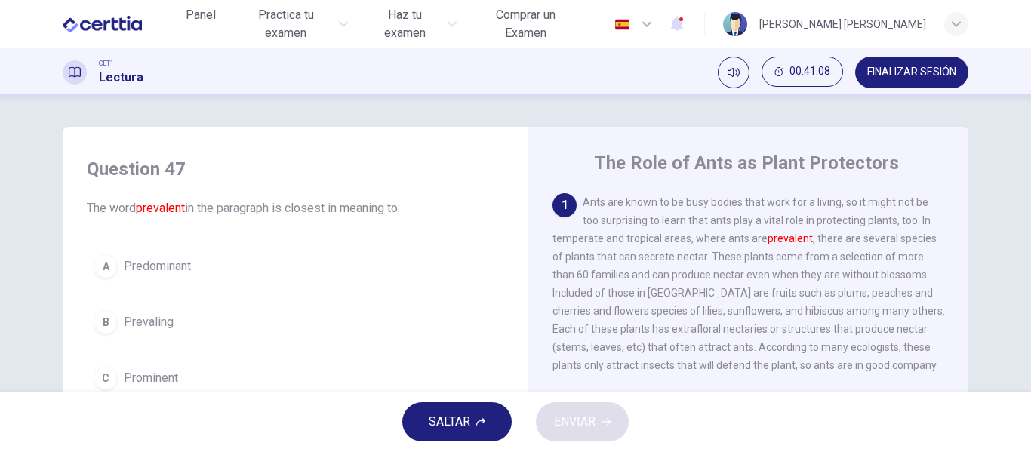
click at [497, 420] on button "SALTAR" at bounding box center [456, 421] width 109 height 39
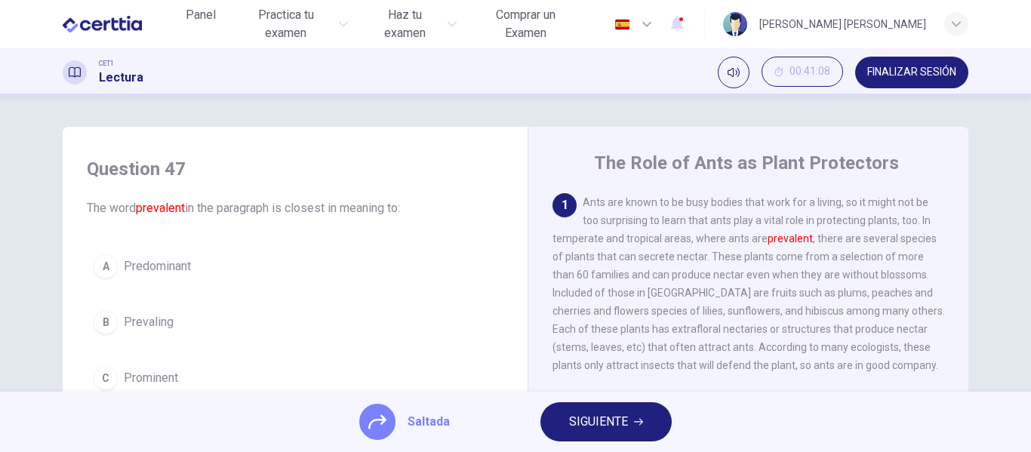
click at [590, 428] on span "SIGUIENTE" at bounding box center [598, 421] width 59 height 21
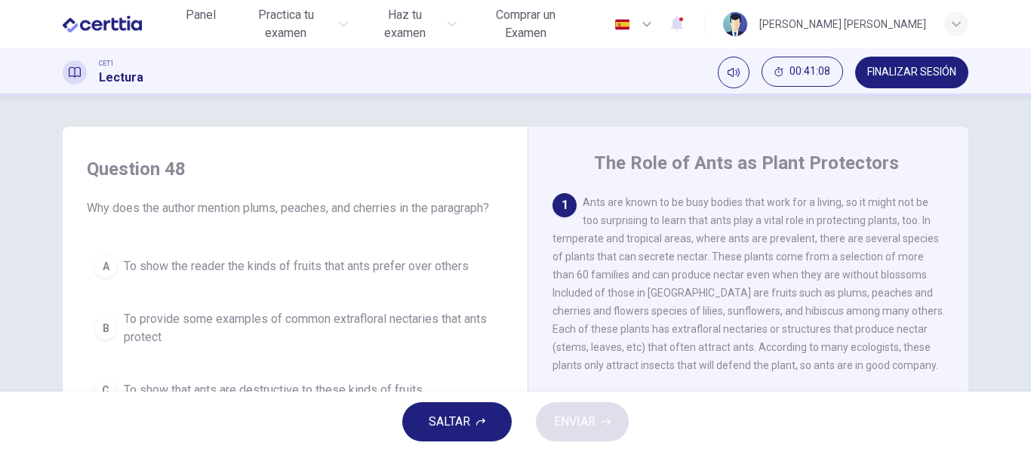
click at [474, 420] on button "SALTAR" at bounding box center [456, 421] width 109 height 39
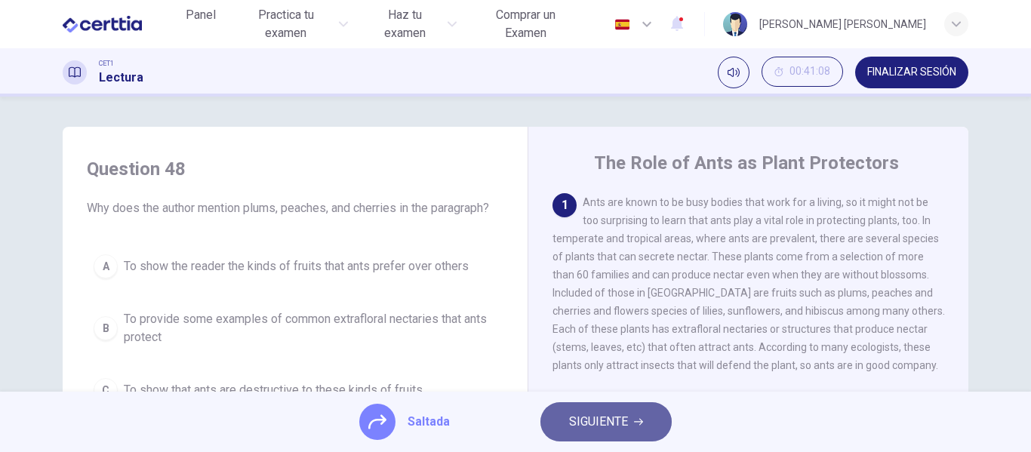
click at [556, 423] on button "SIGUIENTE" at bounding box center [605, 421] width 131 height 39
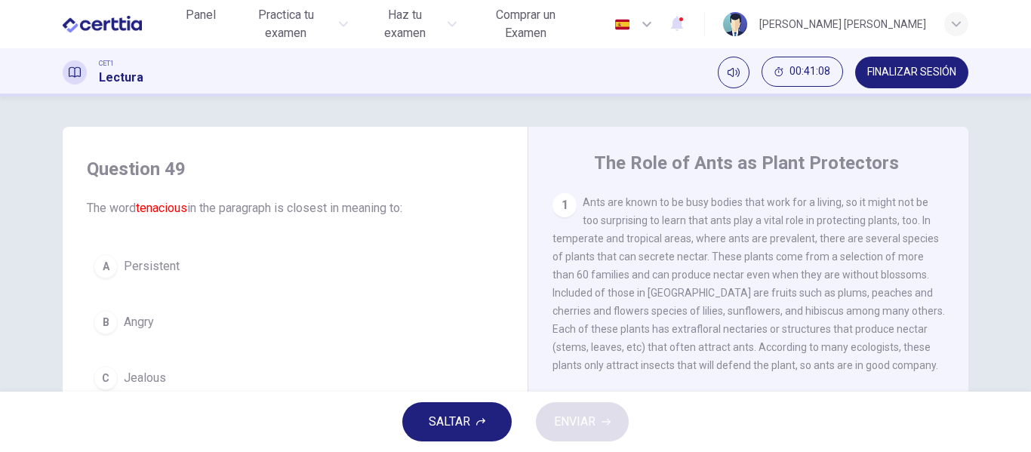
click at [451, 421] on span "SALTAR" at bounding box center [450, 421] width 42 height 21
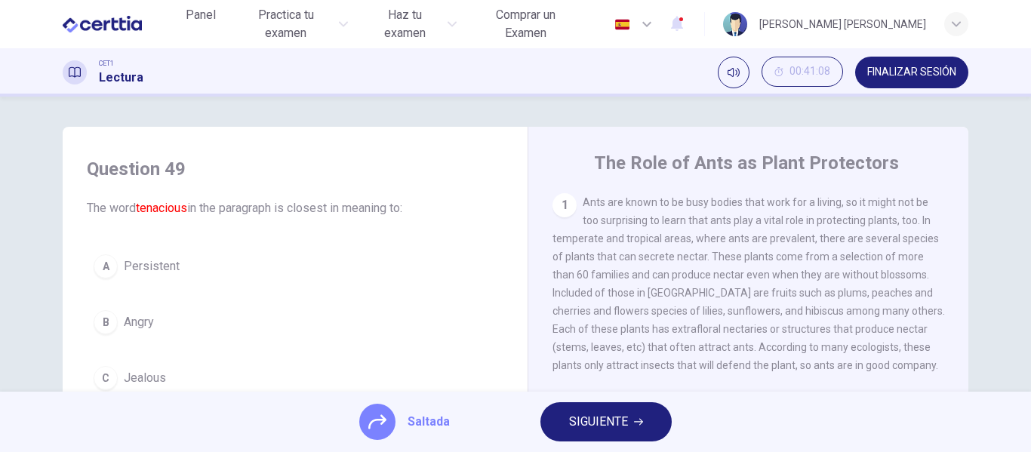
click at [583, 418] on span "SIGUIENTE" at bounding box center [598, 421] width 59 height 21
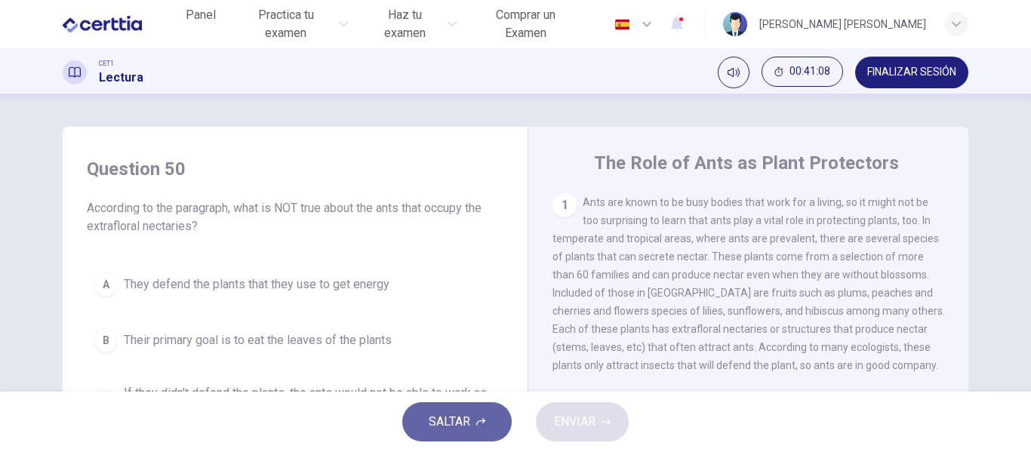
click at [445, 421] on span "SALTAR" at bounding box center [450, 421] width 42 height 21
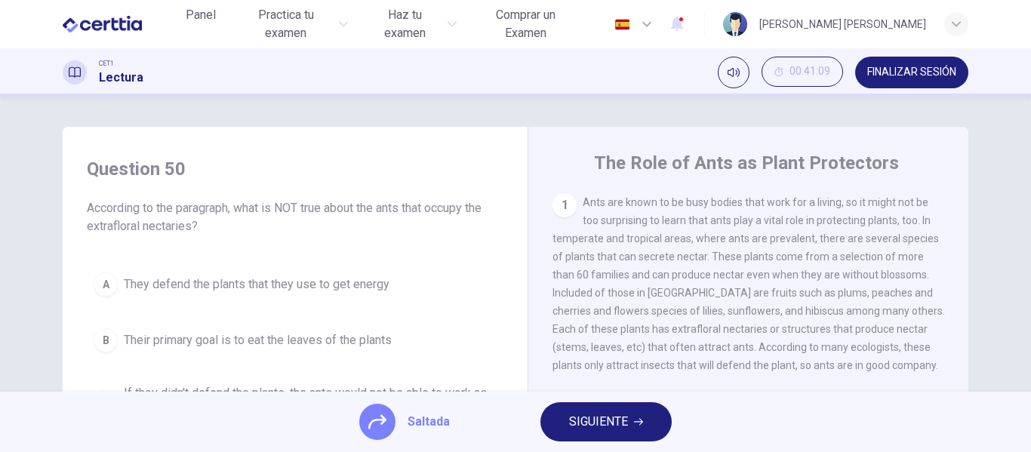
click at [596, 433] on button "SIGUIENTE" at bounding box center [605, 421] width 131 height 39
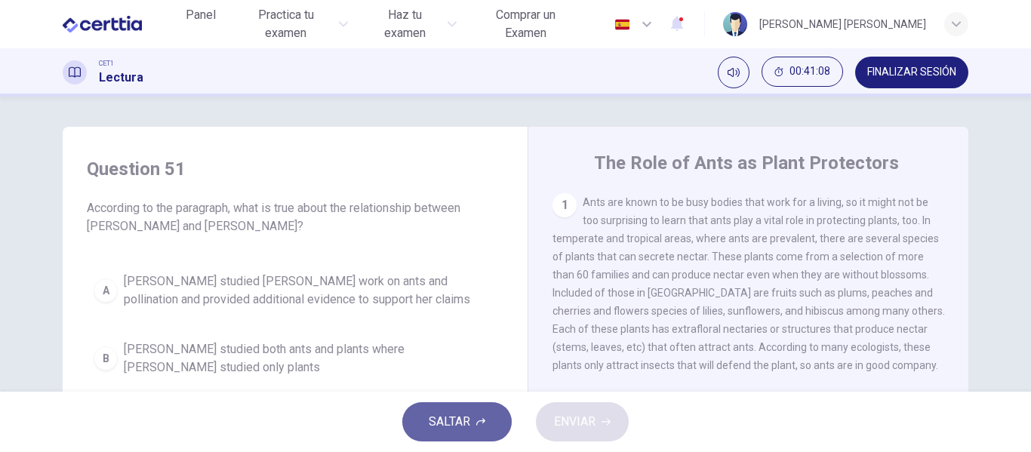
click at [476, 429] on button "SALTAR" at bounding box center [456, 421] width 109 height 39
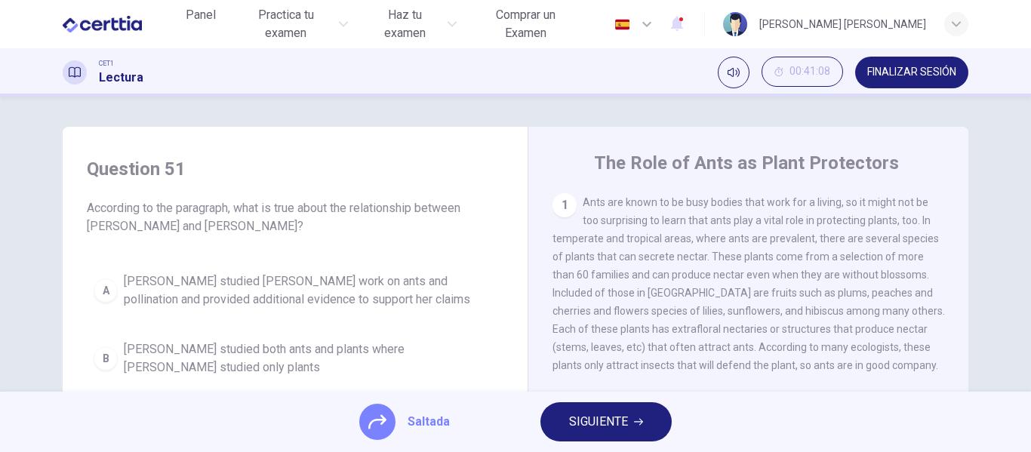
click at [602, 429] on span "SIGUIENTE" at bounding box center [598, 421] width 59 height 21
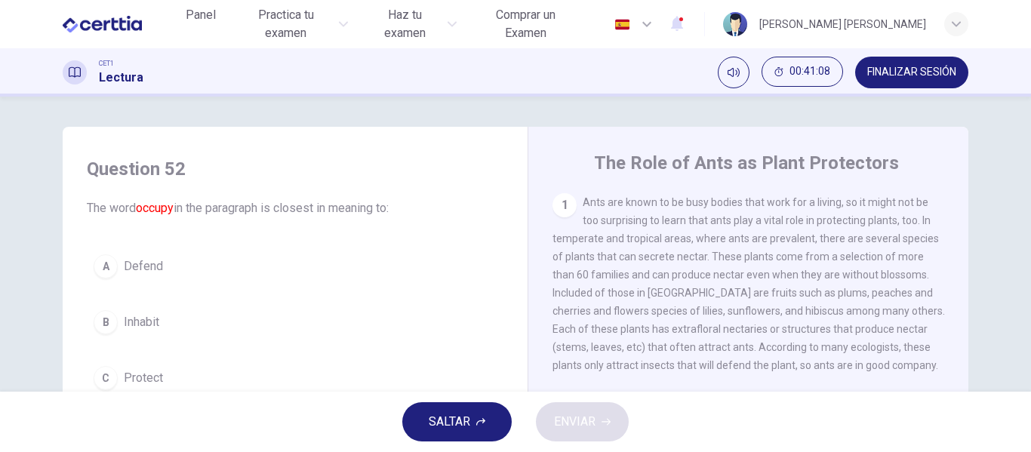
click at [438, 423] on span "SALTAR" at bounding box center [450, 421] width 42 height 21
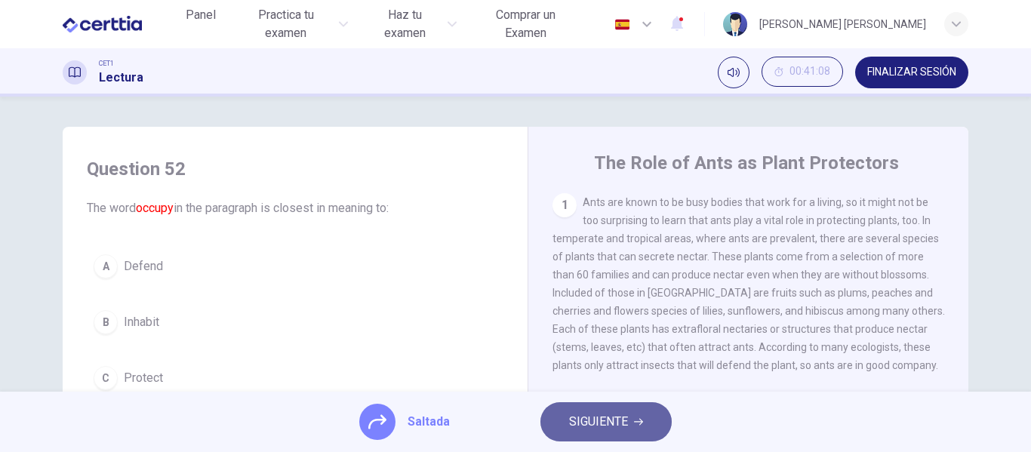
click at [569, 422] on span "SIGUIENTE" at bounding box center [598, 421] width 59 height 21
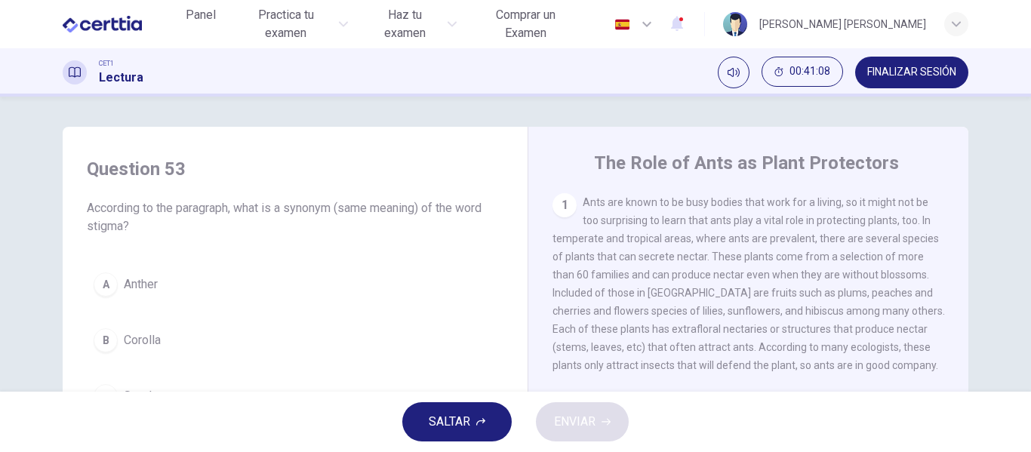
click at [452, 423] on span "SALTAR" at bounding box center [450, 421] width 42 height 21
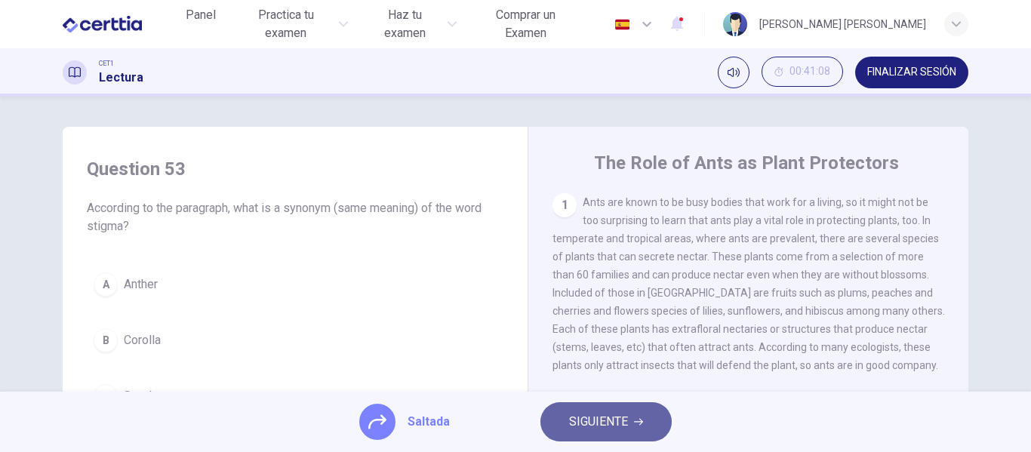
click at [593, 423] on span "SIGUIENTE" at bounding box center [598, 421] width 59 height 21
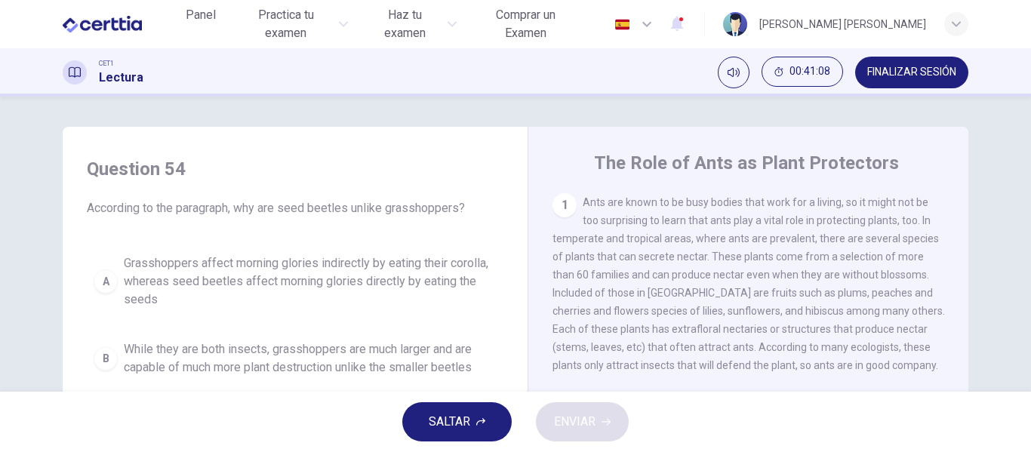
click at [429, 417] on span "SALTAR" at bounding box center [450, 421] width 42 height 21
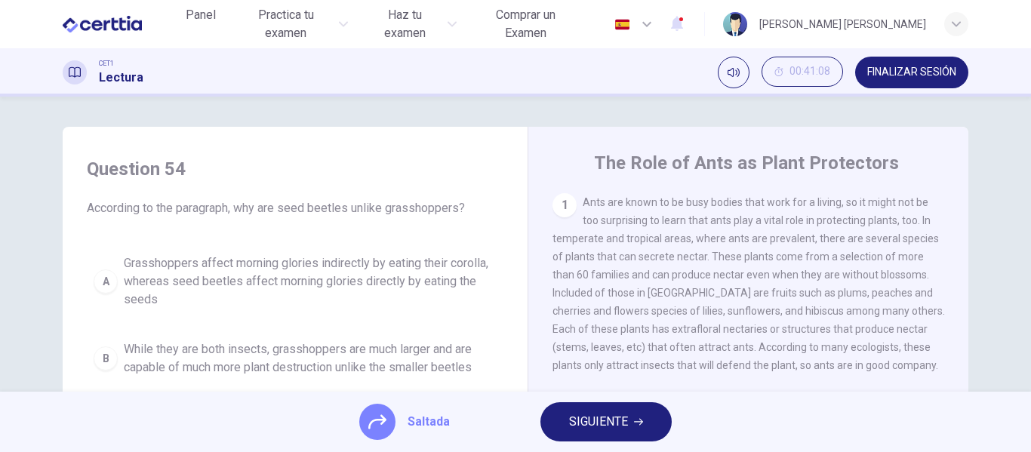
click at [608, 419] on span "SIGUIENTE" at bounding box center [598, 421] width 59 height 21
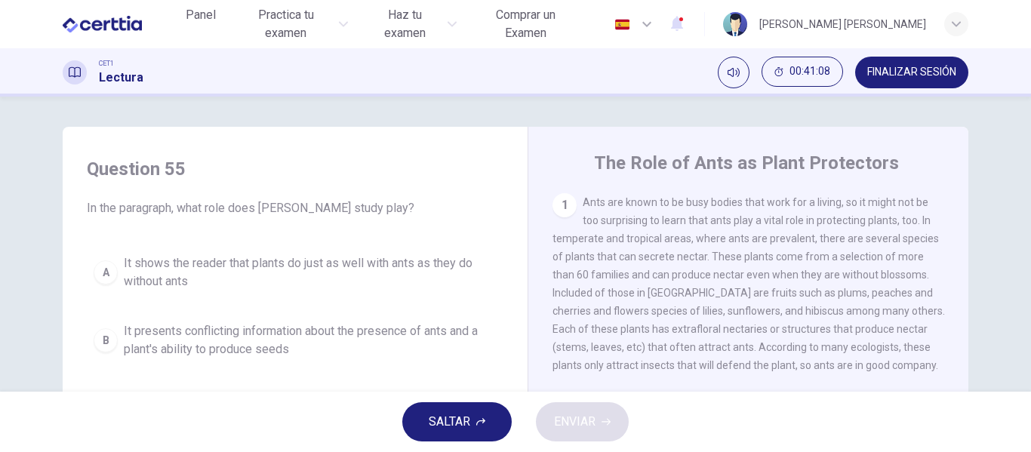
click at [451, 428] on span "SALTAR" at bounding box center [450, 421] width 42 height 21
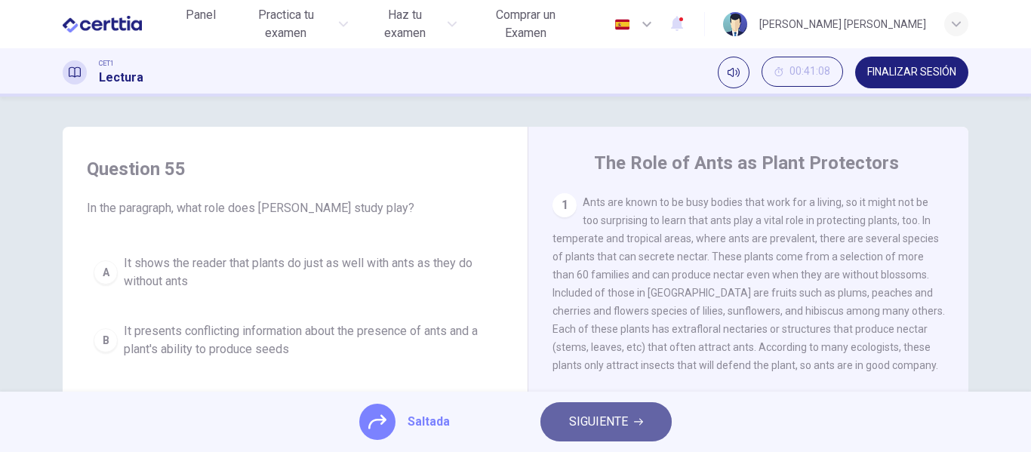
click at [575, 430] on span "SIGUIENTE" at bounding box center [598, 421] width 59 height 21
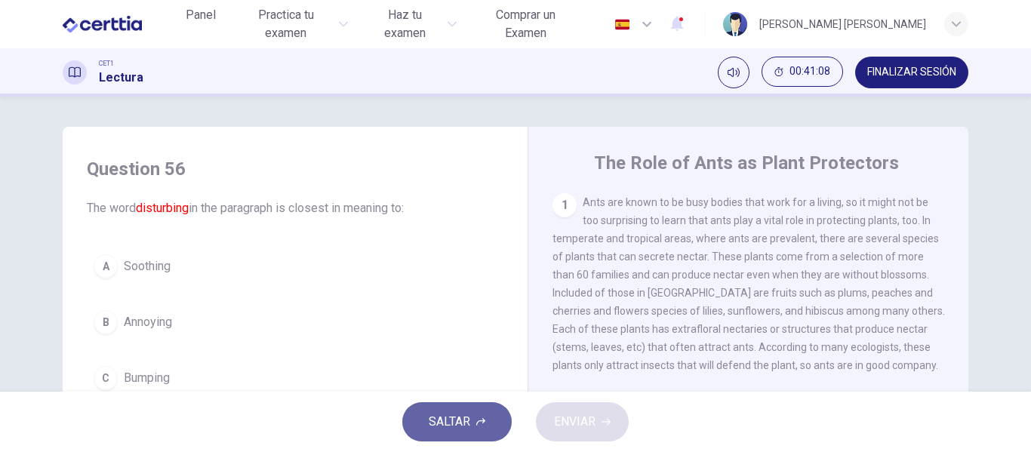
click at [450, 426] on span "SALTAR" at bounding box center [450, 421] width 42 height 21
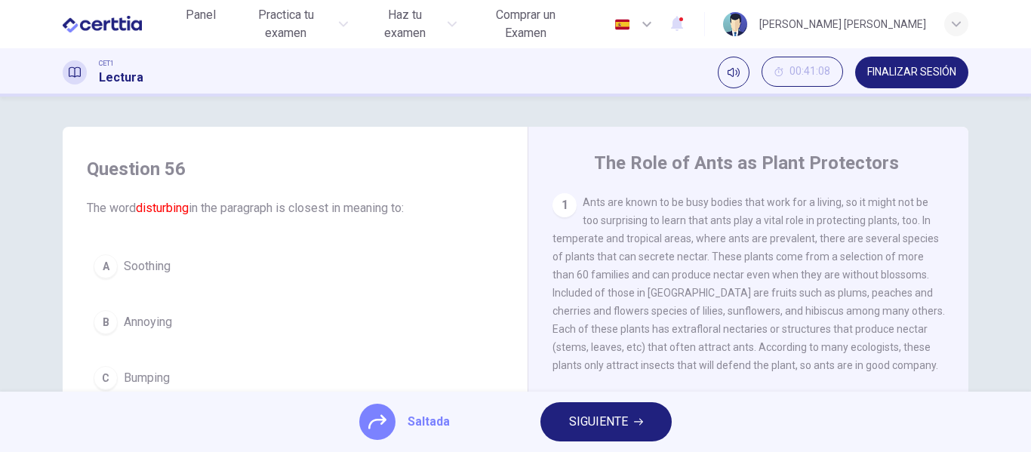
click at [602, 429] on span "SIGUIENTE" at bounding box center [598, 421] width 59 height 21
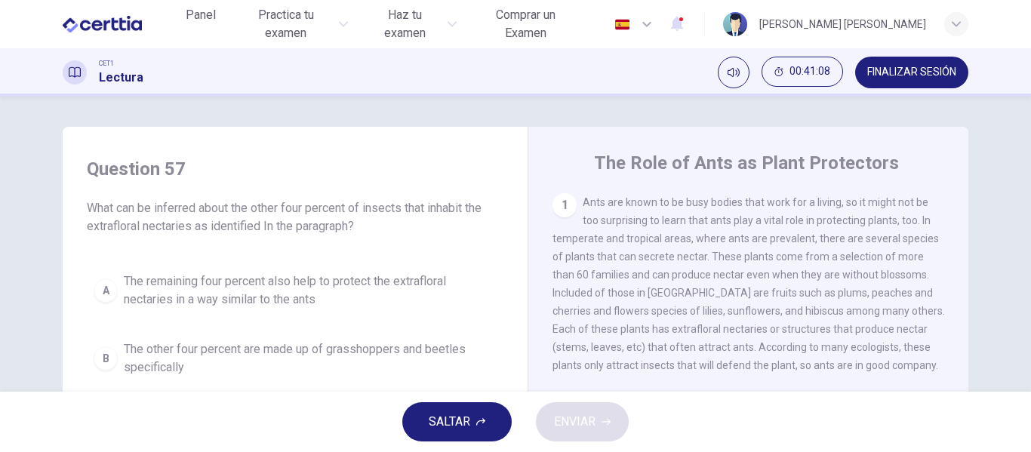
click at [459, 422] on span "SALTAR" at bounding box center [450, 421] width 42 height 21
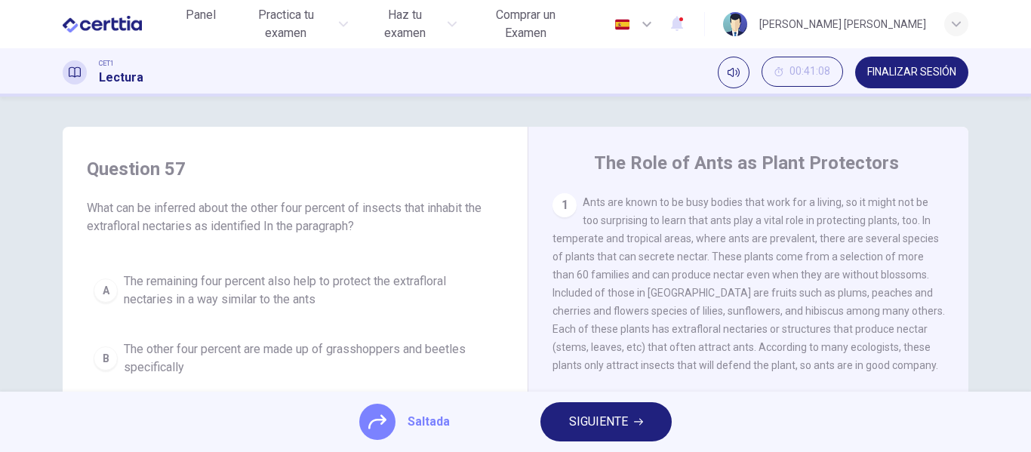
click at [580, 426] on span "SIGUIENTE" at bounding box center [598, 421] width 59 height 21
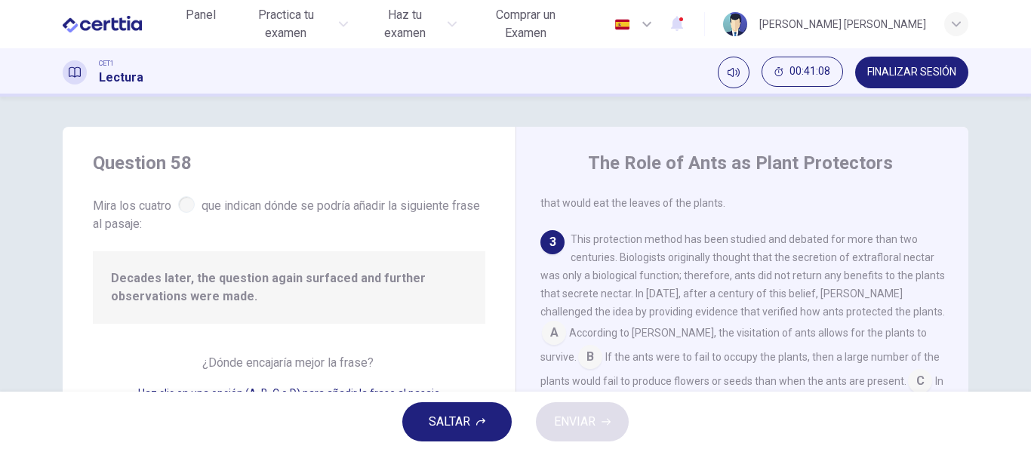
scroll to position [297, 0]
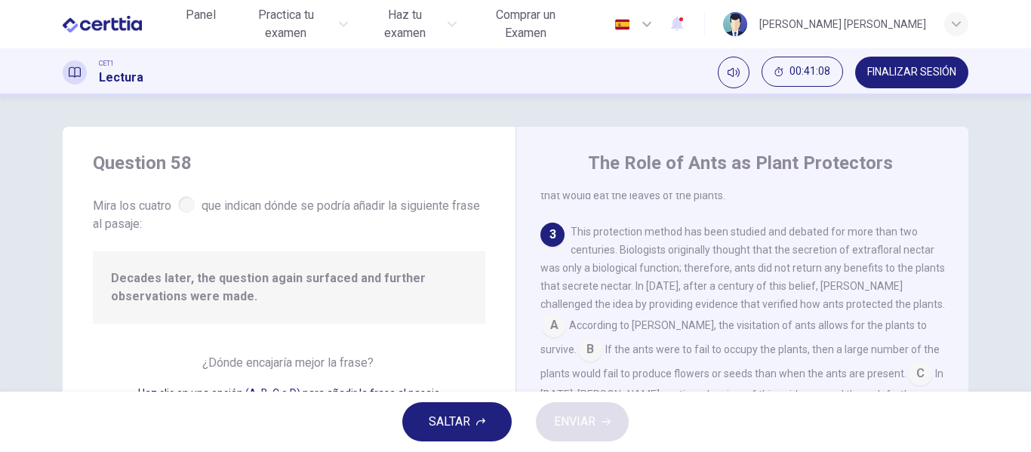
click at [442, 425] on span "SALTAR" at bounding box center [450, 421] width 42 height 21
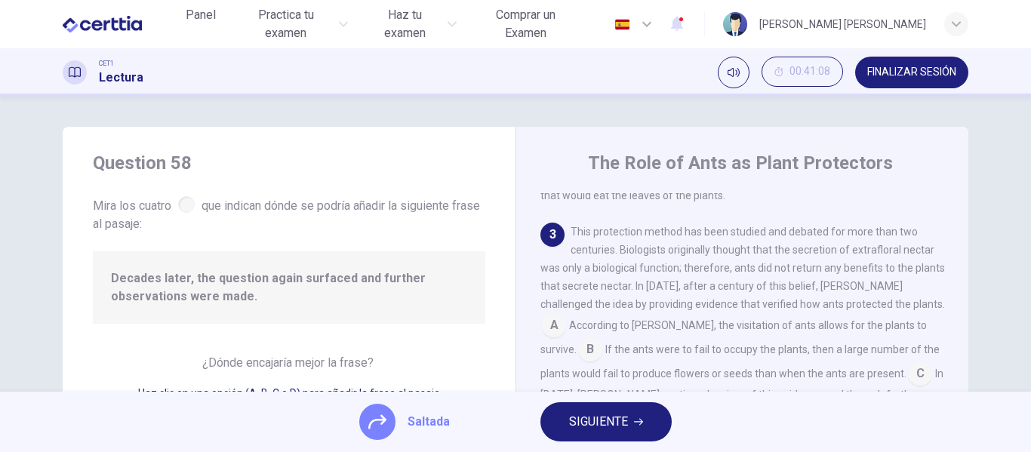
click at [583, 426] on span "SIGUIENTE" at bounding box center [598, 421] width 59 height 21
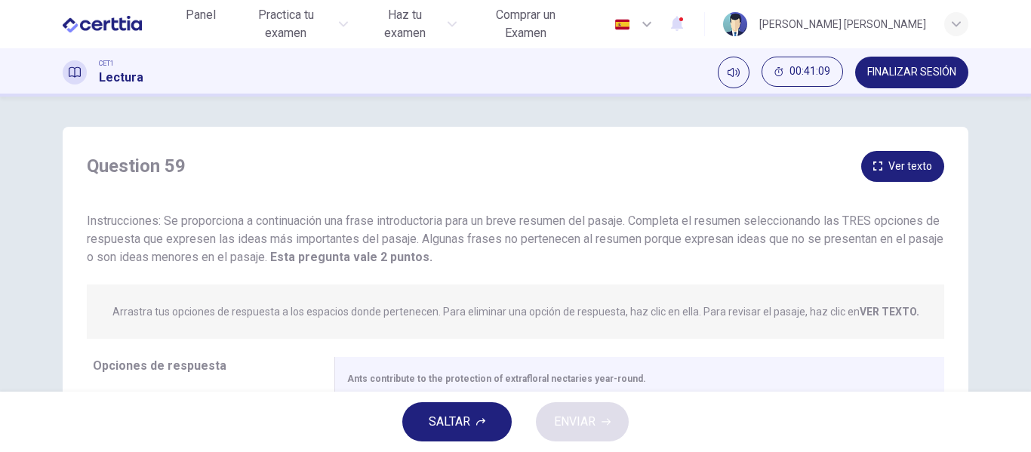
click at [461, 431] on span "SALTAR" at bounding box center [450, 421] width 42 height 21
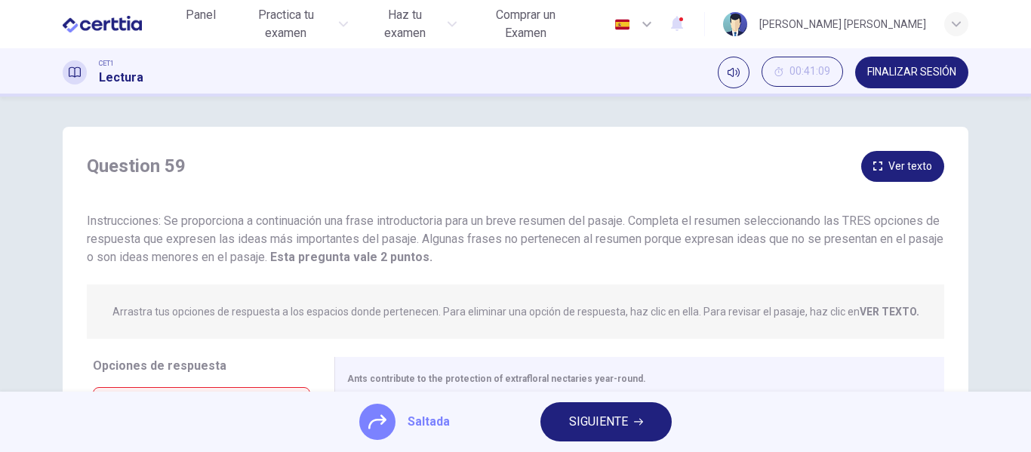
click at [576, 430] on span "SIGUIENTE" at bounding box center [598, 421] width 59 height 21
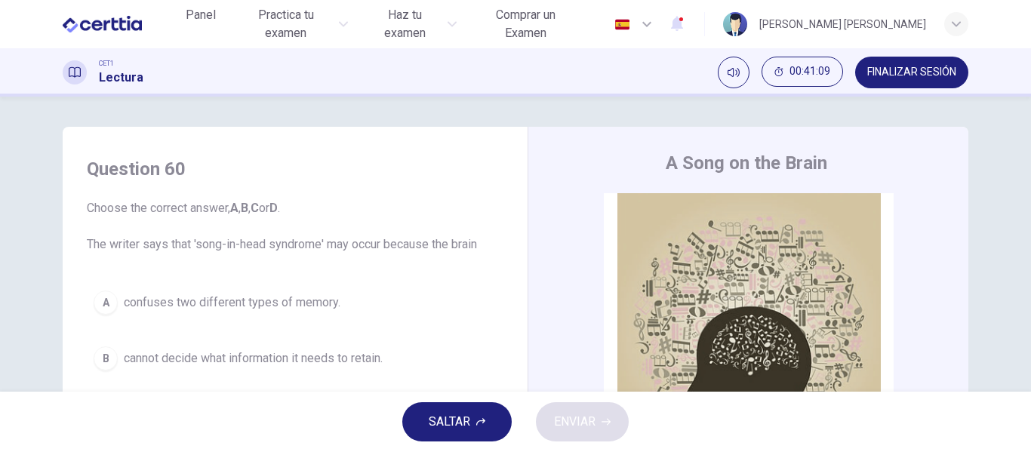
click at [451, 418] on span "SALTAR" at bounding box center [450, 421] width 42 height 21
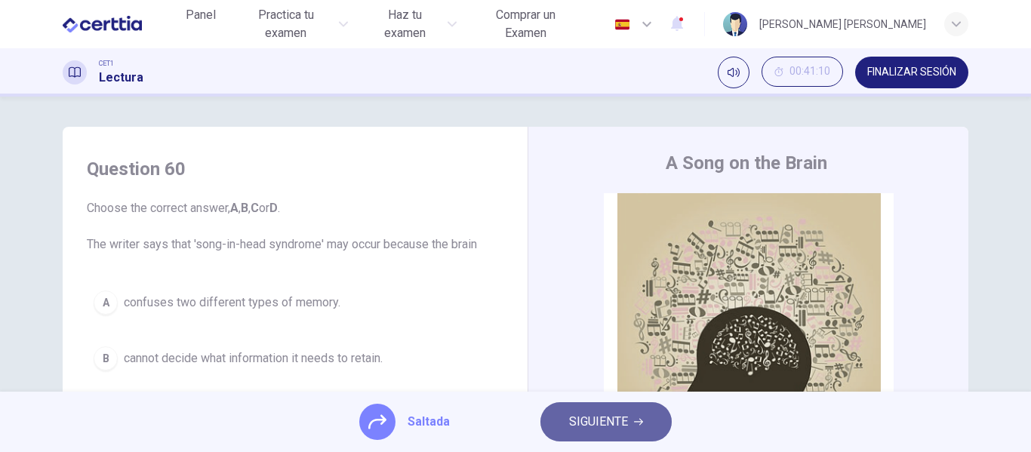
click at [578, 421] on span "SIGUIENTE" at bounding box center [598, 421] width 59 height 21
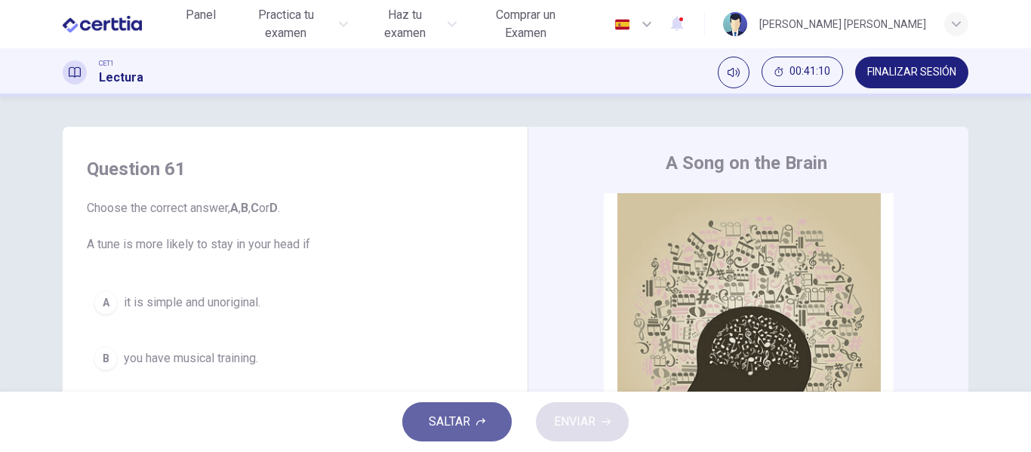
click at [488, 414] on button "SALTAR" at bounding box center [456, 421] width 109 height 39
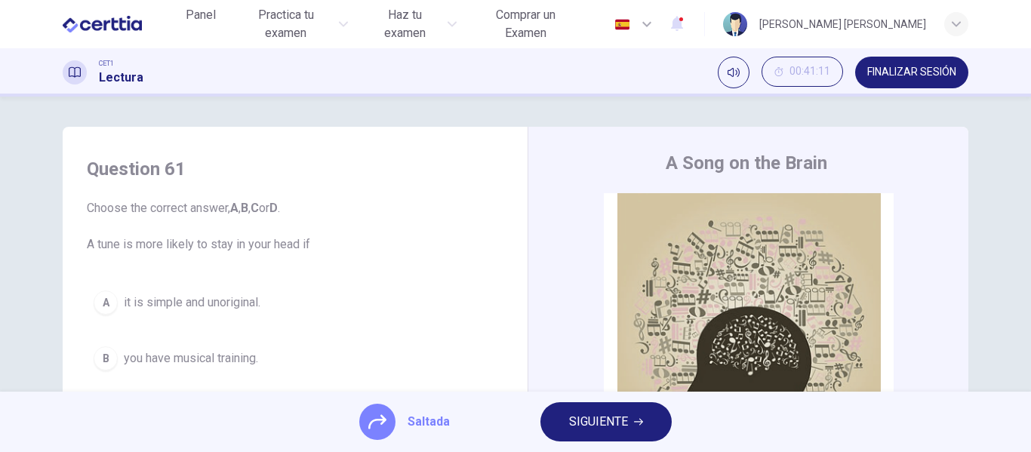
click at [591, 417] on span "SIGUIENTE" at bounding box center [598, 421] width 59 height 21
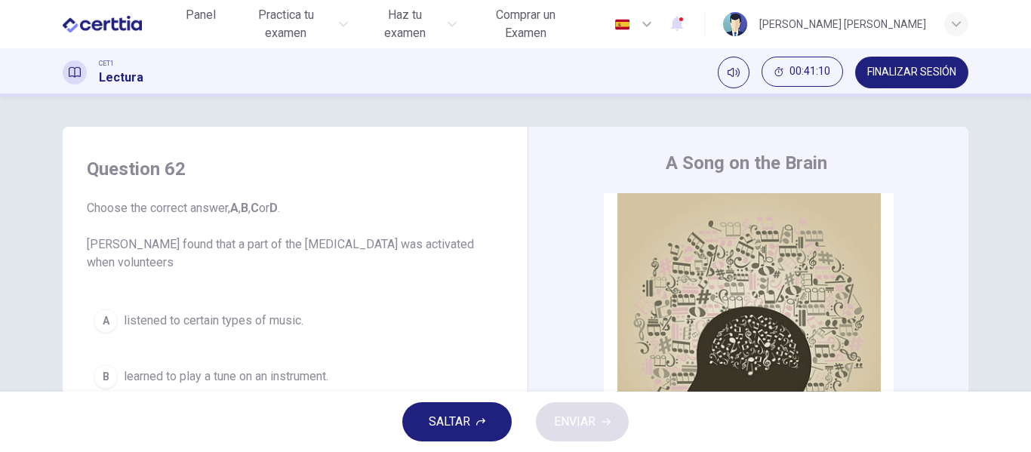
click at [466, 427] on span "SALTAR" at bounding box center [450, 421] width 42 height 21
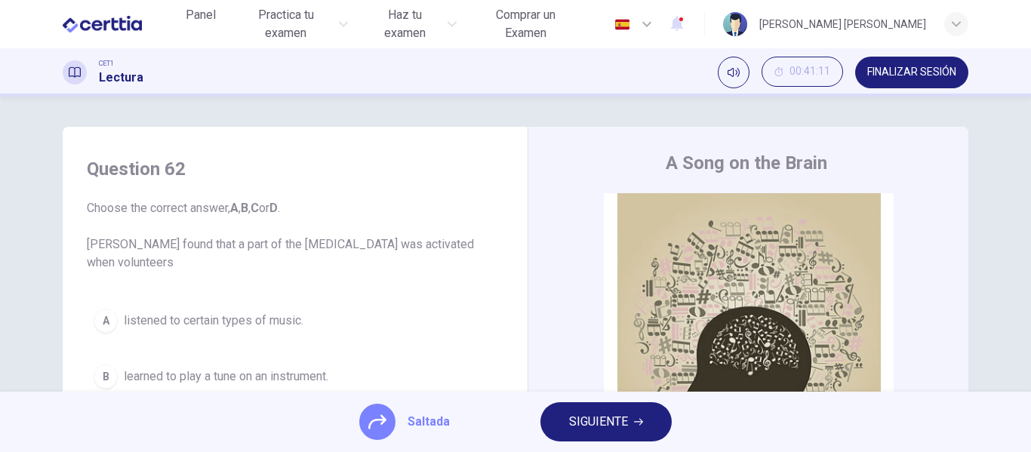
click at [580, 429] on span "SIGUIENTE" at bounding box center [598, 421] width 59 height 21
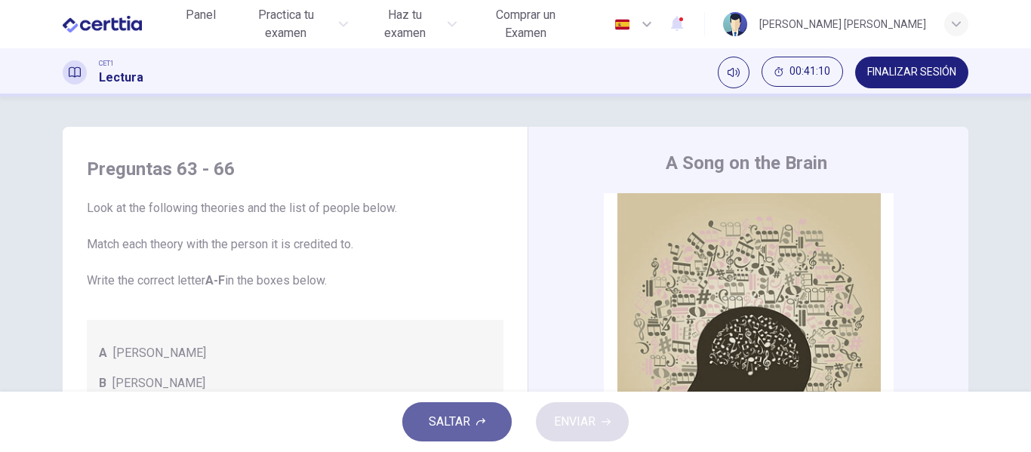
click at [485, 426] on button "SALTAR" at bounding box center [456, 421] width 109 height 39
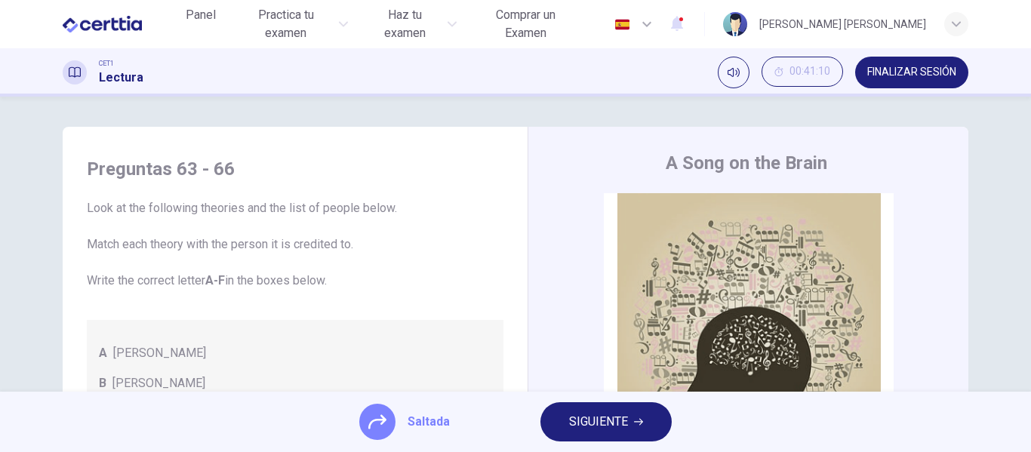
click at [612, 439] on button "SIGUIENTE" at bounding box center [605, 421] width 131 height 39
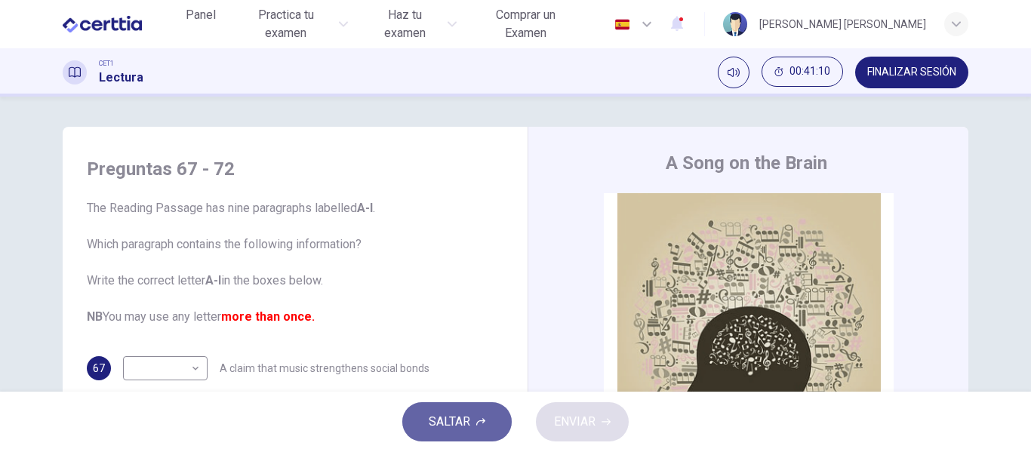
click at [474, 428] on button "SALTAR" at bounding box center [456, 421] width 109 height 39
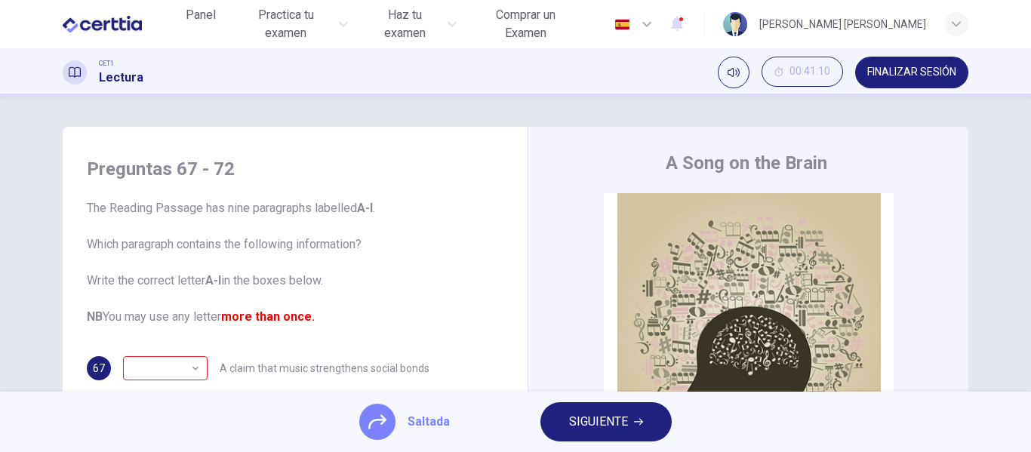
click at [578, 429] on span "SIGUIENTE" at bounding box center [598, 421] width 59 height 21
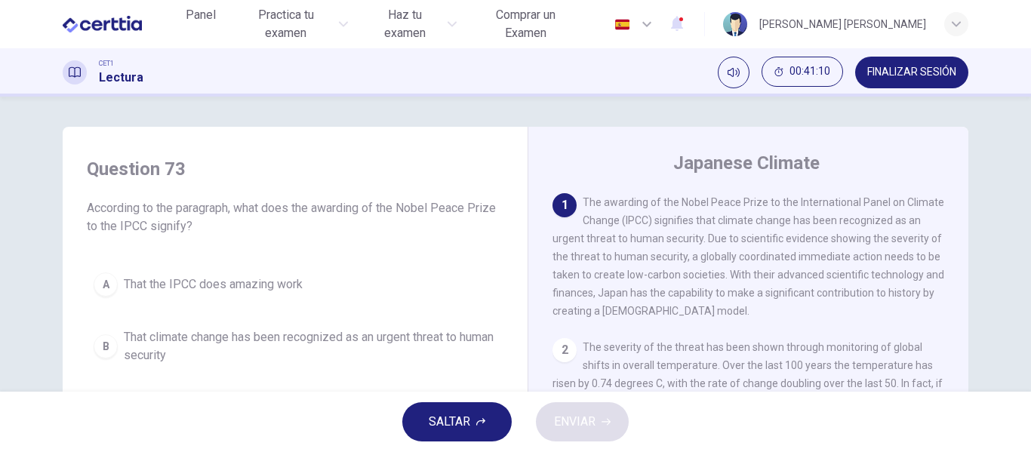
click at [506, 430] on button "SALTAR" at bounding box center [456, 421] width 109 height 39
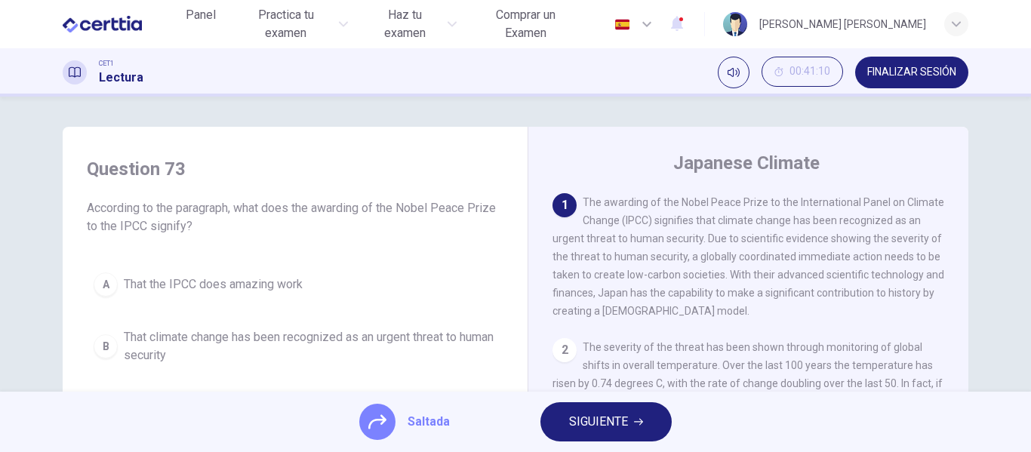
click at [579, 427] on span "SIGUIENTE" at bounding box center [598, 421] width 59 height 21
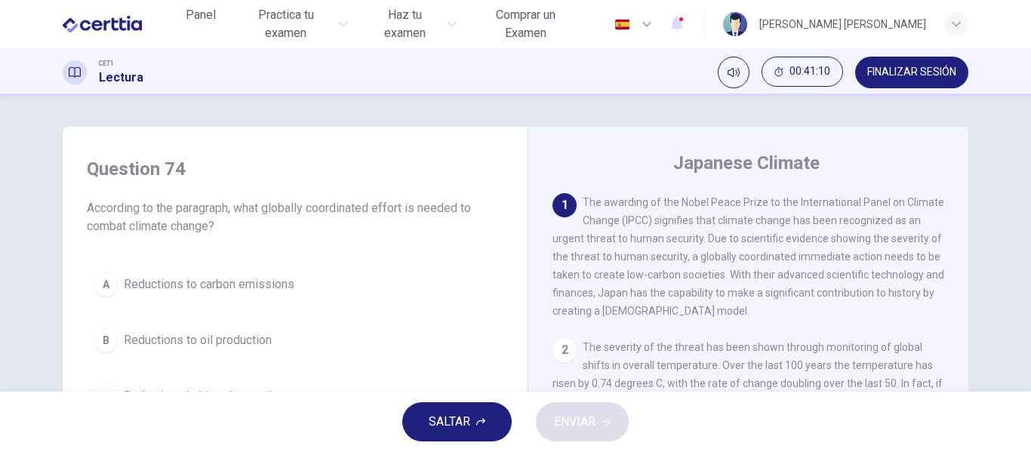
click at [469, 428] on span "SALTAR" at bounding box center [450, 421] width 42 height 21
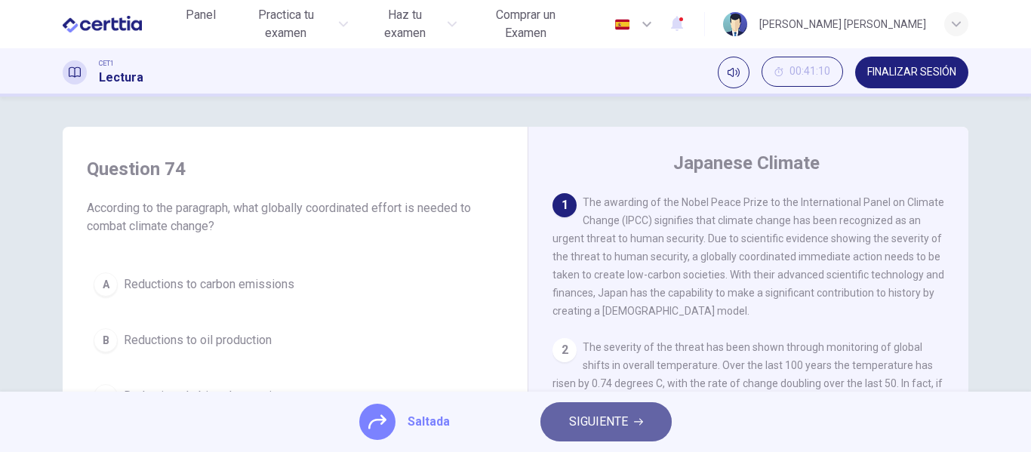
click at [585, 423] on span "SIGUIENTE" at bounding box center [598, 421] width 59 height 21
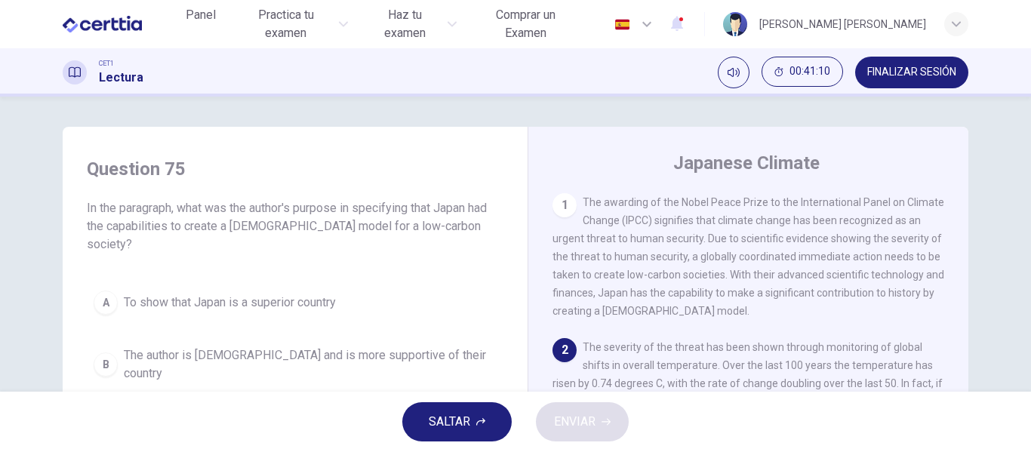
click at [476, 429] on button "SALTAR" at bounding box center [456, 421] width 109 height 39
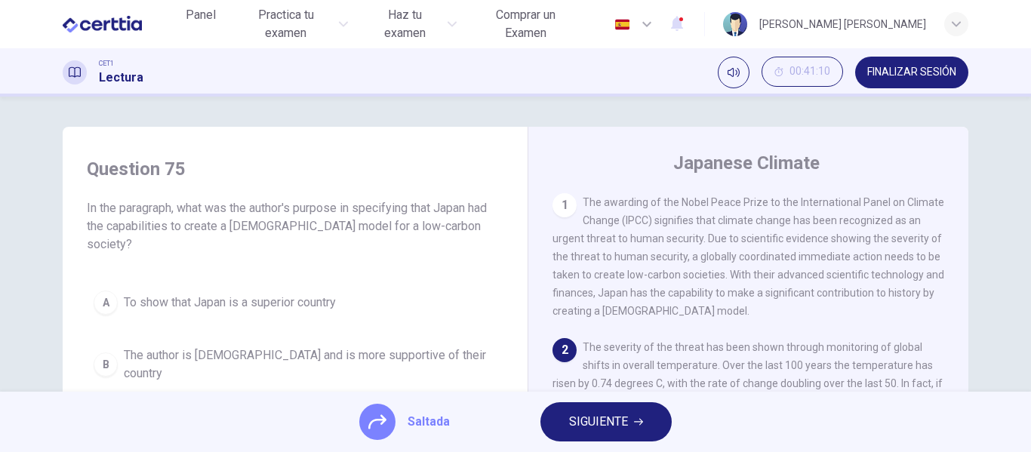
click at [555, 433] on button "SIGUIENTE" at bounding box center [605, 421] width 131 height 39
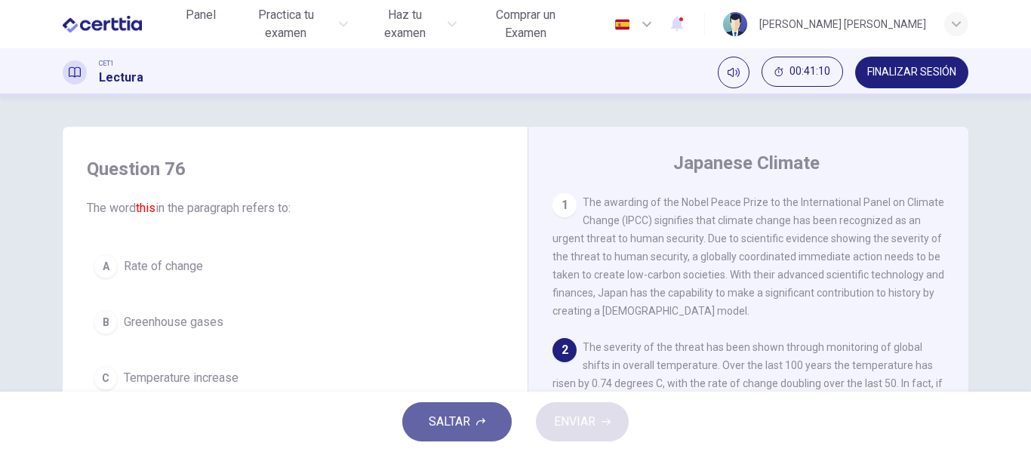
click at [476, 432] on button "SALTAR" at bounding box center [456, 421] width 109 height 39
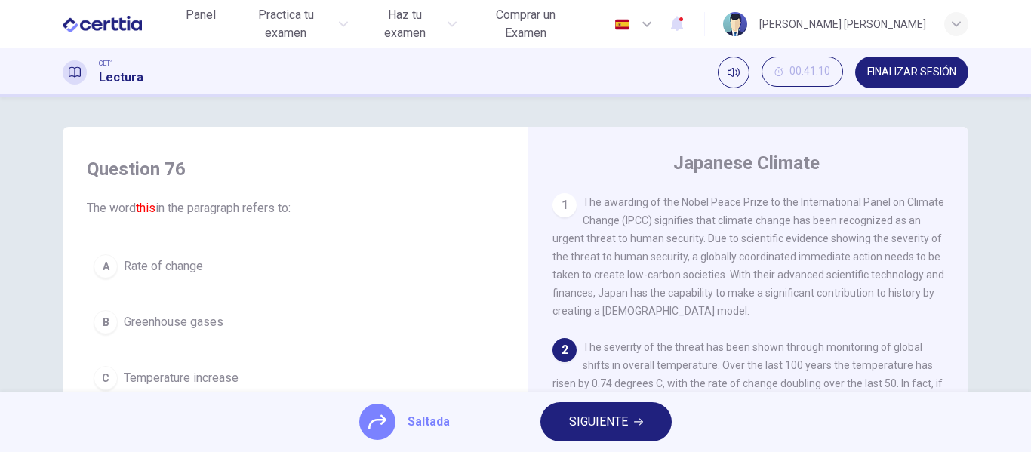
click at [580, 431] on span "SIGUIENTE" at bounding box center [598, 421] width 59 height 21
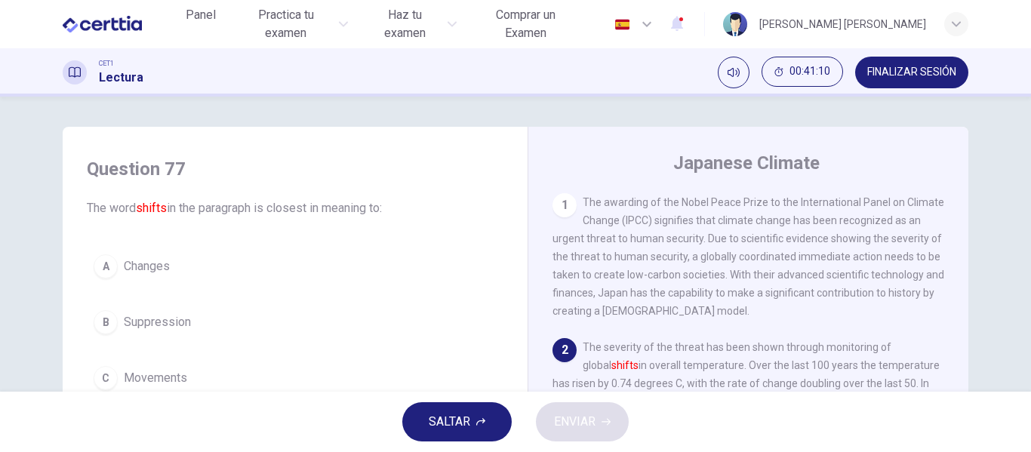
click at [467, 426] on span "SALTAR" at bounding box center [450, 421] width 42 height 21
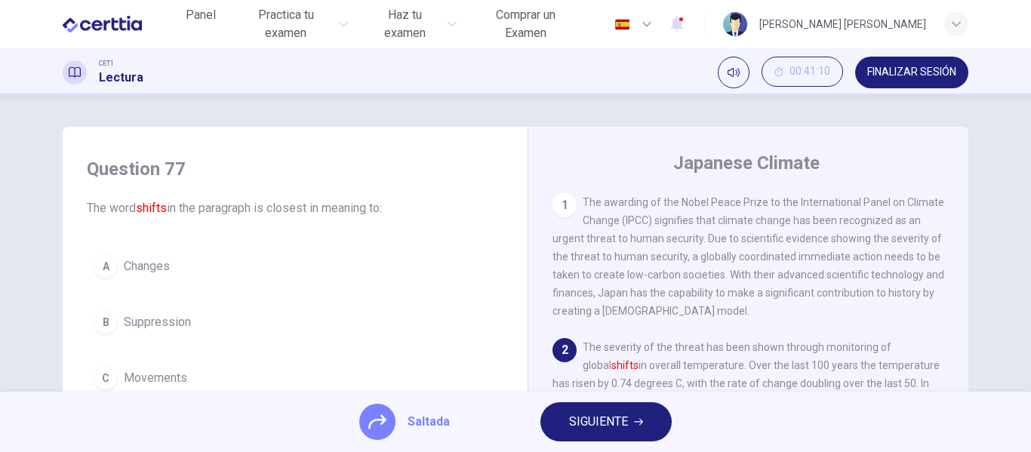
click at [570, 414] on span "SIGUIENTE" at bounding box center [598, 421] width 59 height 21
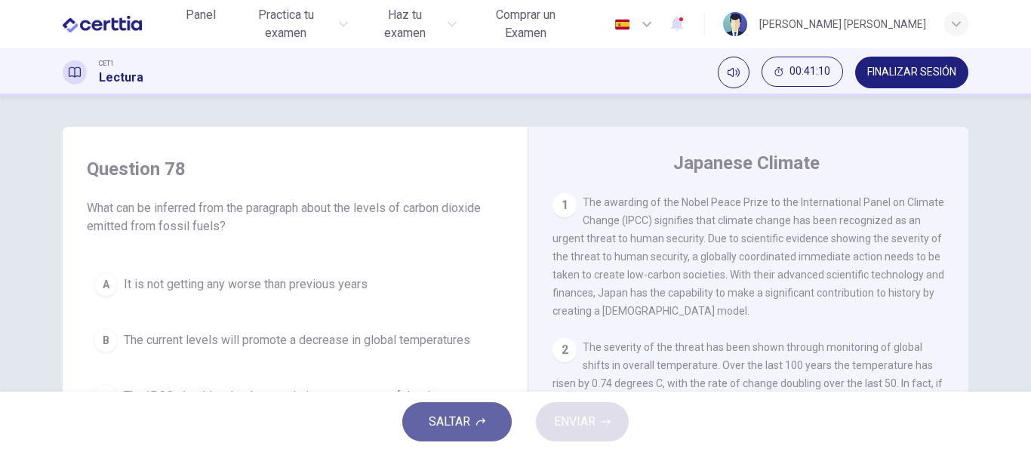
click at [483, 414] on button "SALTAR" at bounding box center [456, 421] width 109 height 39
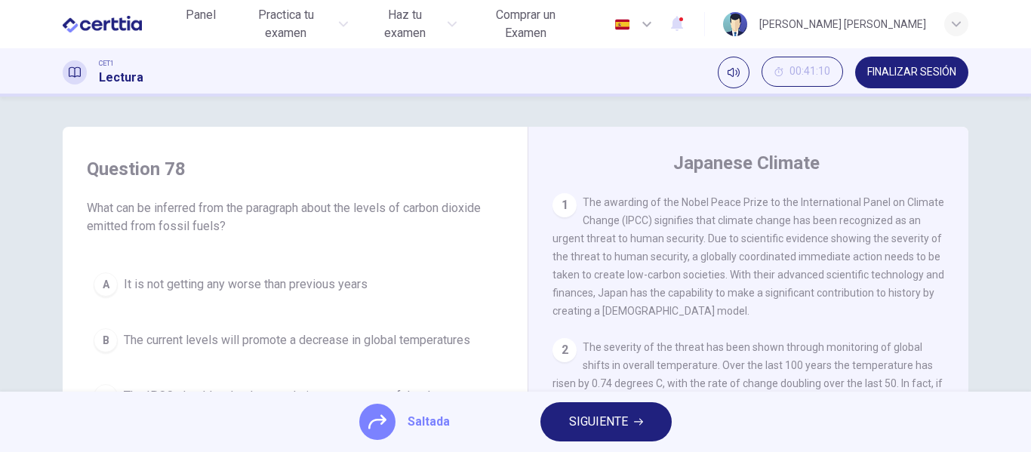
click at [552, 423] on button "SIGUIENTE" at bounding box center [605, 421] width 131 height 39
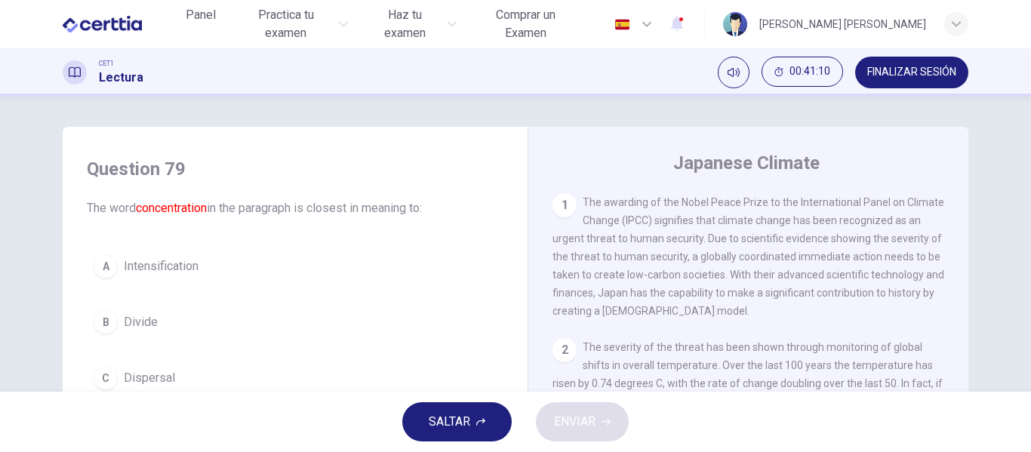
click at [460, 429] on span "SALTAR" at bounding box center [450, 421] width 42 height 21
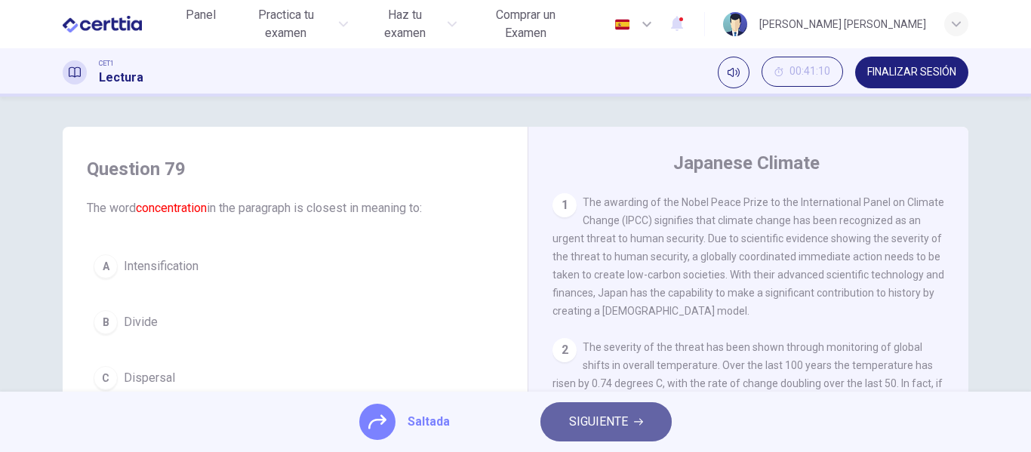
click at [597, 424] on span "SIGUIENTE" at bounding box center [598, 421] width 59 height 21
click at [597, 424] on div "Saltada SIGUIENTE" at bounding box center [515, 422] width 1031 height 60
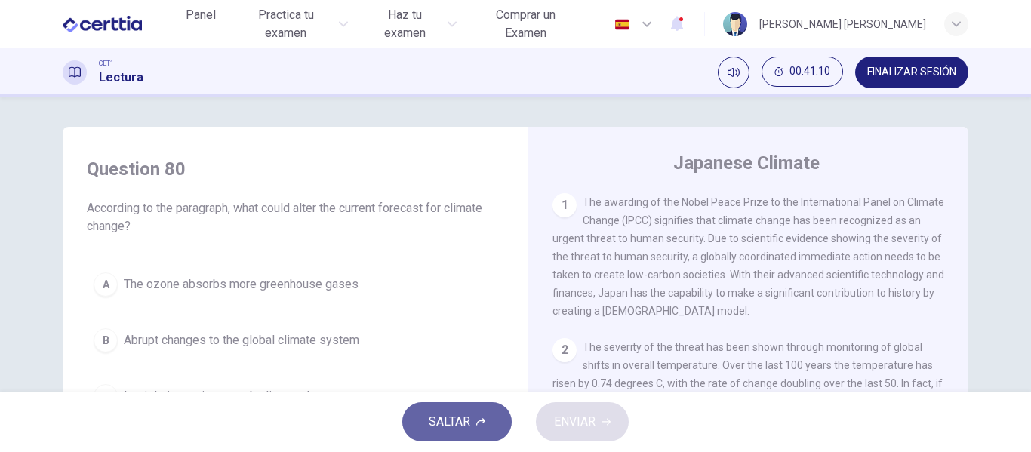
click at [488, 420] on button "SALTAR" at bounding box center [456, 421] width 109 height 39
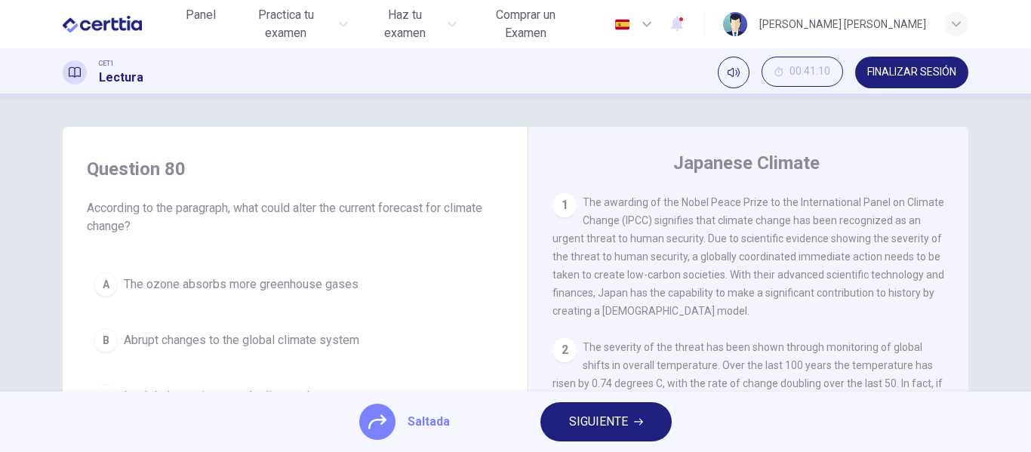
click at [565, 420] on button "SIGUIENTE" at bounding box center [605, 421] width 131 height 39
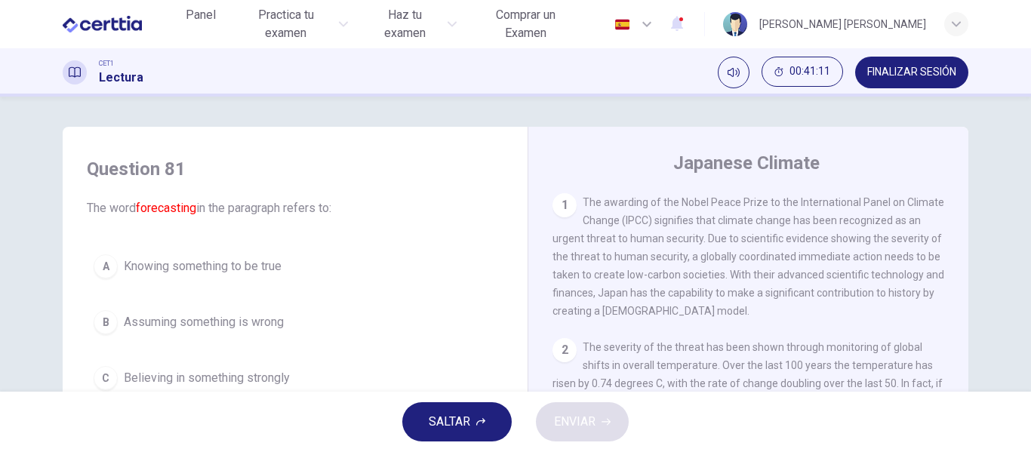
click at [472, 425] on button "SALTAR" at bounding box center [456, 421] width 109 height 39
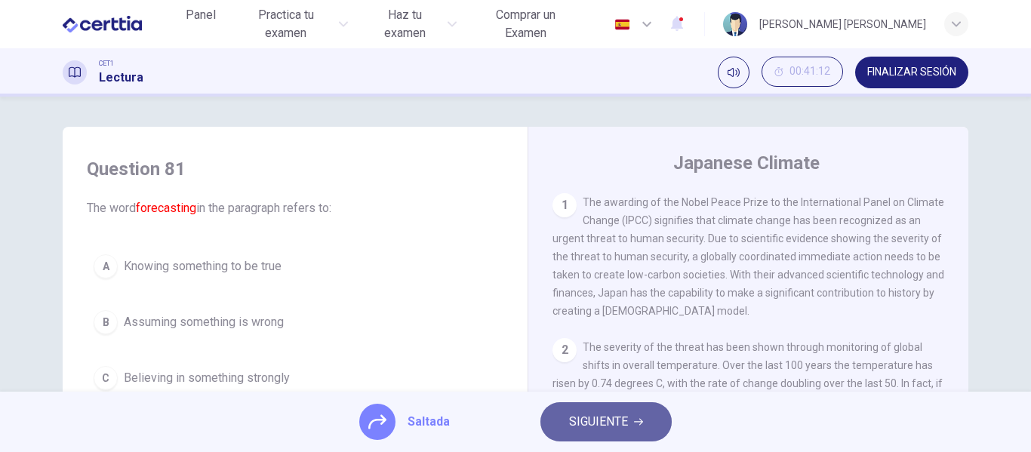
click at [560, 423] on button "SIGUIENTE" at bounding box center [605, 421] width 131 height 39
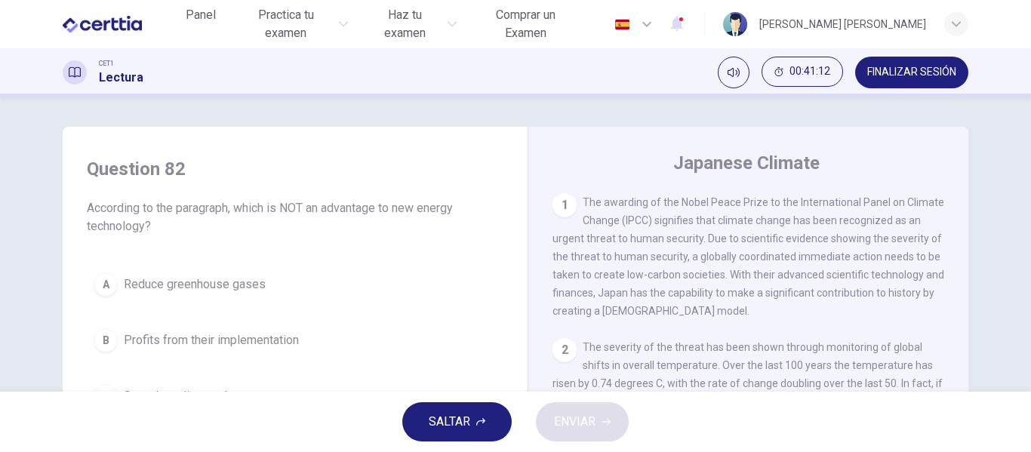
click at [454, 424] on span "SALTAR" at bounding box center [450, 421] width 42 height 21
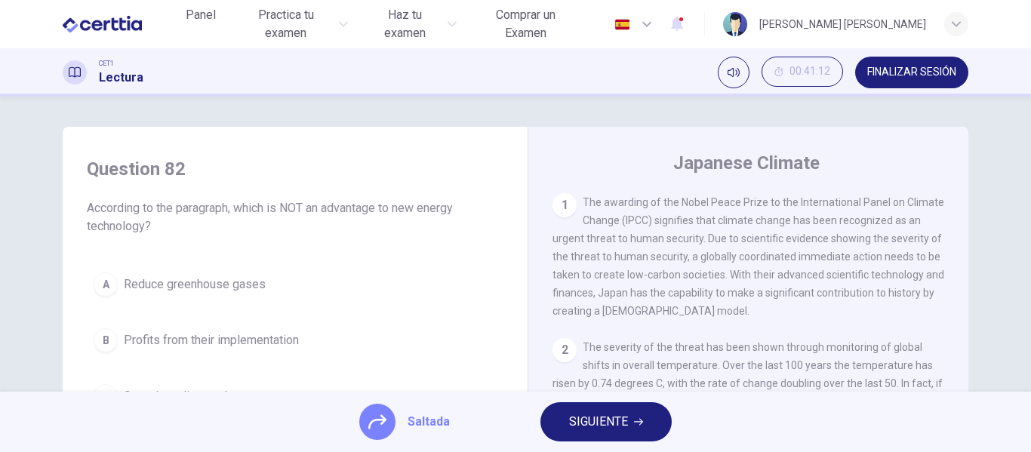
click at [574, 425] on span "SIGUIENTE" at bounding box center [598, 421] width 59 height 21
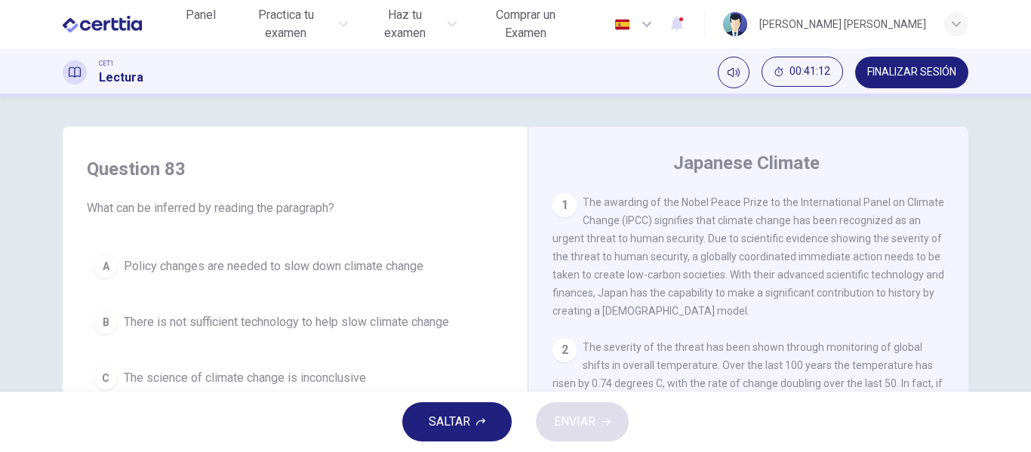
click at [442, 445] on div "SALTAR ENVIAR" at bounding box center [515, 422] width 1031 height 60
click at [472, 415] on button "SALTAR" at bounding box center [456, 421] width 109 height 39
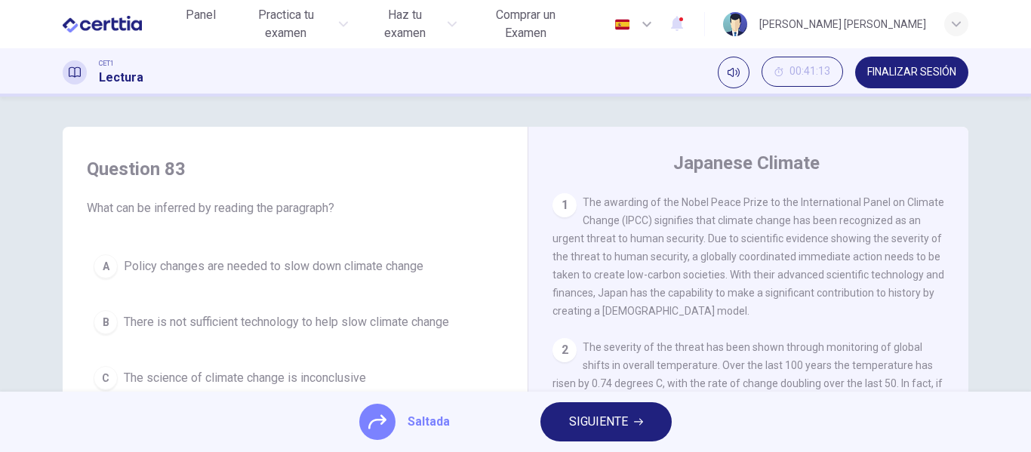
click at [574, 426] on span "SIGUIENTE" at bounding box center [598, 421] width 59 height 21
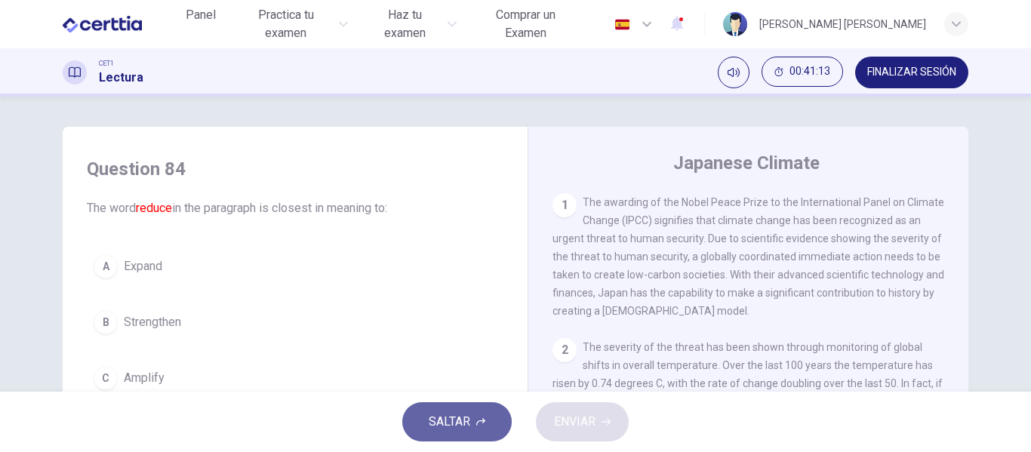
click at [455, 426] on span "SALTAR" at bounding box center [450, 421] width 42 height 21
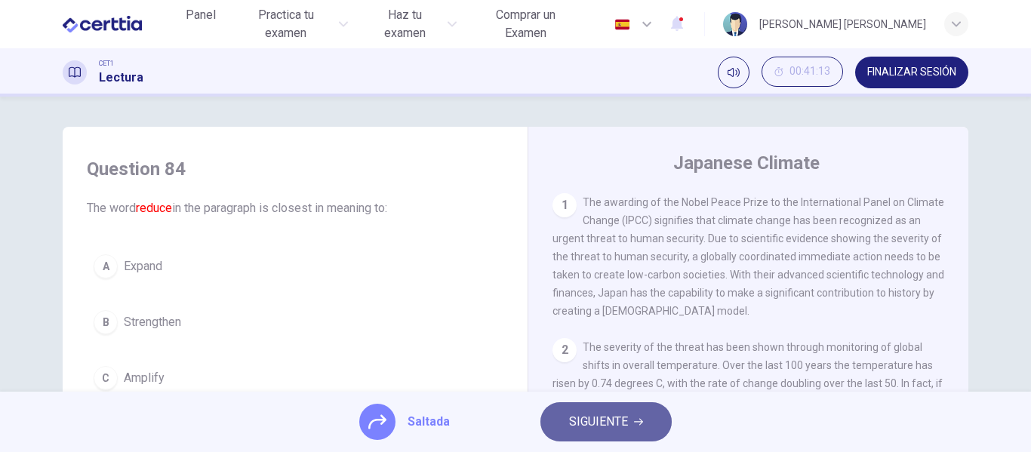
click at [571, 432] on button "SIGUIENTE" at bounding box center [605, 421] width 131 height 39
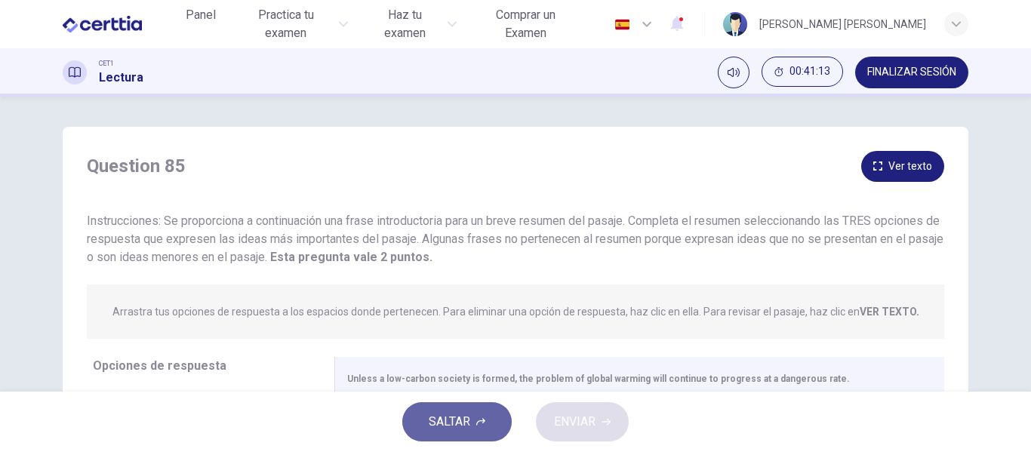
click at [477, 436] on button "SALTAR" at bounding box center [456, 421] width 109 height 39
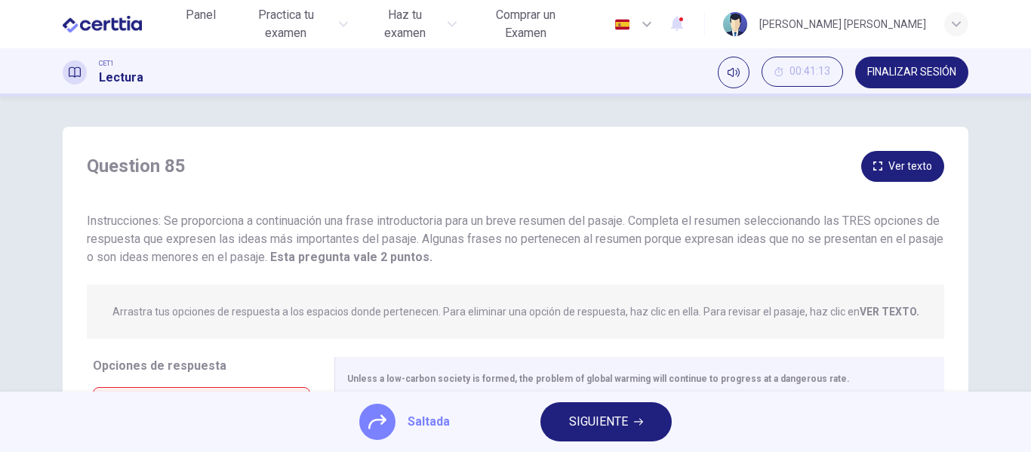
click at [586, 431] on span "SIGUIENTE" at bounding box center [598, 421] width 59 height 21
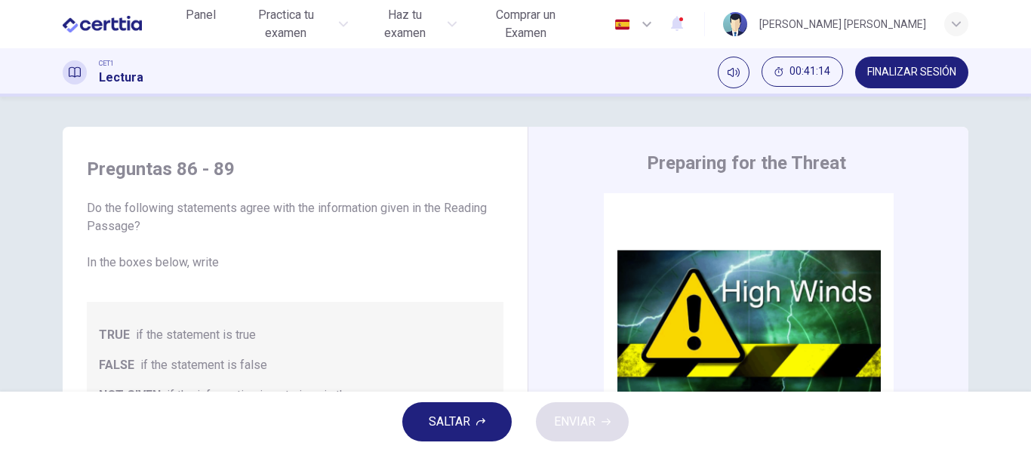
click at [496, 428] on button "SALTAR" at bounding box center [456, 421] width 109 height 39
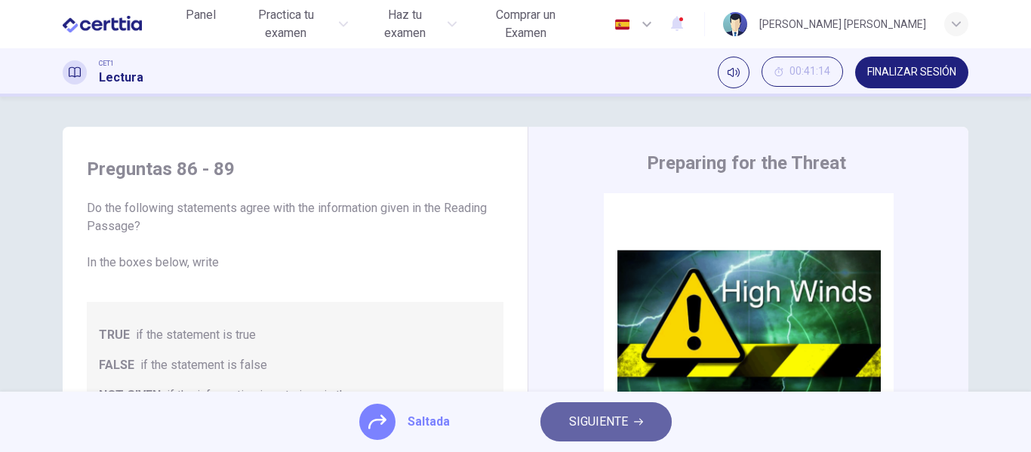
click at [615, 423] on span "SIGUIENTE" at bounding box center [598, 421] width 59 height 21
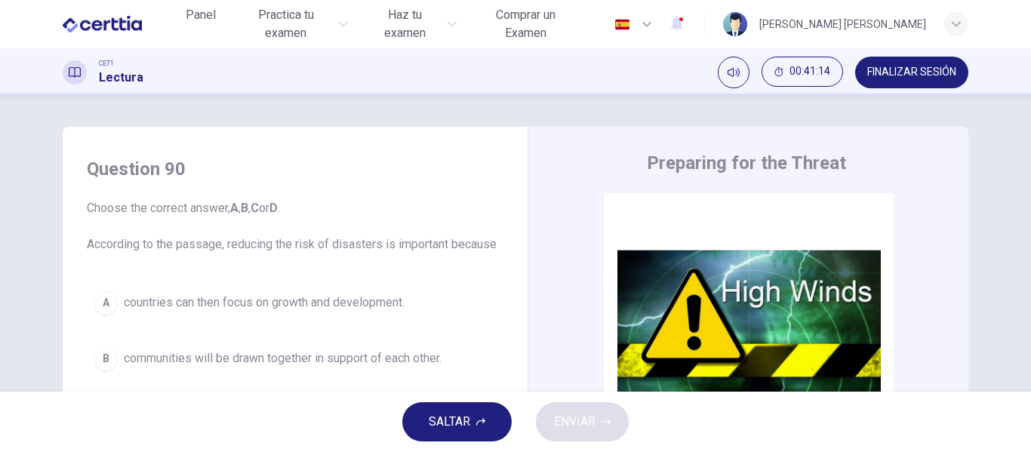
click at [526, 417] on div "SALTAR ENVIAR" at bounding box center [515, 422] width 1031 height 60
click at [467, 426] on span "SALTAR" at bounding box center [450, 421] width 42 height 21
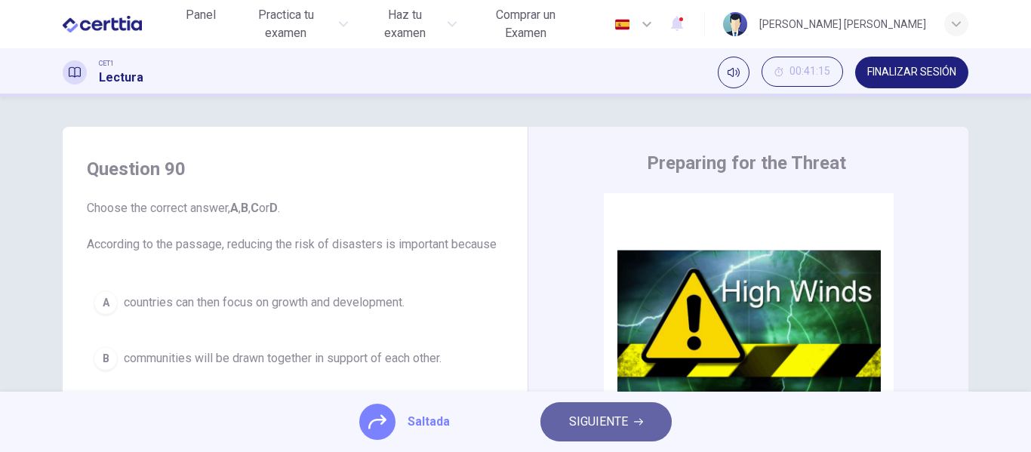
click at [548, 424] on button "SIGUIENTE" at bounding box center [605, 421] width 131 height 39
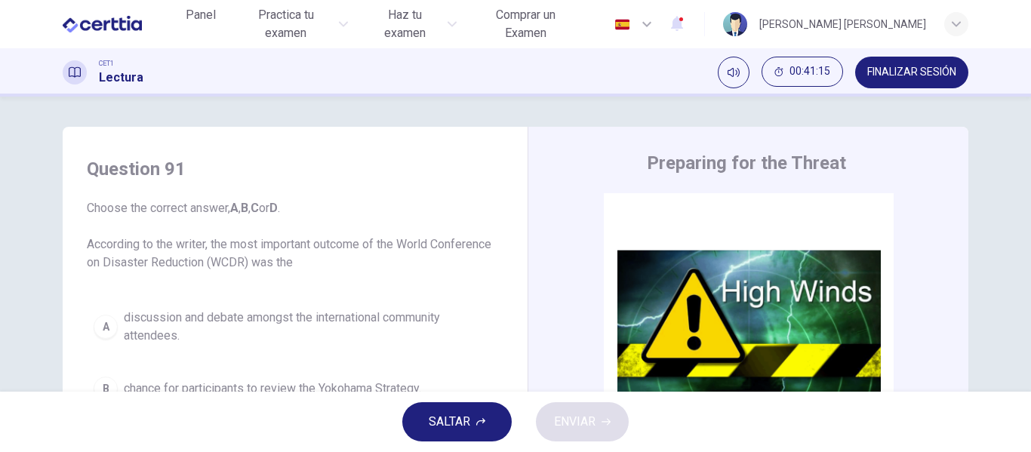
click at [458, 416] on span "SALTAR" at bounding box center [450, 421] width 42 height 21
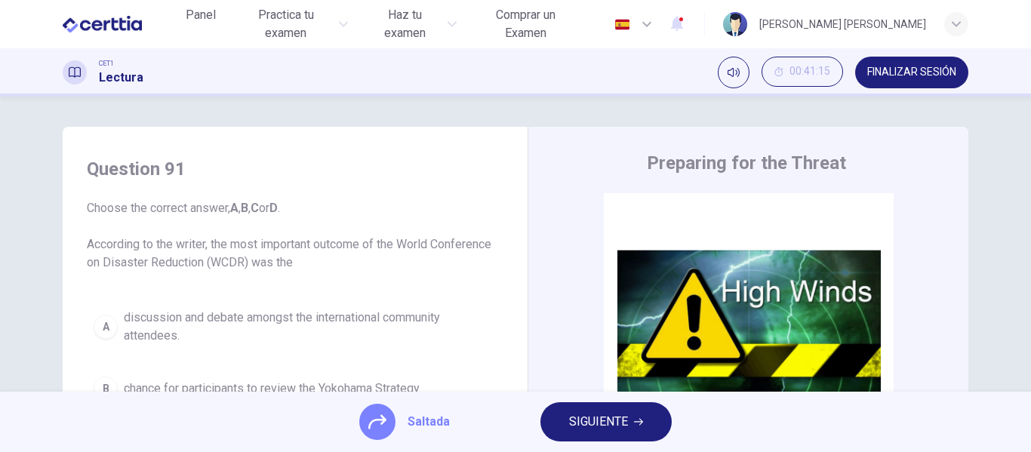
click at [580, 414] on span "SIGUIENTE" at bounding box center [598, 421] width 59 height 21
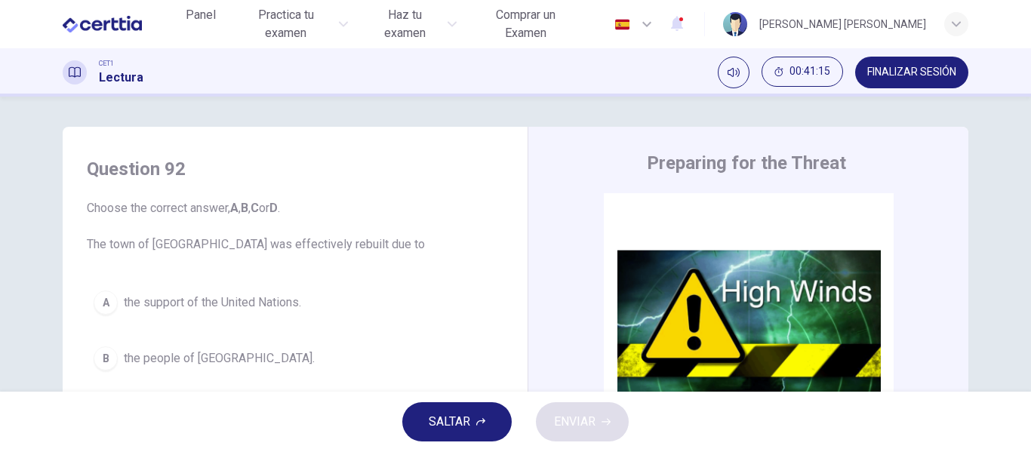
click at [476, 414] on button "SALTAR" at bounding box center [456, 421] width 109 height 39
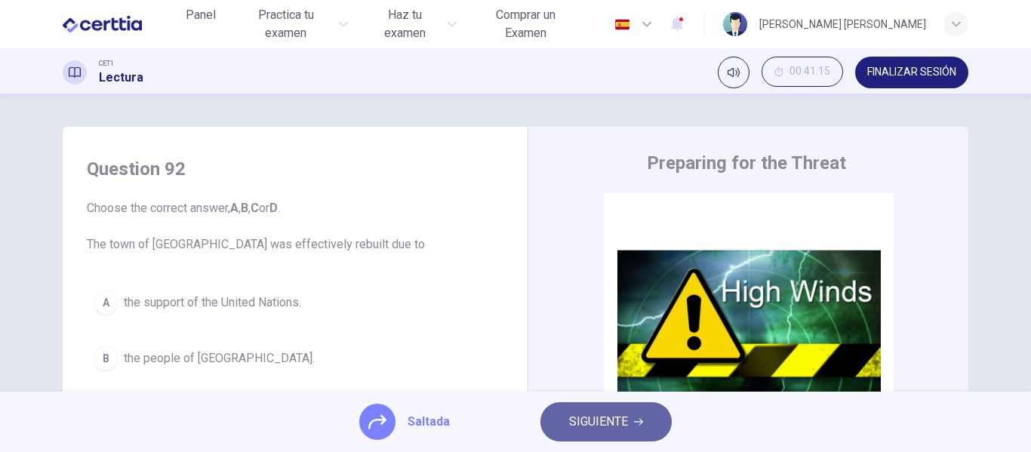
click at [581, 421] on span "SIGUIENTE" at bounding box center [598, 421] width 59 height 21
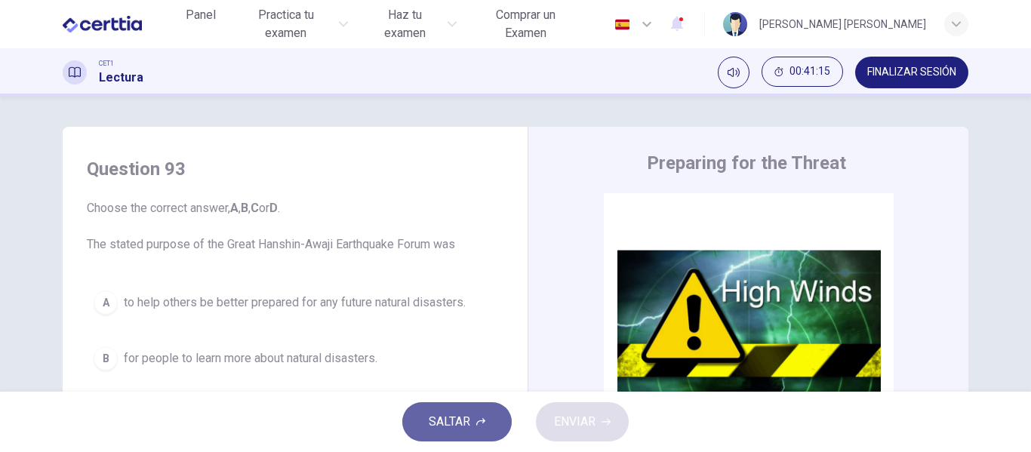
click at [479, 424] on icon "button" at bounding box center [480, 421] width 9 height 9
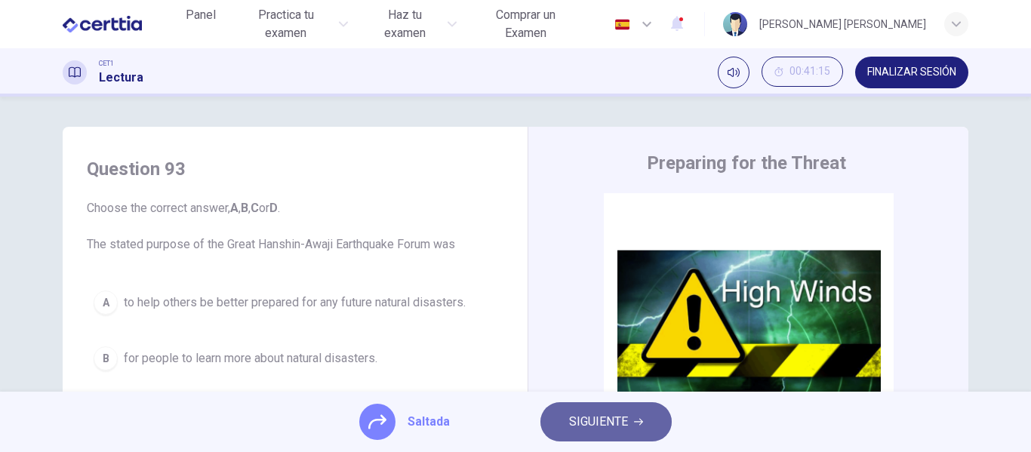
click at [561, 431] on button "SIGUIENTE" at bounding box center [605, 421] width 131 height 39
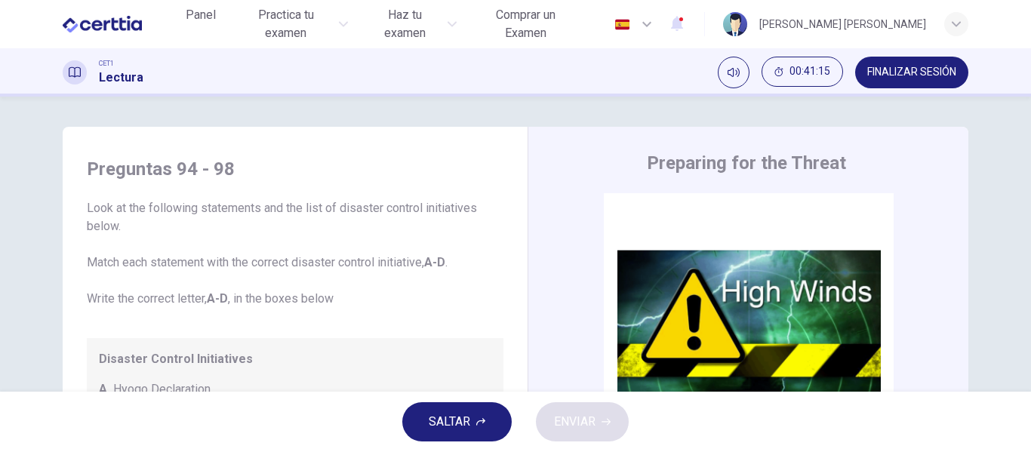
click at [479, 429] on button "SALTAR" at bounding box center [456, 421] width 109 height 39
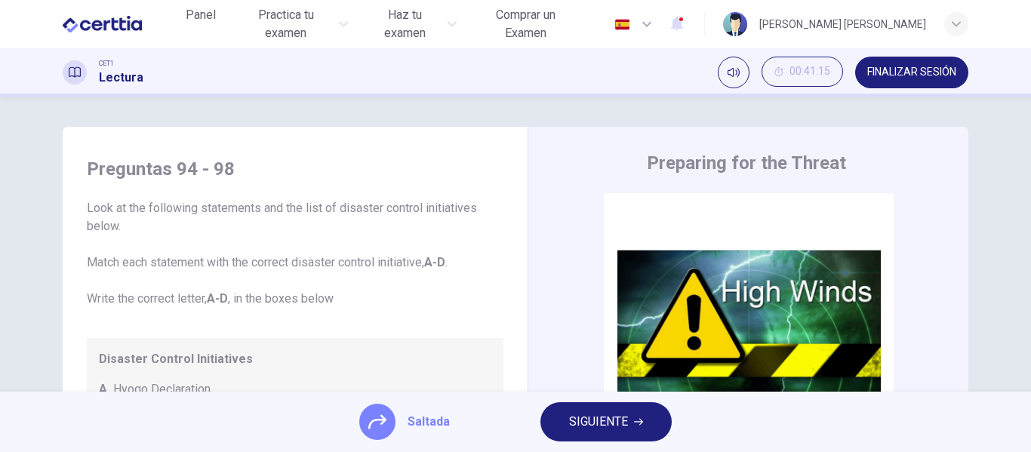
click at [590, 421] on span "SIGUIENTE" at bounding box center [598, 421] width 59 height 21
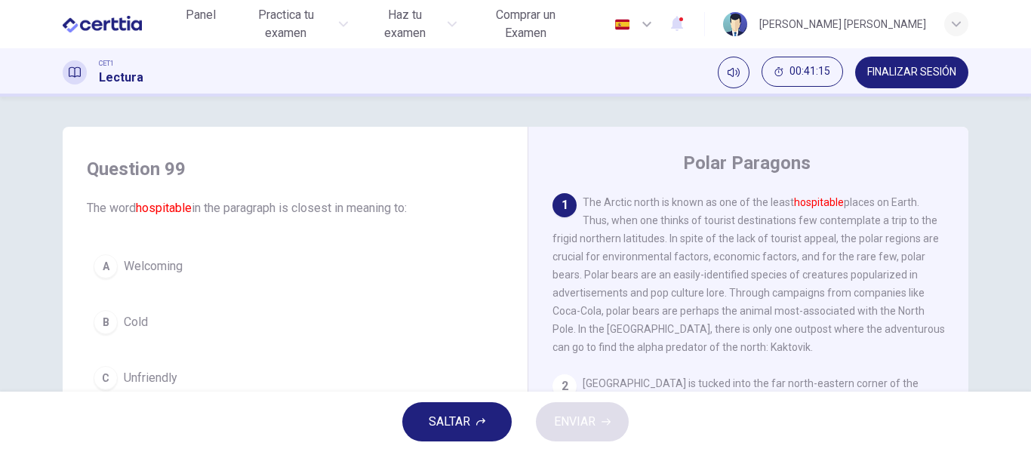
click at [491, 423] on button "SALTAR" at bounding box center [456, 421] width 109 height 39
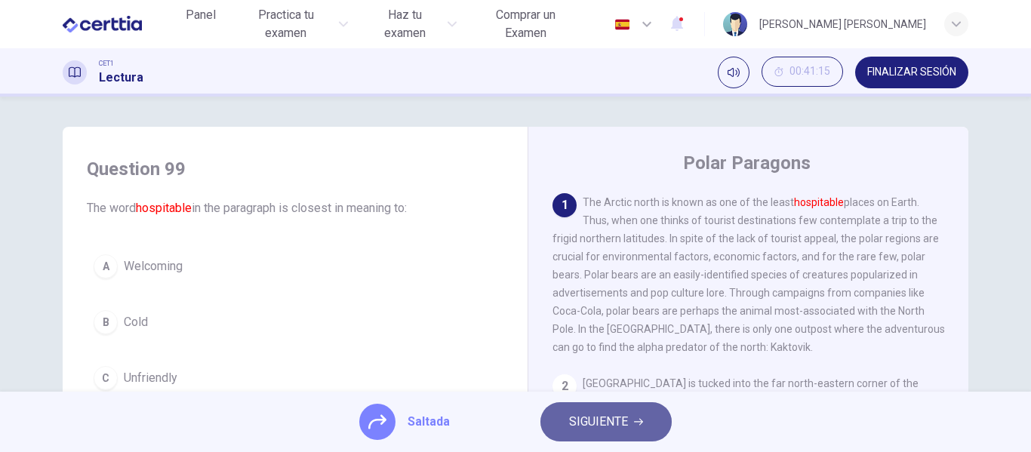
click at [576, 426] on span "SIGUIENTE" at bounding box center [598, 421] width 59 height 21
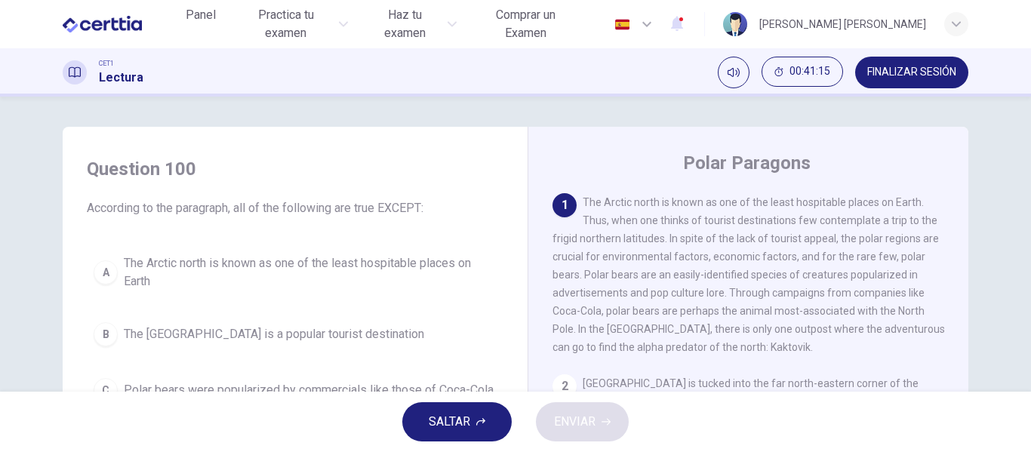
click at [485, 429] on button "SALTAR" at bounding box center [456, 421] width 109 height 39
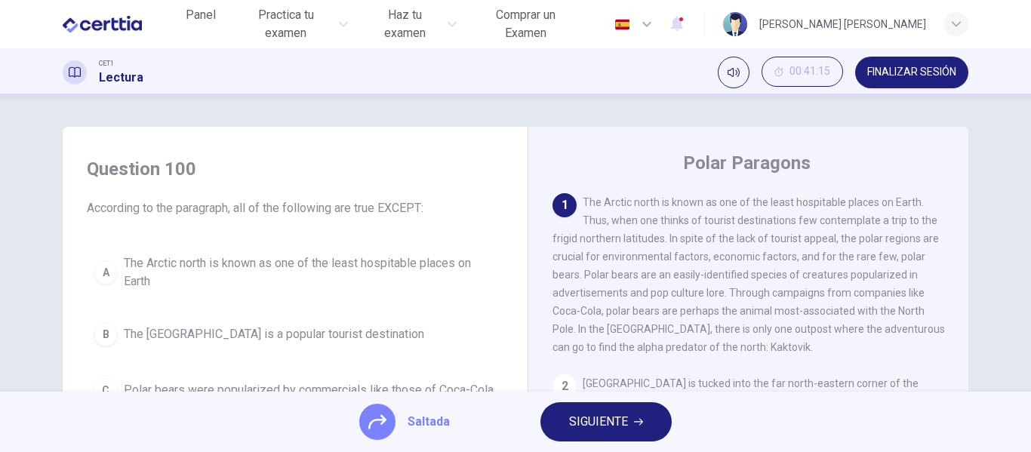
click at [599, 429] on span "SIGUIENTE" at bounding box center [598, 421] width 59 height 21
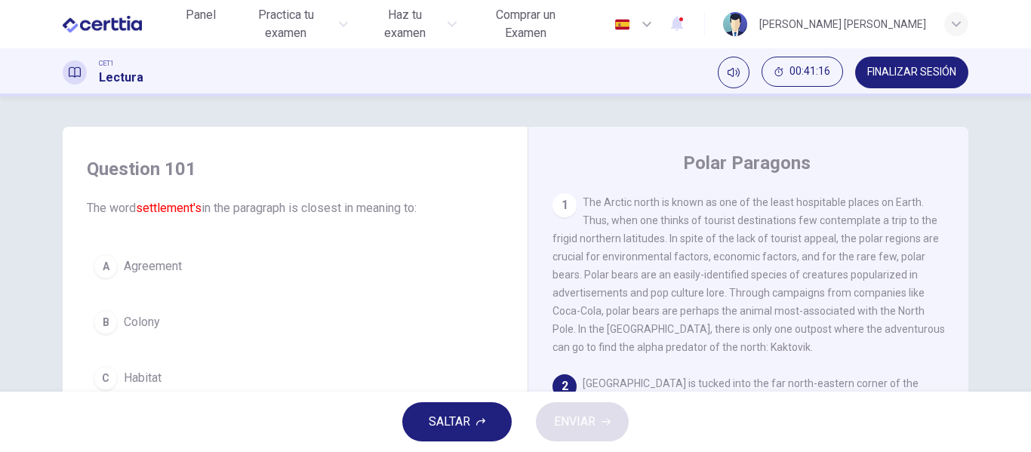
click at [913, 71] on span "FINALIZAR SESIÓN" at bounding box center [911, 72] width 89 height 12
